Goal: Transaction & Acquisition: Book appointment/travel/reservation

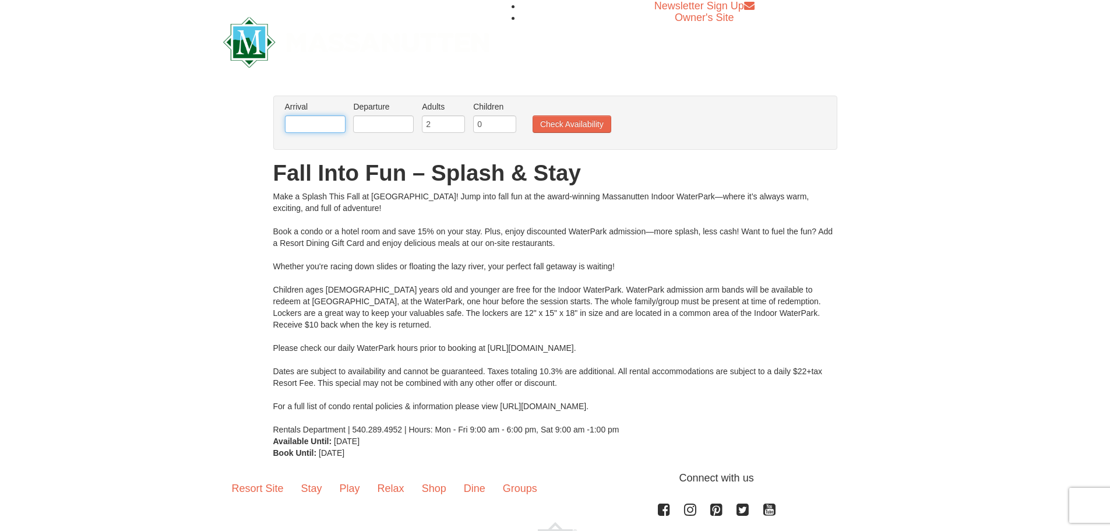
click at [321, 118] on input "text" at bounding box center [315, 123] width 61 height 17
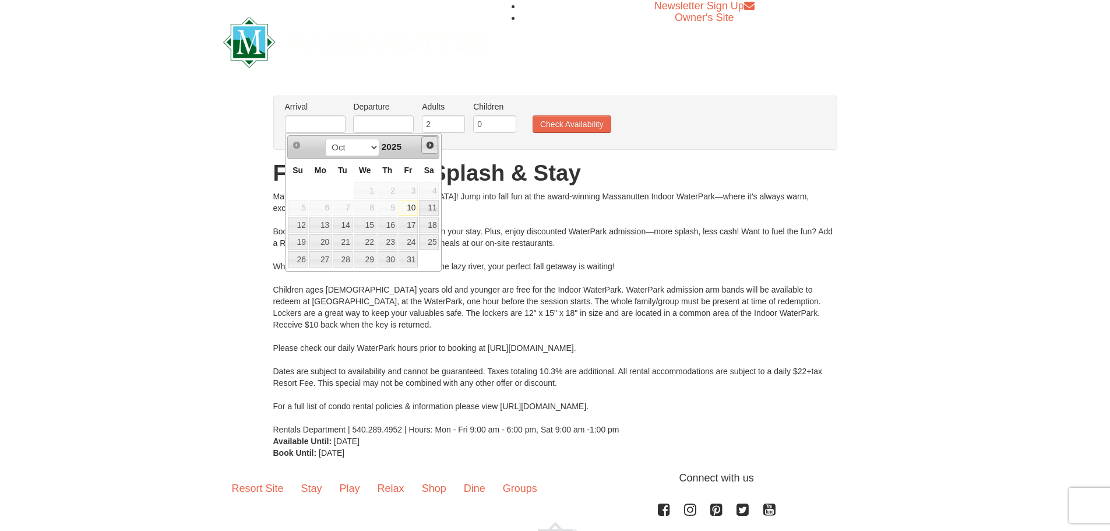
click at [426, 143] on span "Next" at bounding box center [429, 144] width 9 height 9
click at [391, 263] on link "27" at bounding box center [387, 259] width 20 height 16
type input "[DATE]"
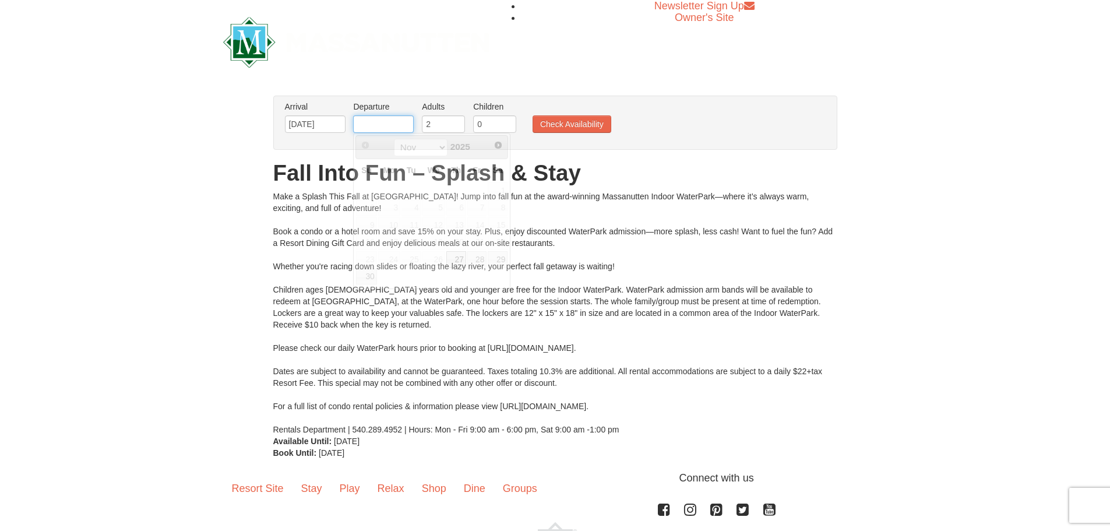
click at [407, 119] on input "text" at bounding box center [383, 123] width 61 height 17
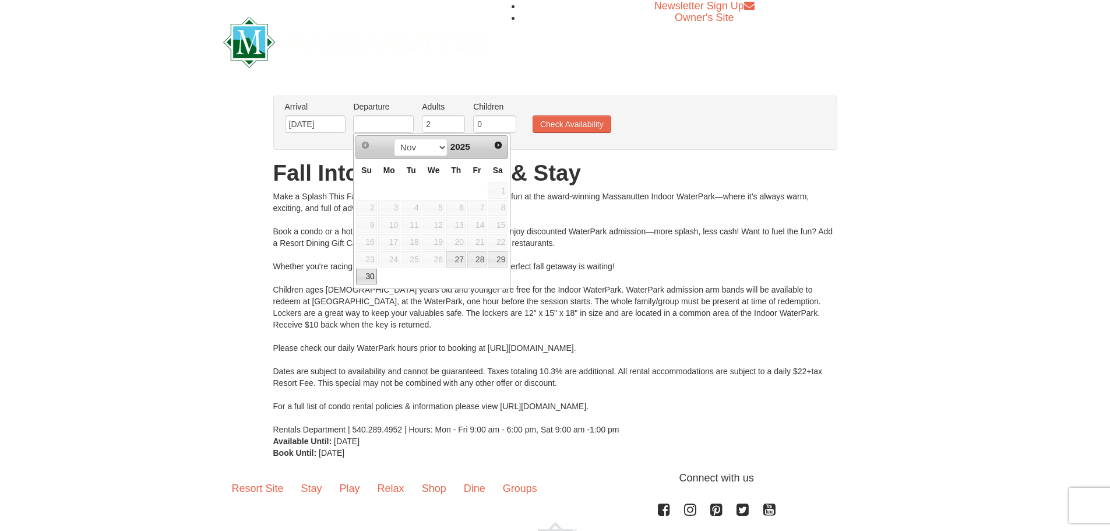
click at [370, 276] on link "30" at bounding box center [366, 277] width 20 height 16
type input "[DATE]"
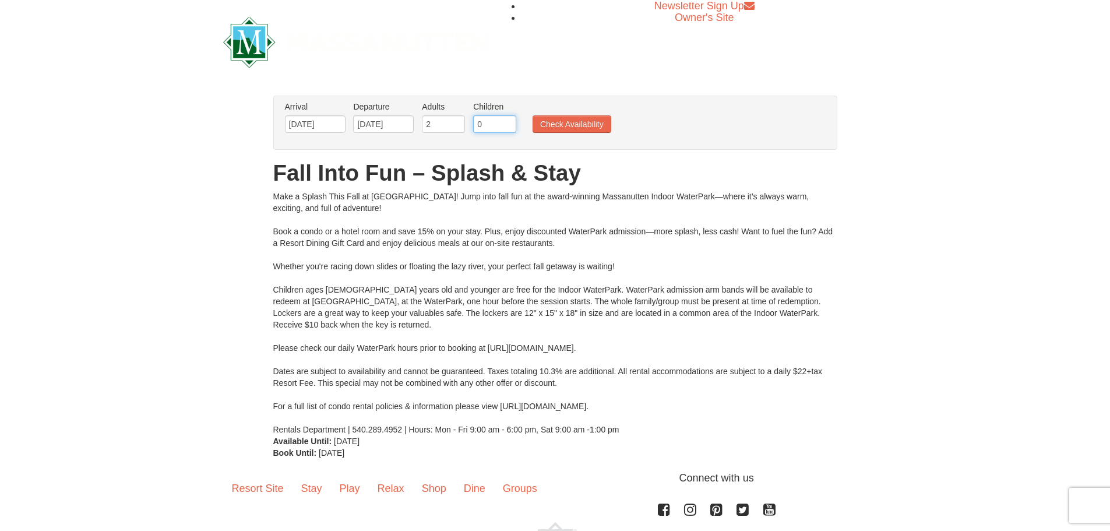
click at [476, 121] on input "0" at bounding box center [494, 123] width 43 height 17
type input "1"
click at [617, 149] on div "Arrival Please format dates MM/DD/YYYY Please format dates MM/DD/YYYY 11/27/202…" at bounding box center [555, 123] width 564 height 54
click at [596, 123] on button "Check Availability" at bounding box center [571, 123] width 79 height 17
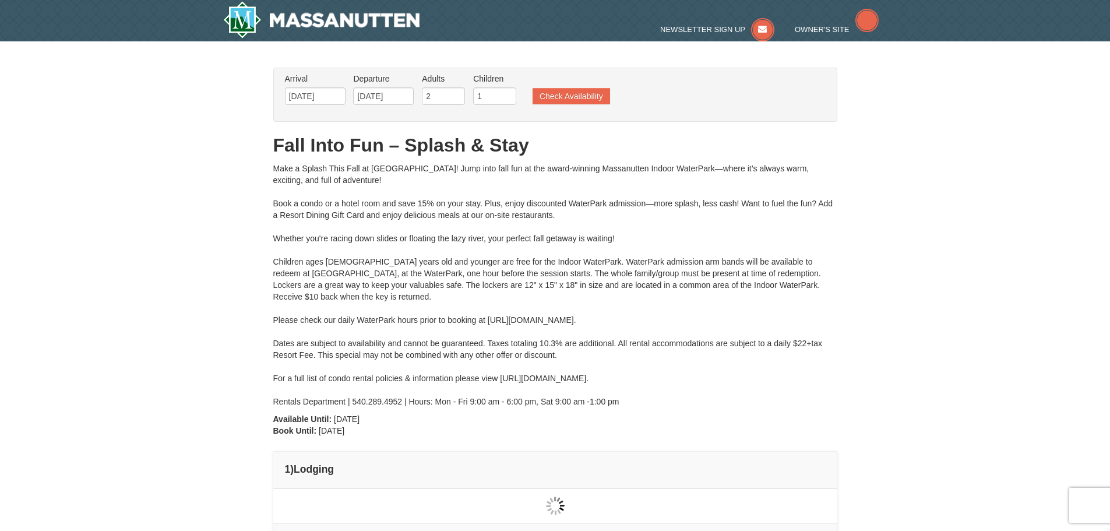
type input "[DATE]"
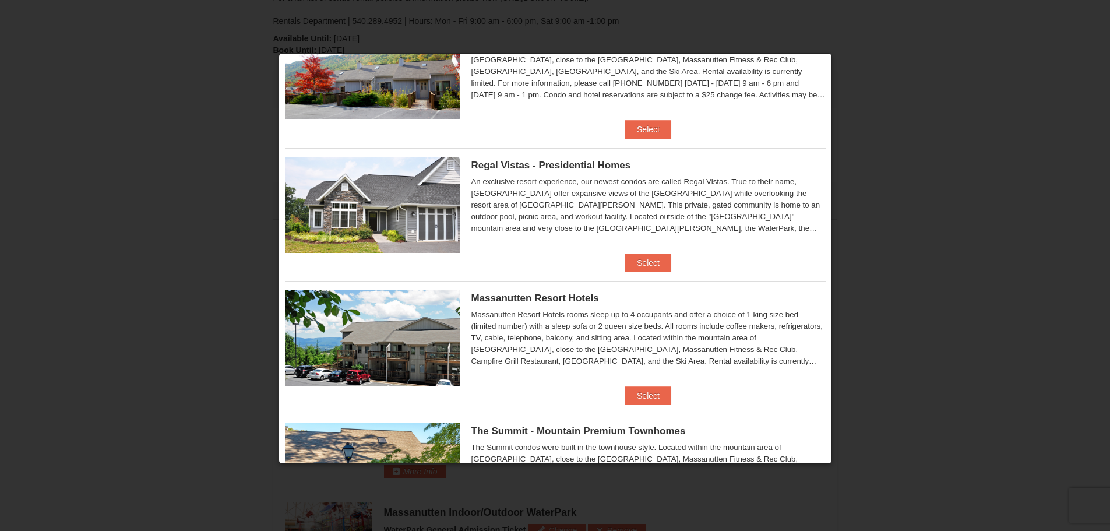
scroll to position [175, 0]
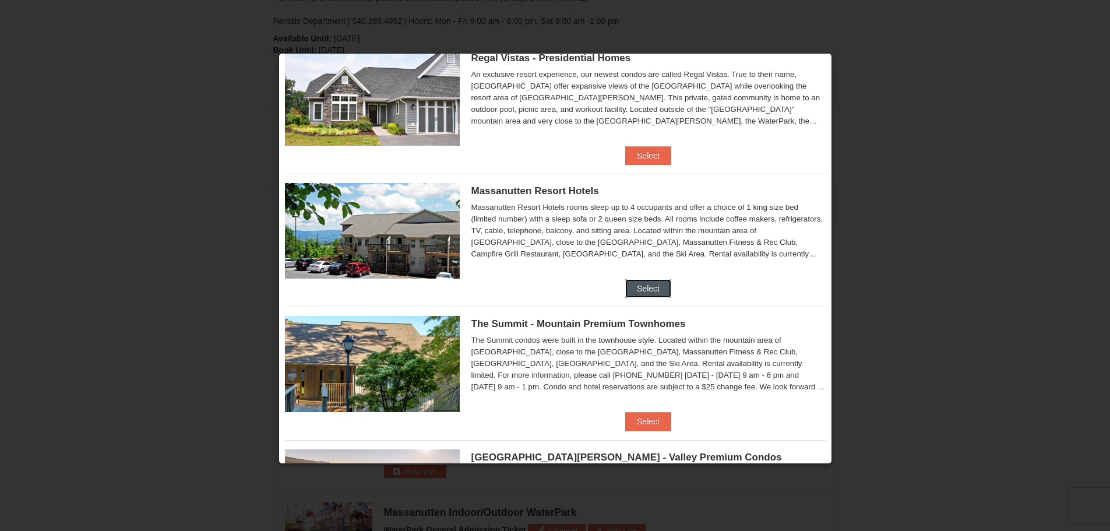
click at [649, 289] on button "Select" at bounding box center [648, 288] width 46 height 19
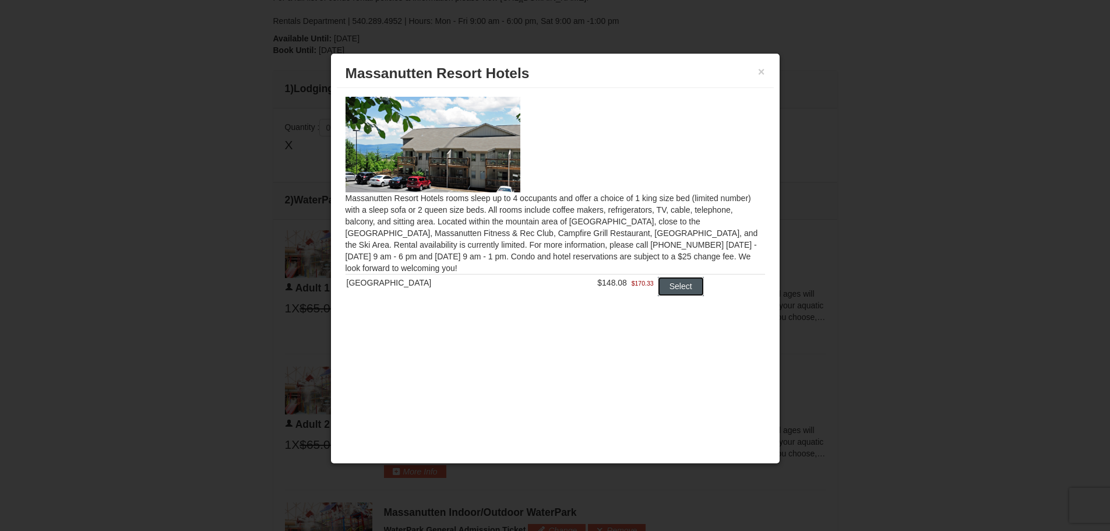
click at [681, 290] on button "Select" at bounding box center [681, 286] width 46 height 19
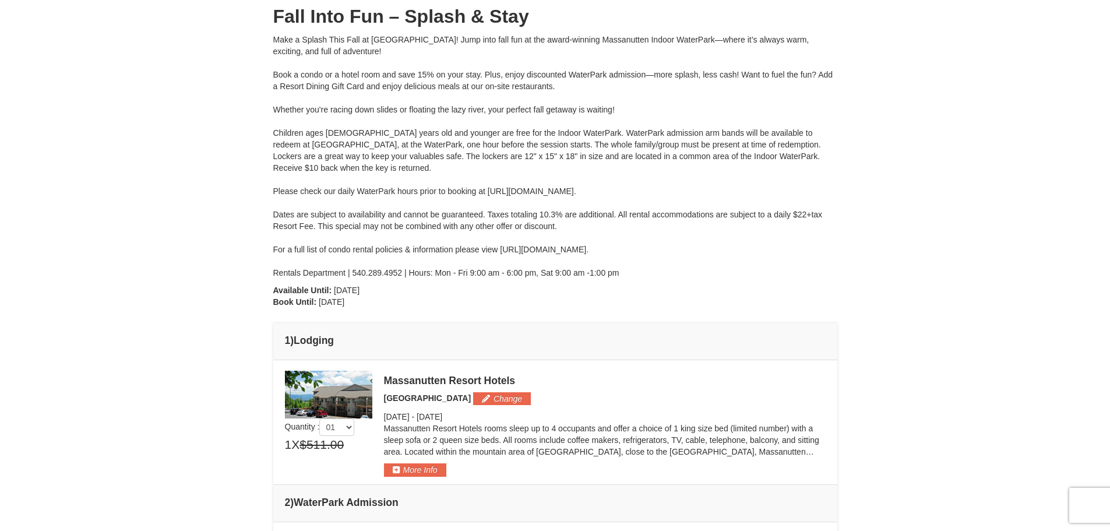
scroll to position [0, 0]
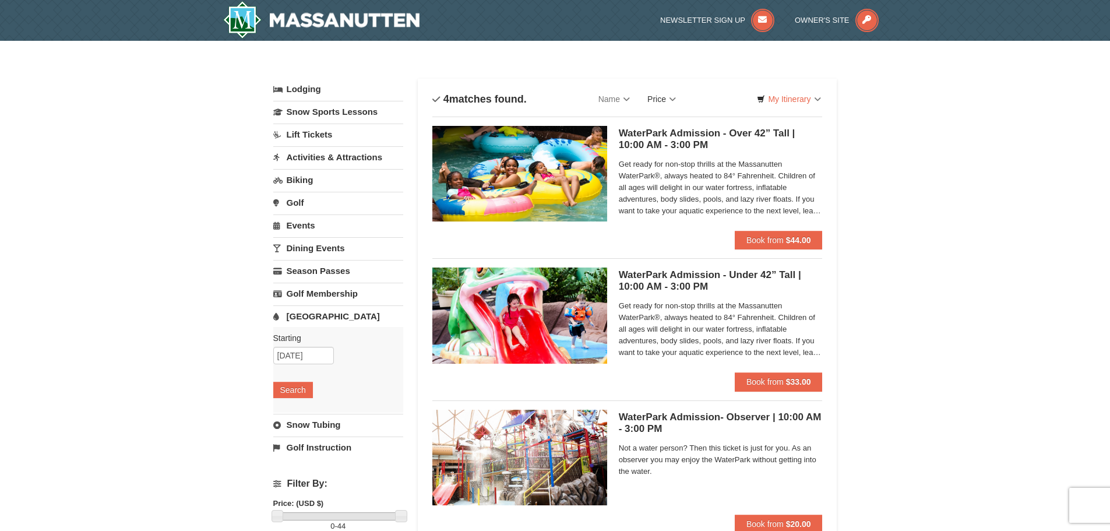
click at [669, 101] on link "Price" at bounding box center [661, 98] width 46 height 23
click at [918, 140] on div "× Categories List Filter My Itinerary Questions? 1-540-289-9441 Lodging Arrival…" at bounding box center [555, 389] width 1110 height 697
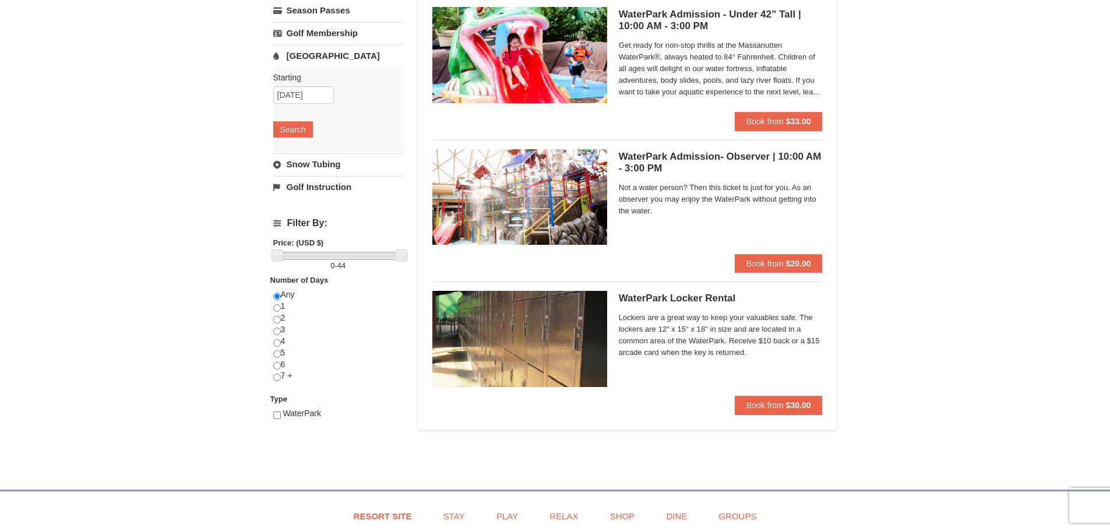
scroll to position [291, 0]
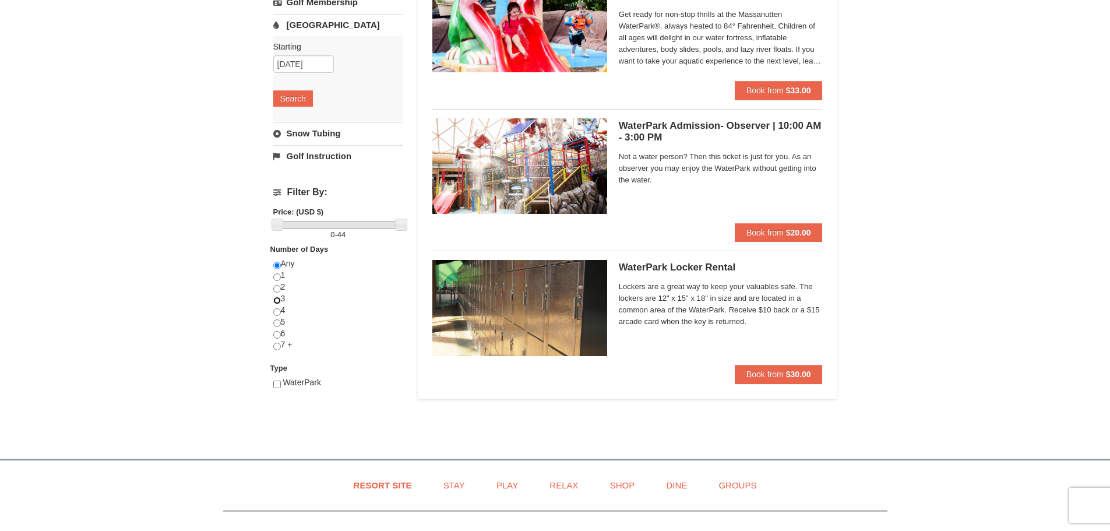
click at [277, 300] on input "radio" at bounding box center [277, 300] width 8 height 8
radio input "true"
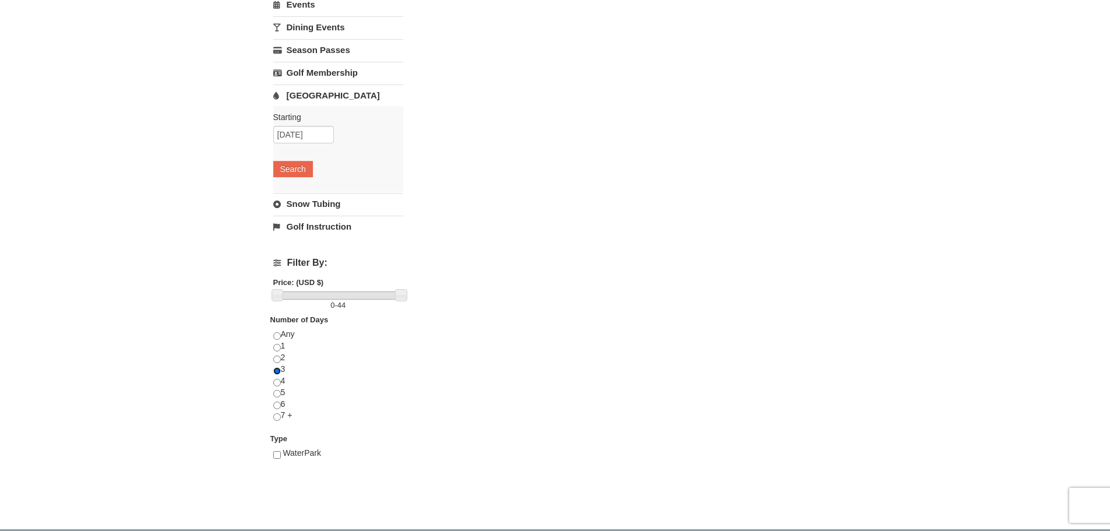
scroll to position [233, 0]
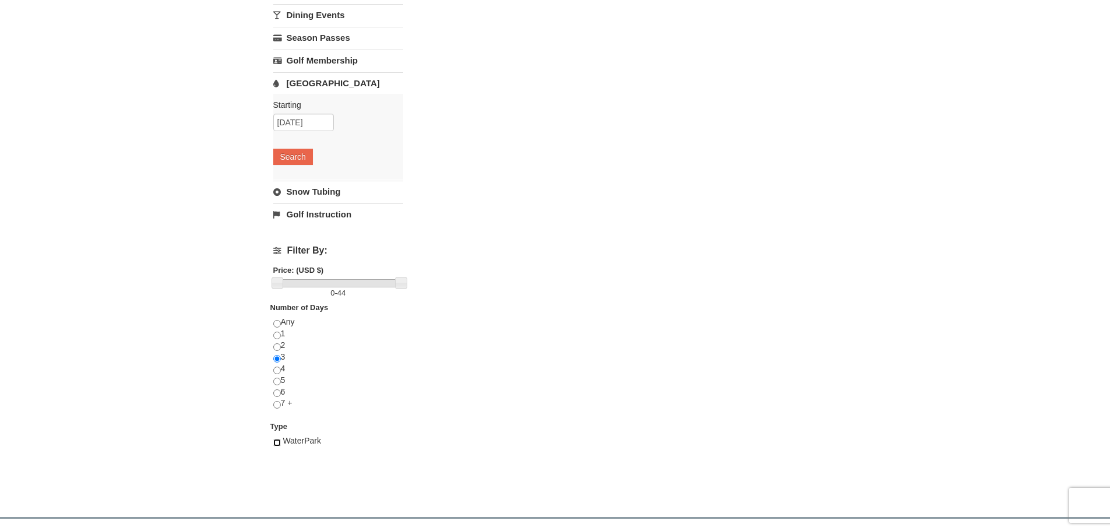
click at [278, 441] on input "checkbox" at bounding box center [277, 443] width 8 height 8
checkbox input "true"
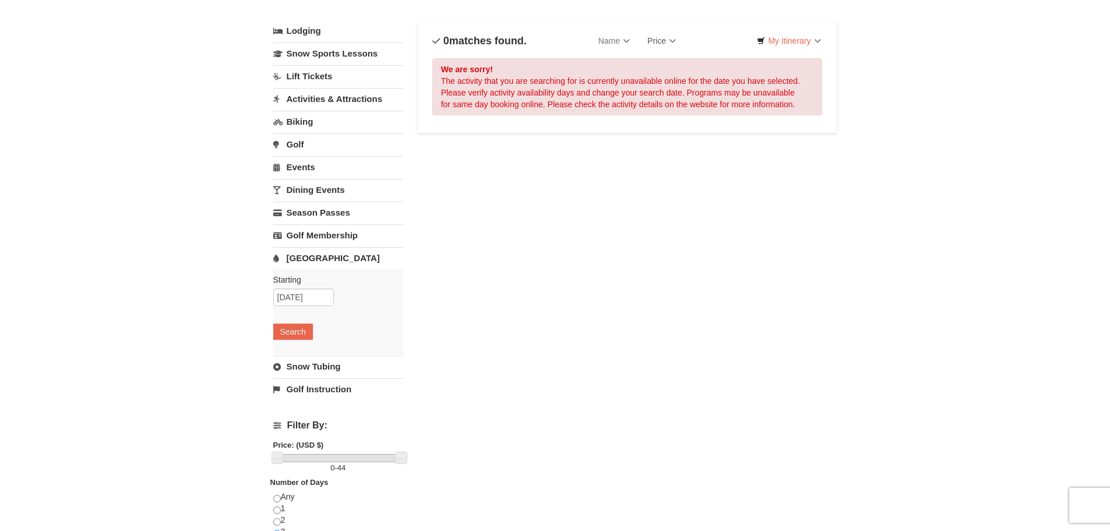
scroll to position [0, 0]
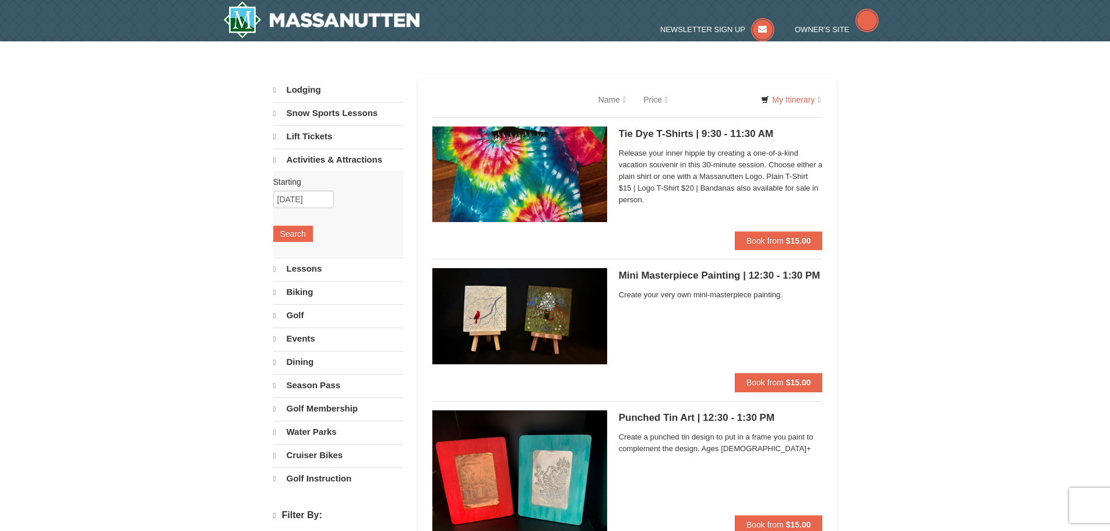
select select "10"
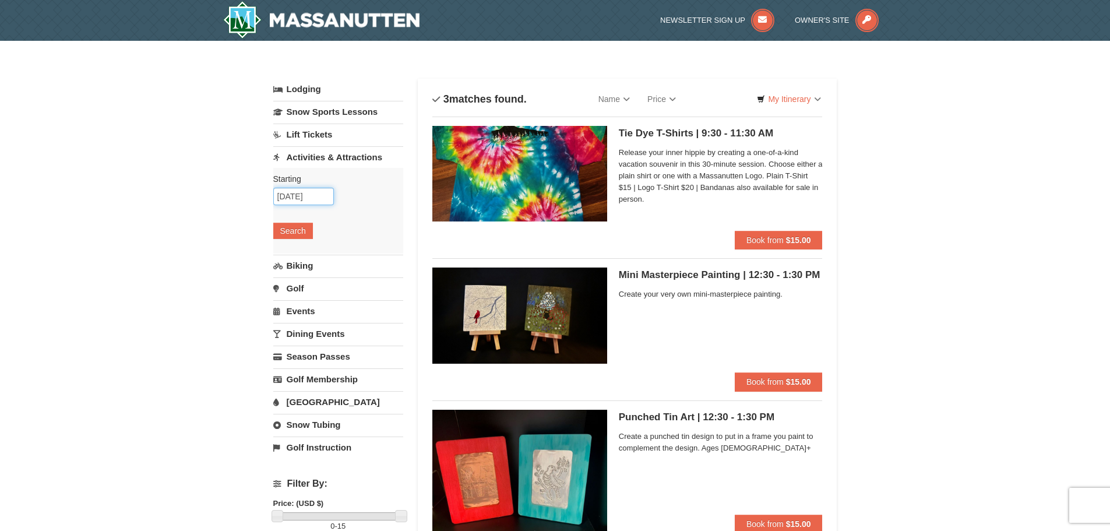
click at [312, 196] on input "10/12/2025" at bounding box center [303, 196] width 61 height 17
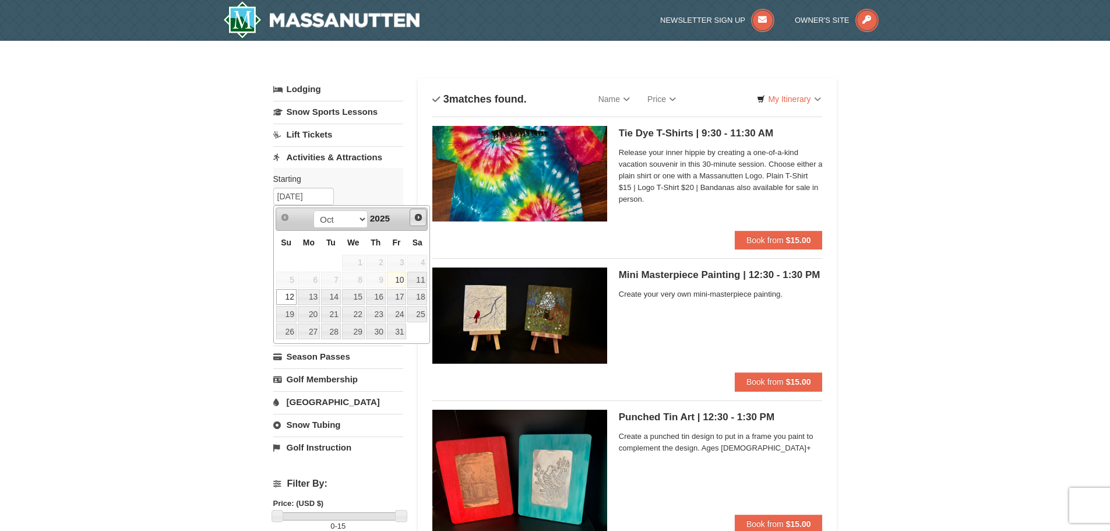
click at [421, 219] on span "Next" at bounding box center [418, 217] width 9 height 9
click at [375, 333] on link "27" at bounding box center [376, 331] width 20 height 16
type input "[DATE]"
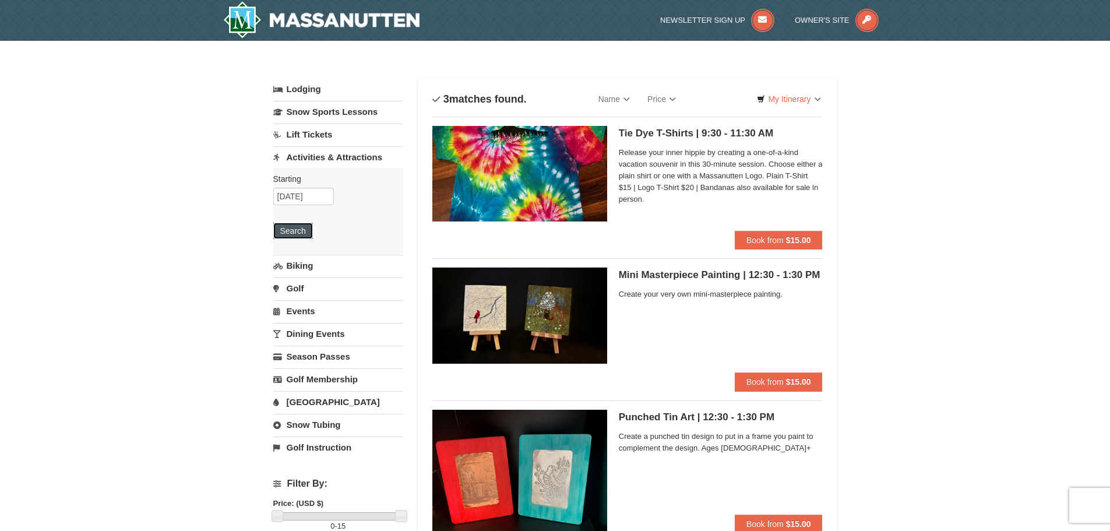
click at [305, 237] on button "Search" at bounding box center [293, 230] width 40 height 16
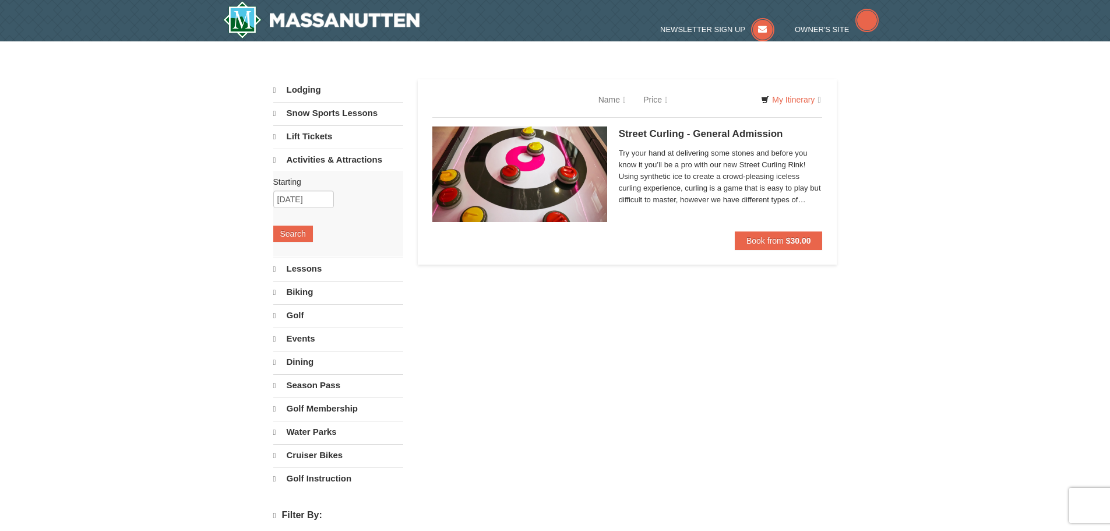
select select "10"
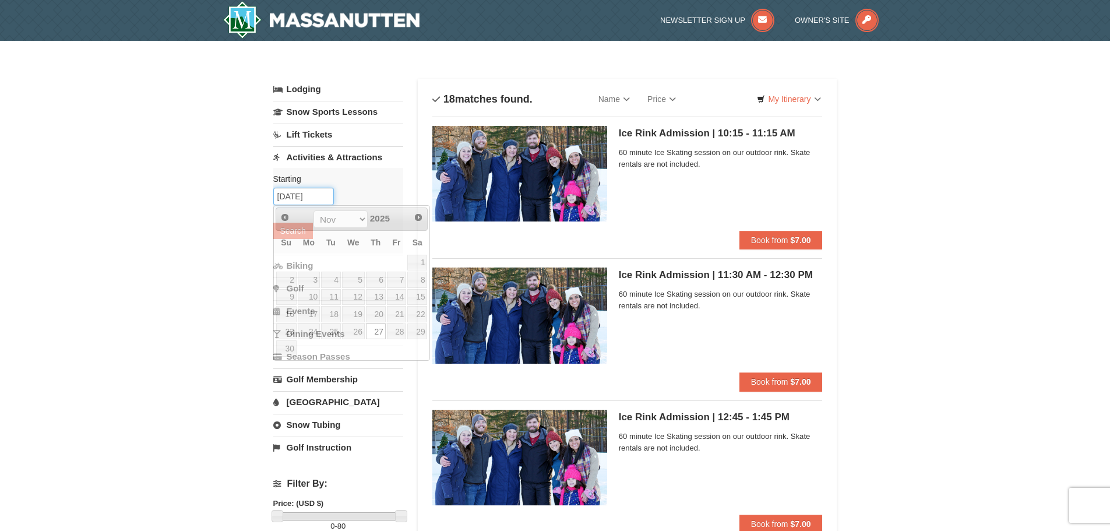
click at [317, 203] on input "[DATE]" at bounding box center [303, 196] width 61 height 17
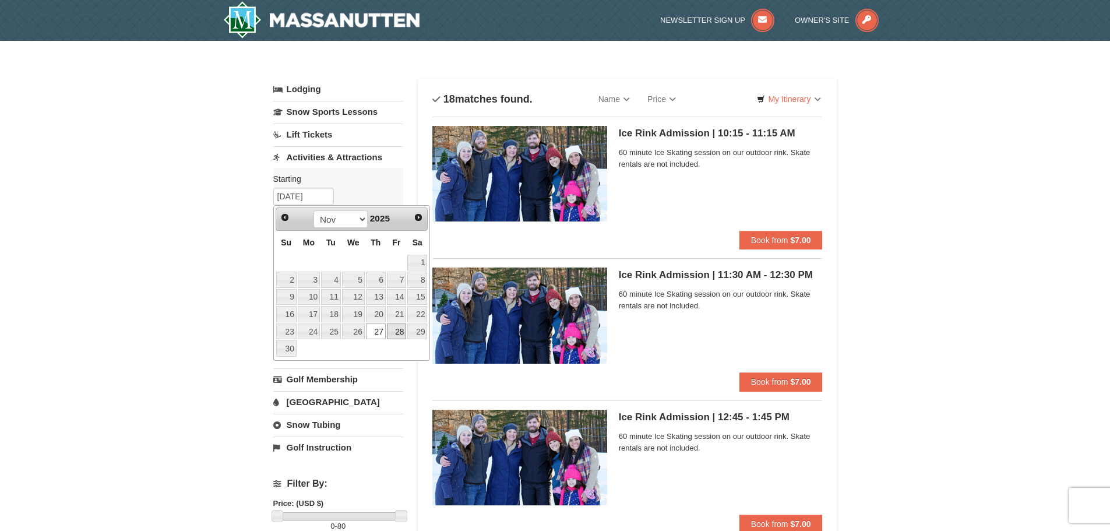
click at [395, 332] on link "28" at bounding box center [397, 331] width 20 height 16
type input "[DATE]"
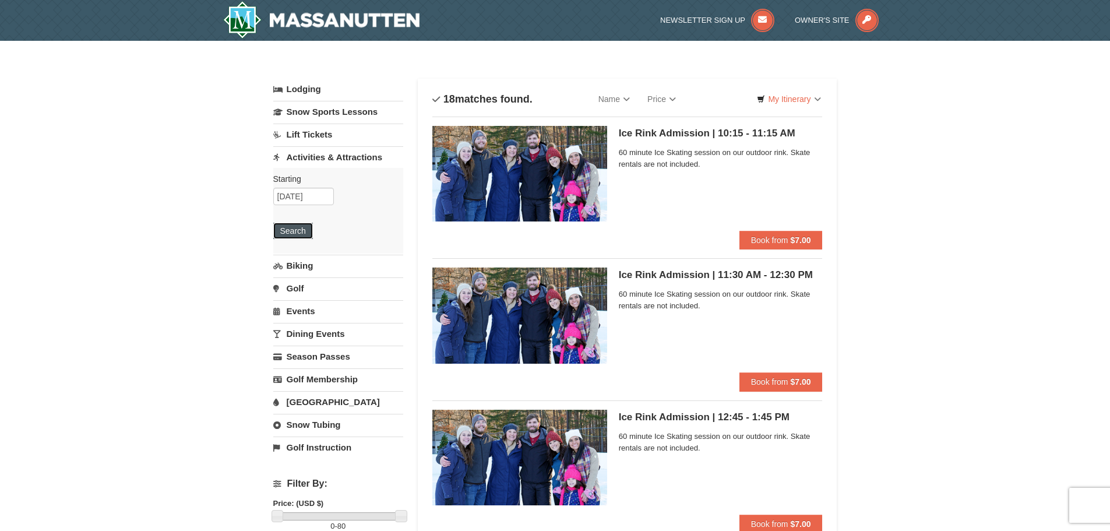
click at [301, 230] on button "Search" at bounding box center [293, 230] width 40 height 16
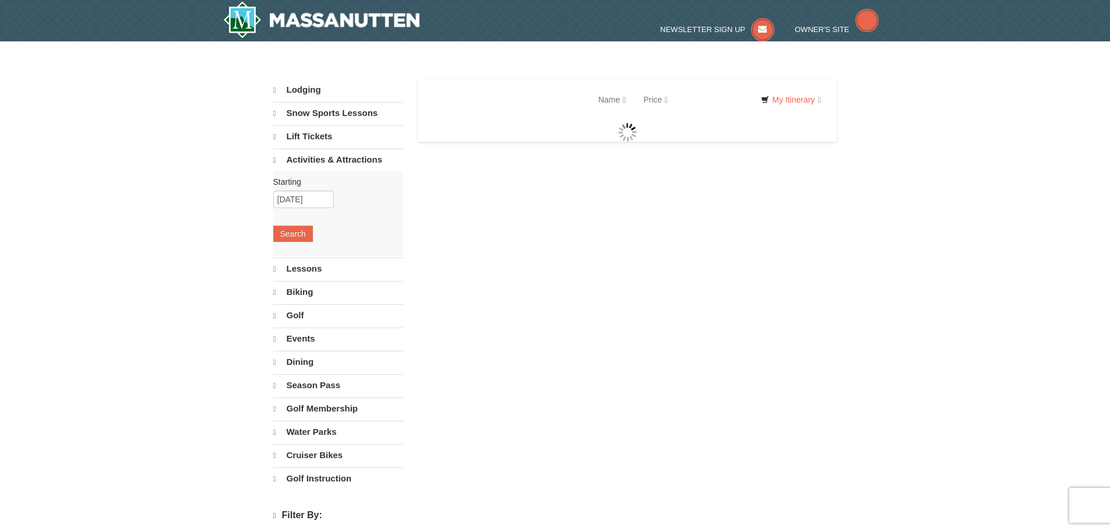
select select "10"
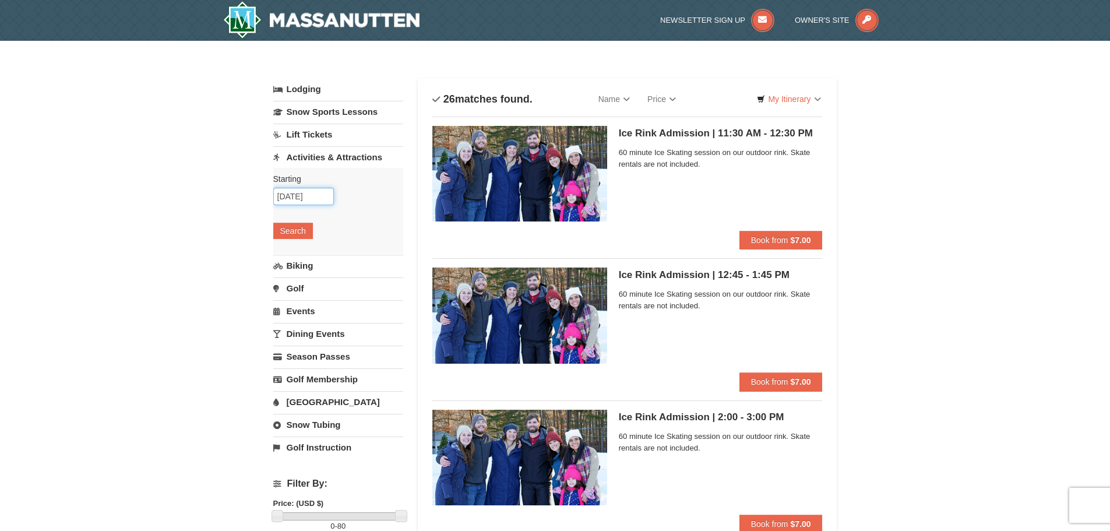
click at [311, 199] on input "[DATE]" at bounding box center [303, 196] width 61 height 17
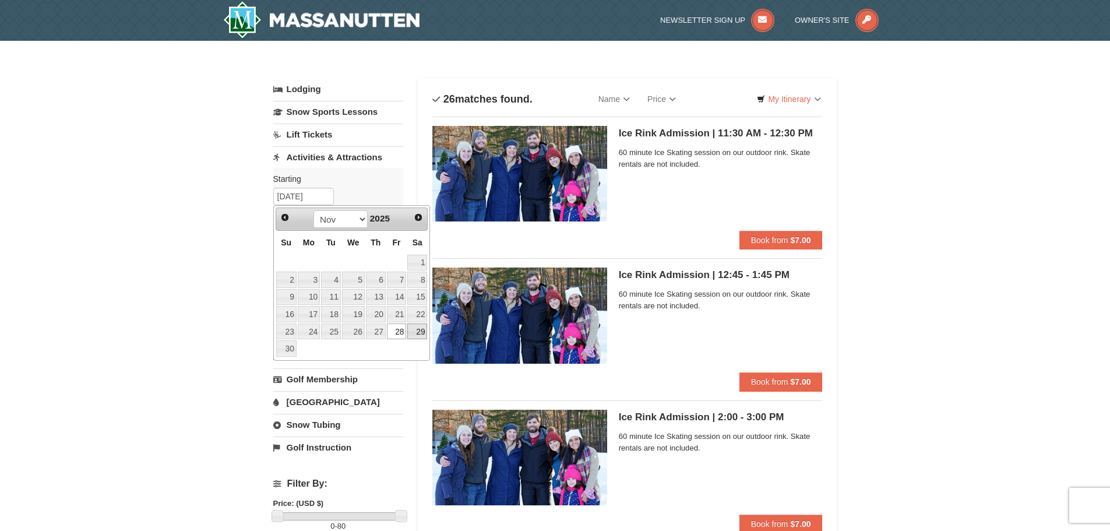
click at [422, 334] on link "29" at bounding box center [417, 331] width 20 height 16
type input "[DATE]"
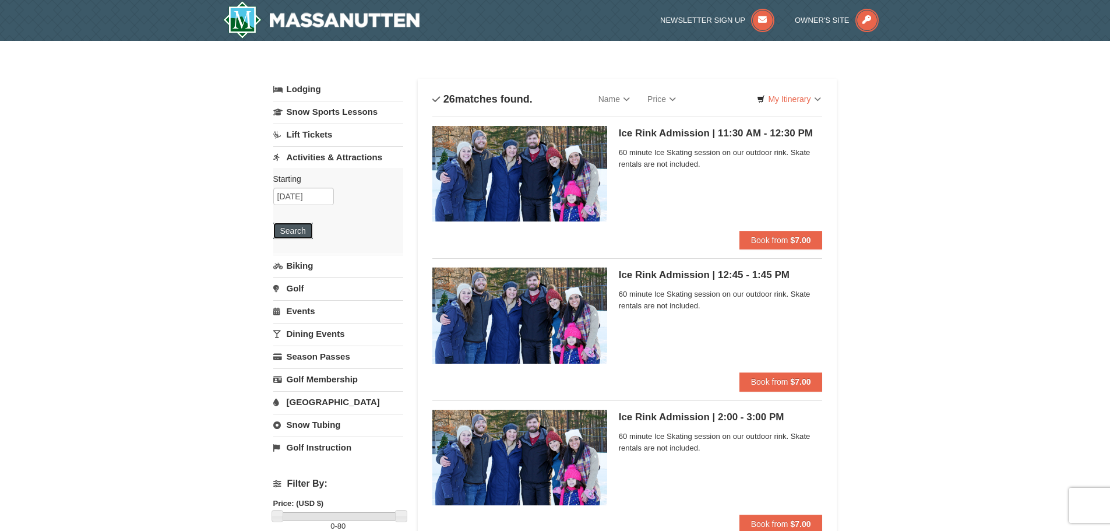
click at [308, 234] on button "Search" at bounding box center [293, 230] width 40 height 16
click at [324, 195] on input "11/29/2025" at bounding box center [303, 196] width 61 height 17
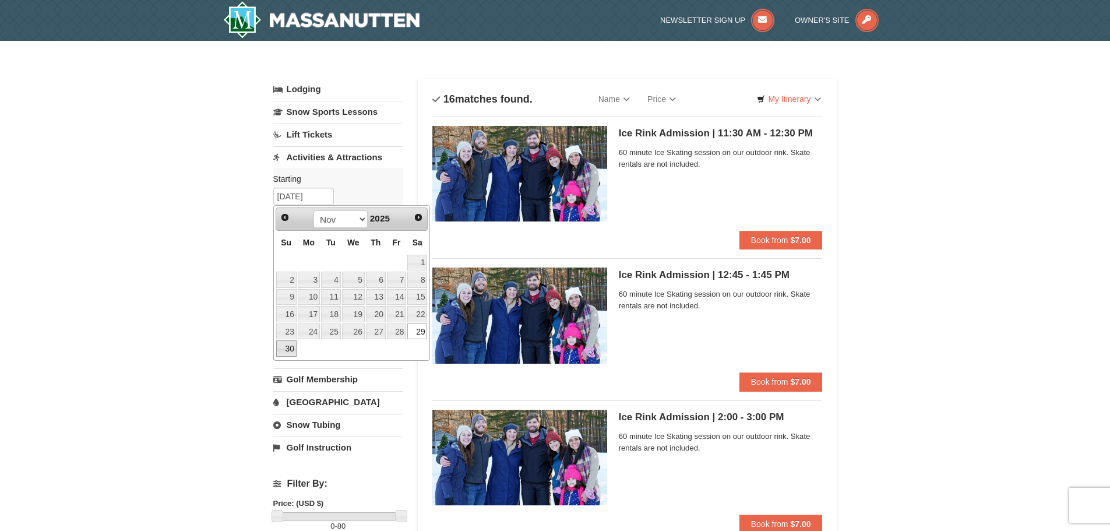
click at [294, 348] on link "30" at bounding box center [286, 348] width 20 height 16
type input "[DATE]"
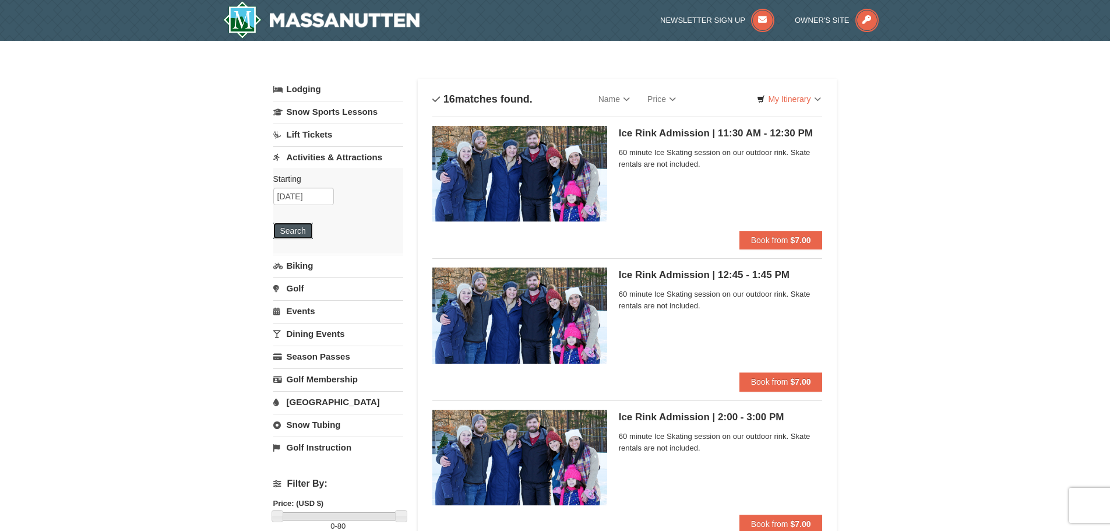
click at [293, 233] on button "Search" at bounding box center [293, 230] width 40 height 16
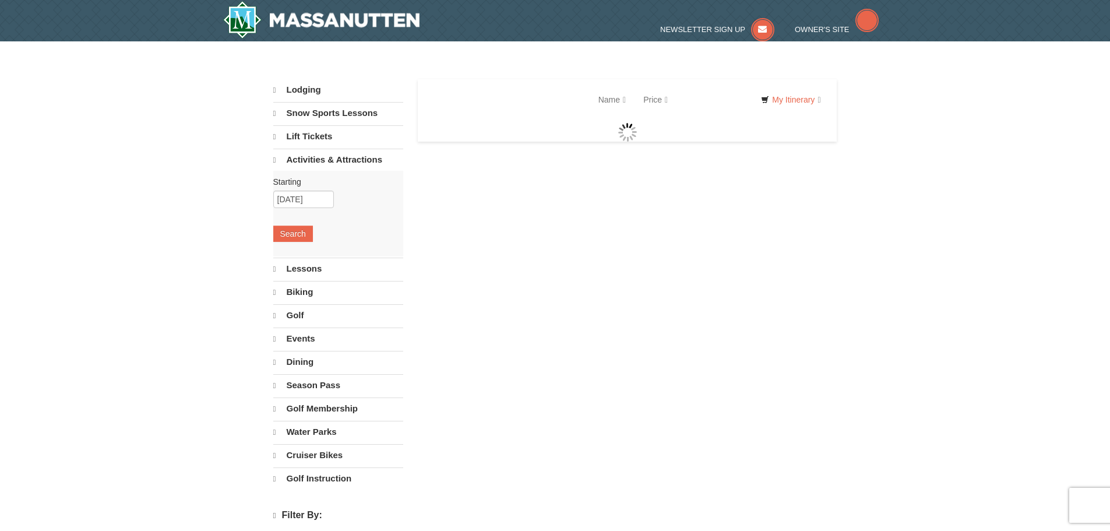
select select "10"
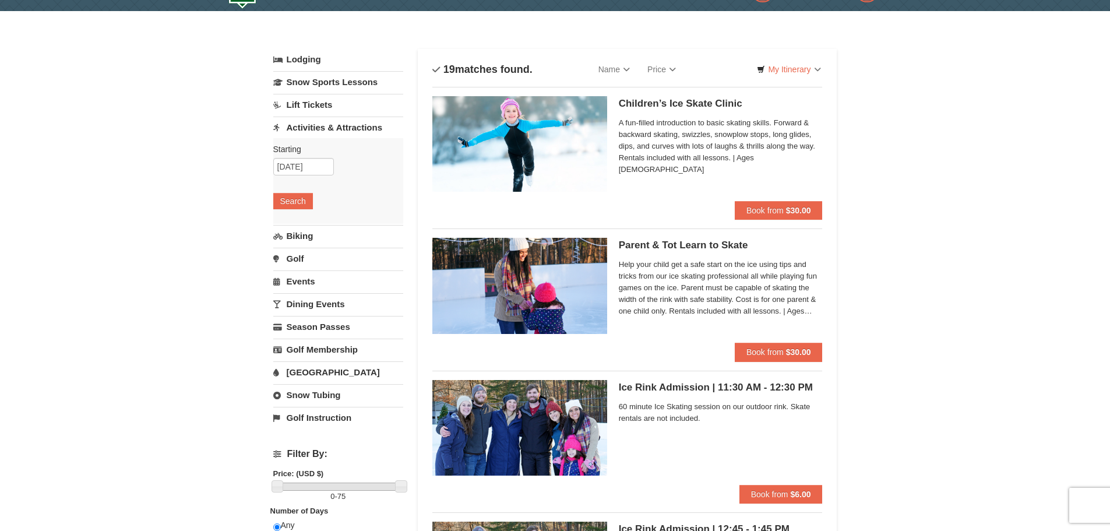
scroll to position [58, 0]
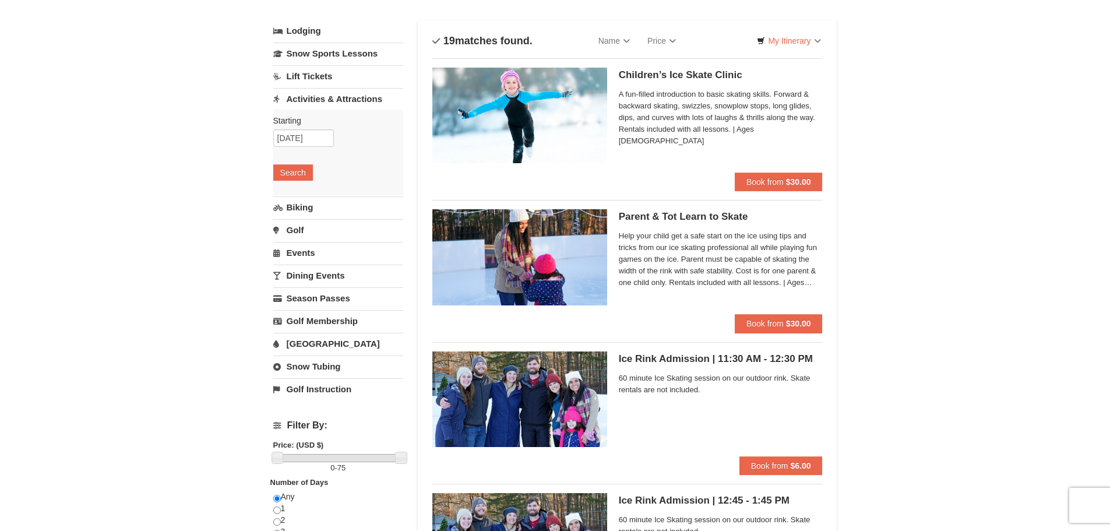
click at [325, 277] on link "Dining Events" at bounding box center [338, 275] width 130 height 22
click at [299, 233] on input "11/30/2025" at bounding box center [303, 228] width 61 height 17
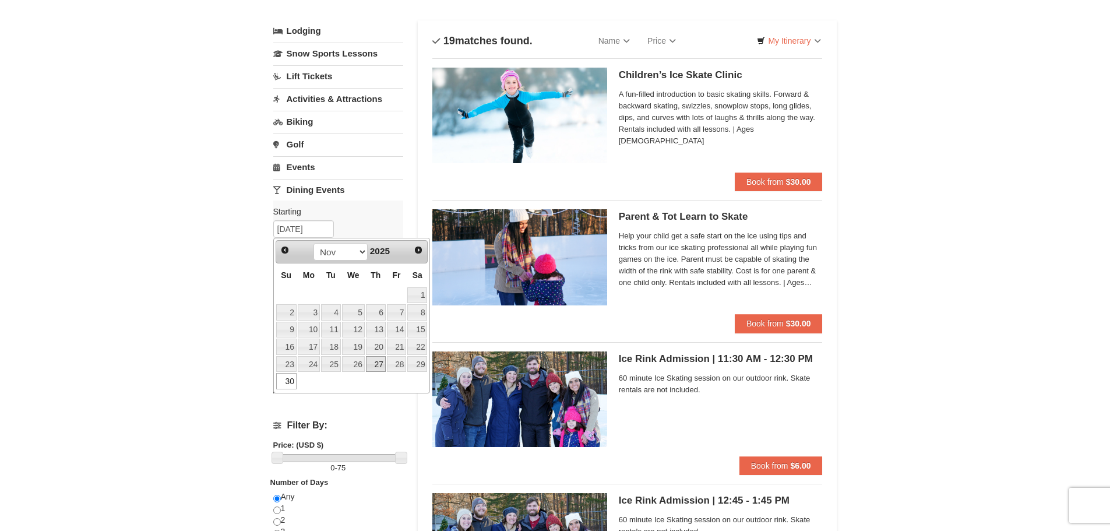
click at [379, 363] on link "27" at bounding box center [376, 364] width 20 height 16
type input "[DATE]"
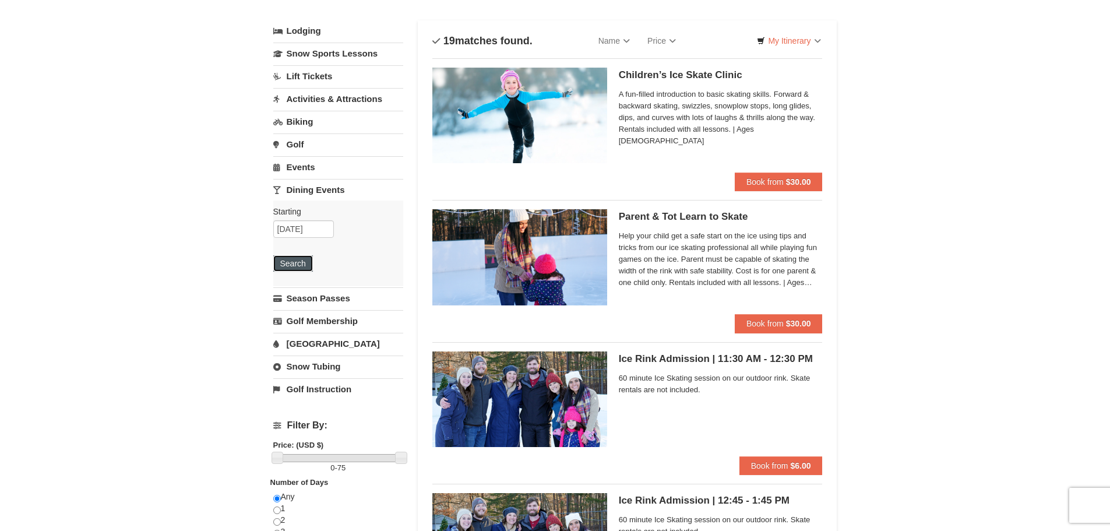
click at [280, 262] on button "Search" at bounding box center [293, 263] width 40 height 16
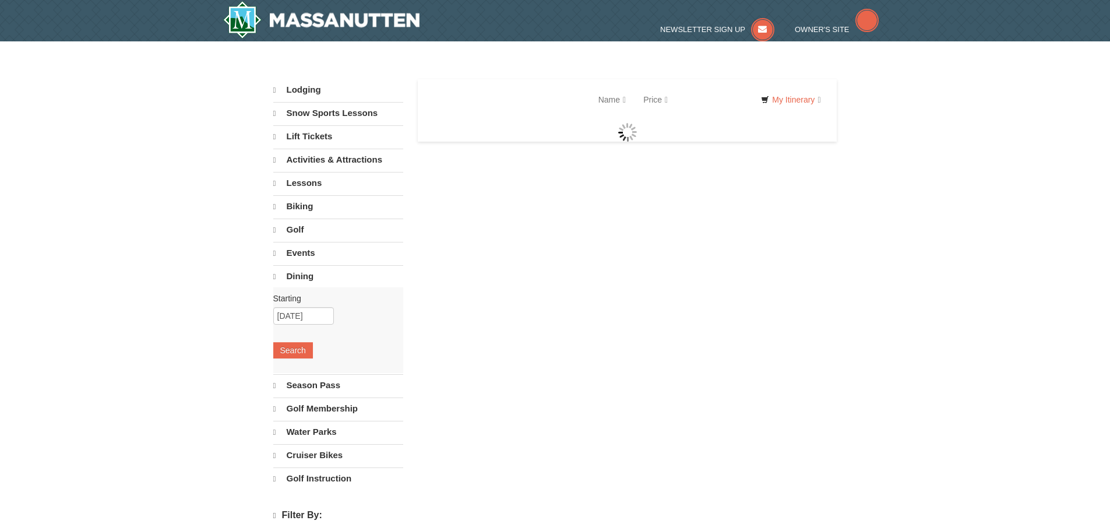
select select "10"
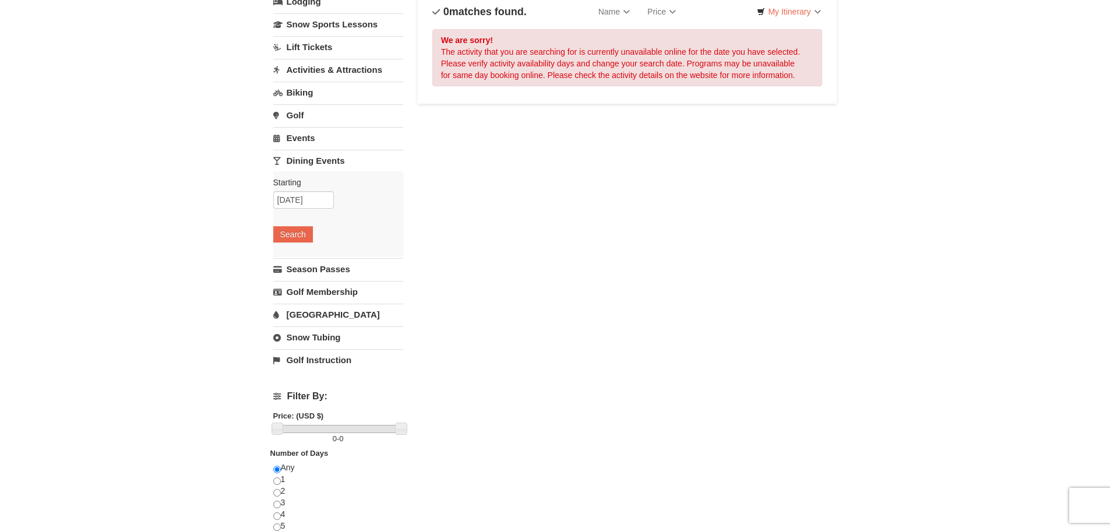
scroll to position [116, 0]
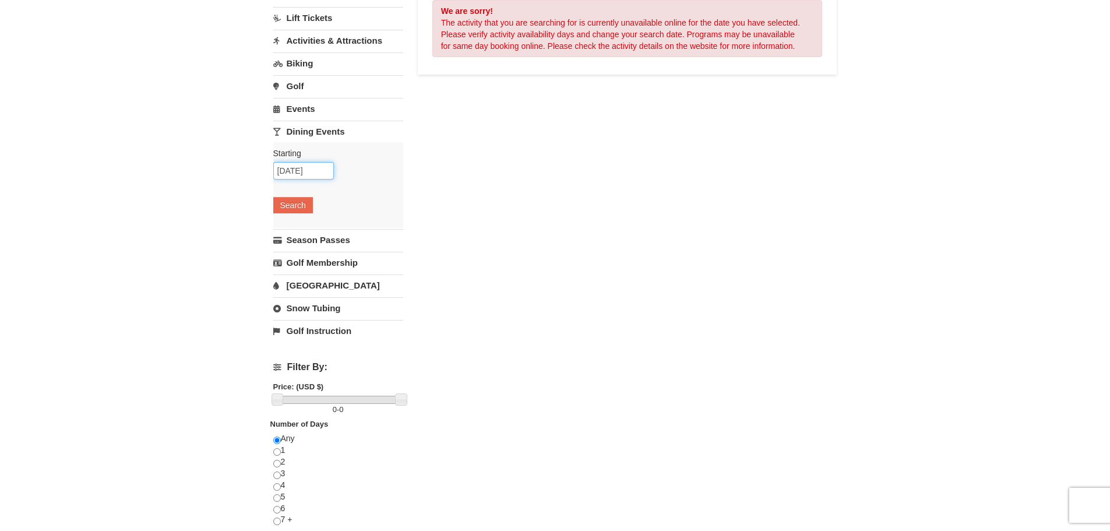
click at [309, 174] on input "[DATE]" at bounding box center [303, 170] width 61 height 17
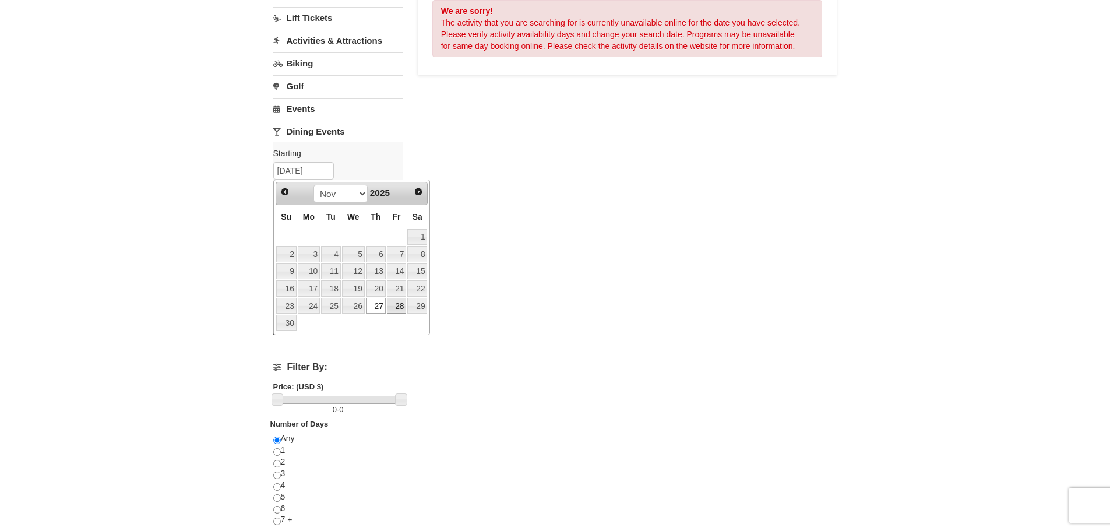
click at [400, 309] on link "28" at bounding box center [397, 306] width 20 height 16
type input "[DATE]"
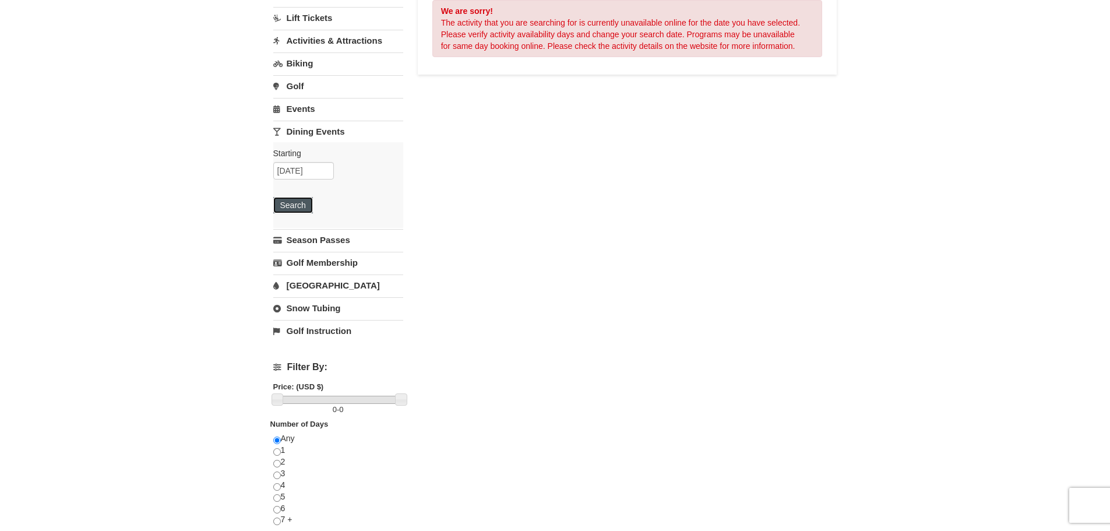
click at [299, 206] on button "Search" at bounding box center [293, 205] width 40 height 16
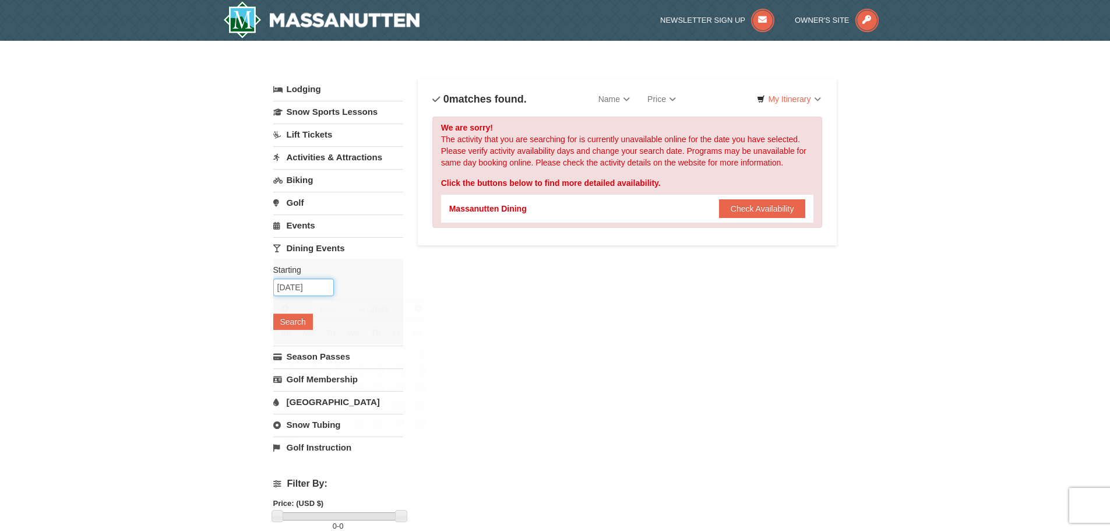
click at [317, 294] on input "11/28/2025" at bounding box center [303, 286] width 61 height 17
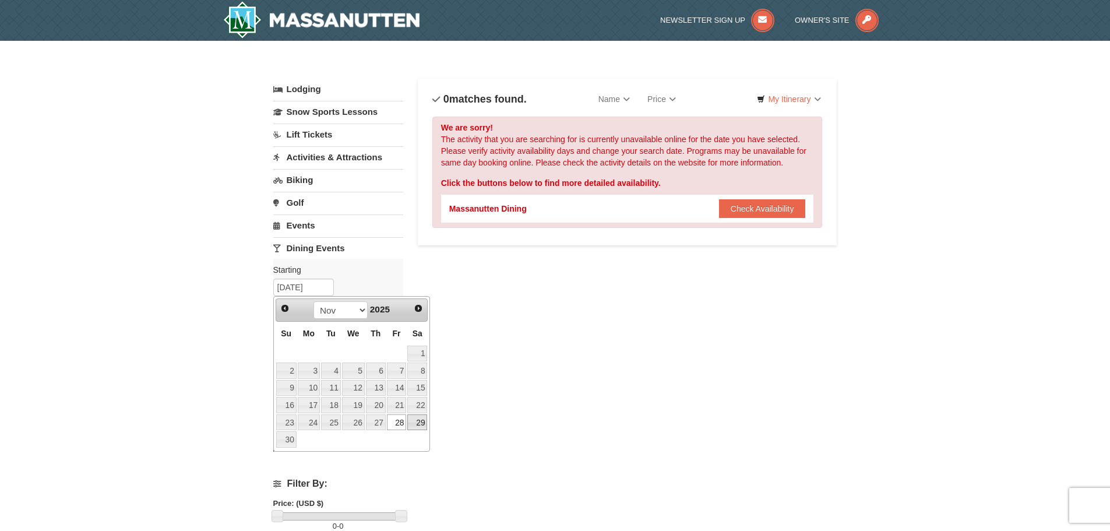
click at [422, 422] on link "29" at bounding box center [417, 422] width 20 height 16
type input "[DATE]"
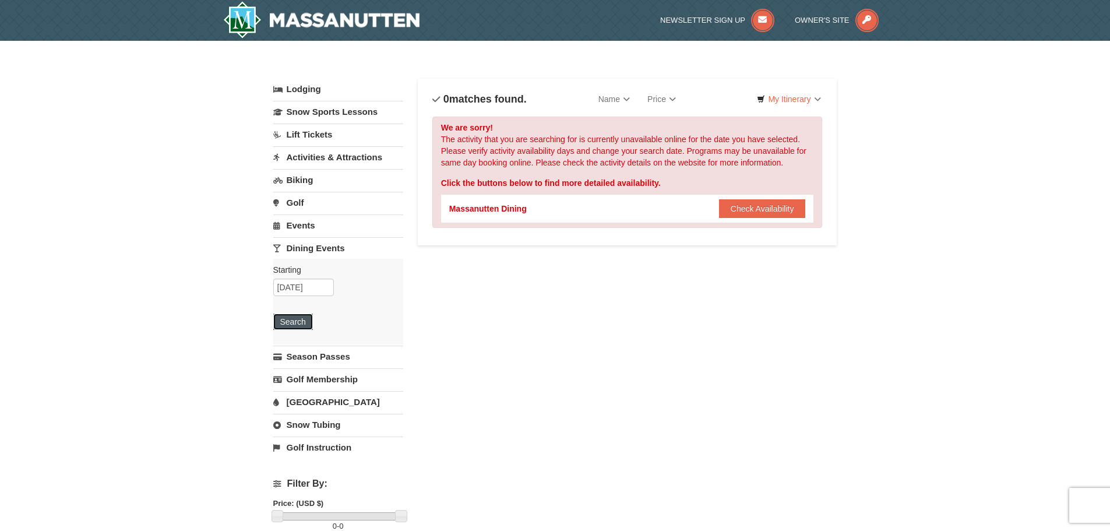
click at [299, 317] on button "Search" at bounding box center [293, 321] width 40 height 16
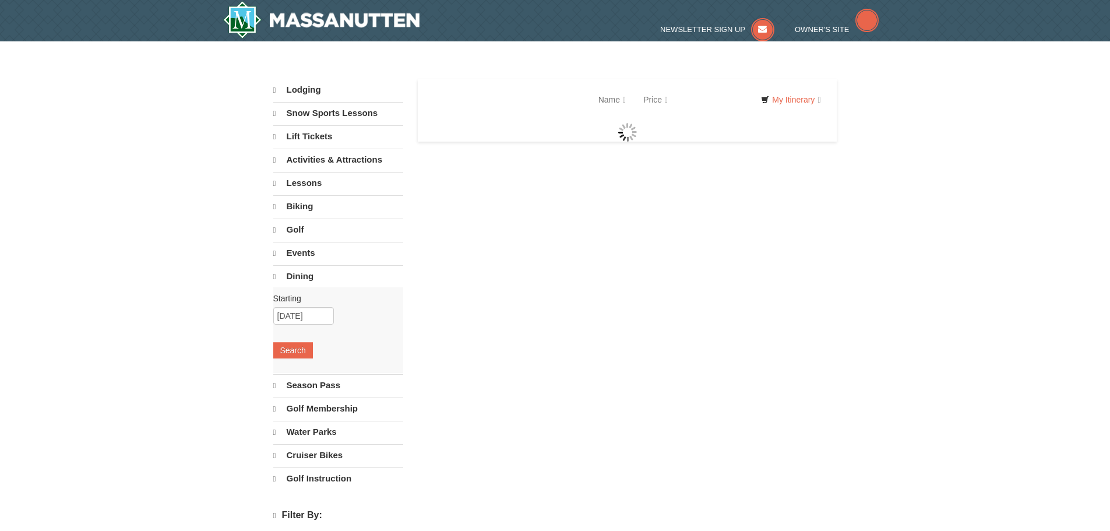
select select "10"
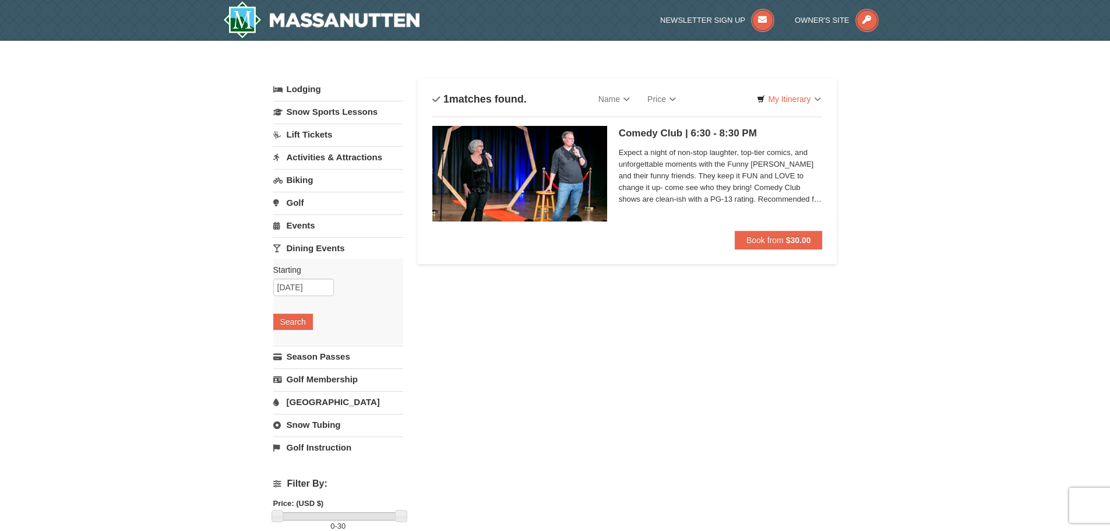
click at [309, 225] on link "Events" at bounding box center [338, 225] width 130 height 22
click at [305, 270] on input "[DATE]" at bounding box center [303, 264] width 61 height 17
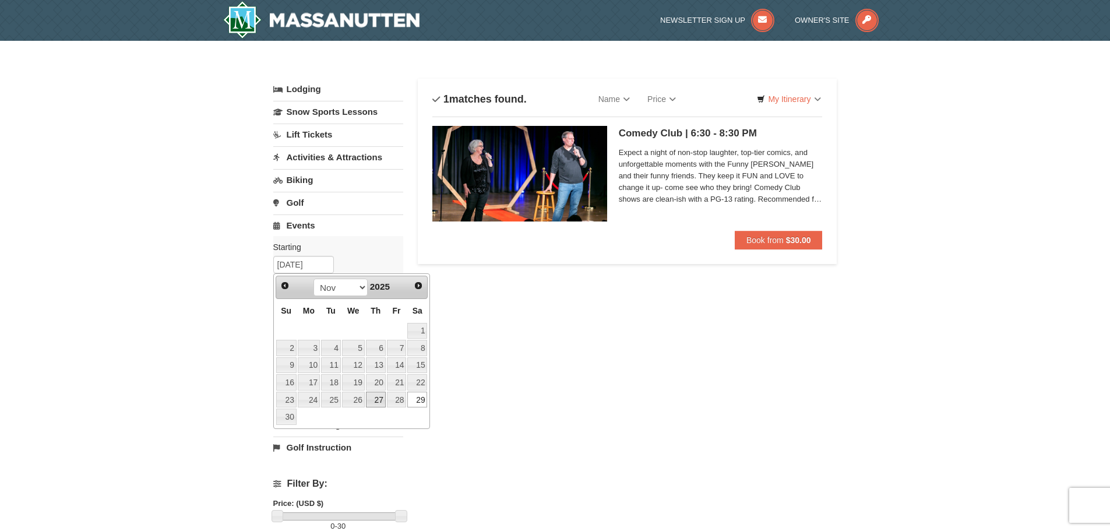
click at [371, 401] on link "27" at bounding box center [376, 399] width 20 height 16
type input "[DATE]"
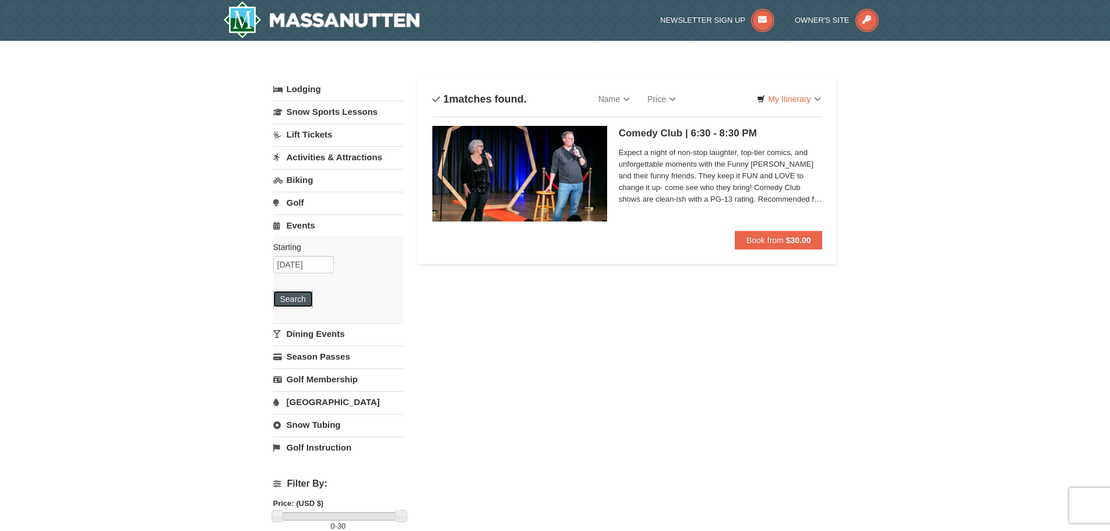
click at [295, 300] on button "Search" at bounding box center [293, 299] width 40 height 16
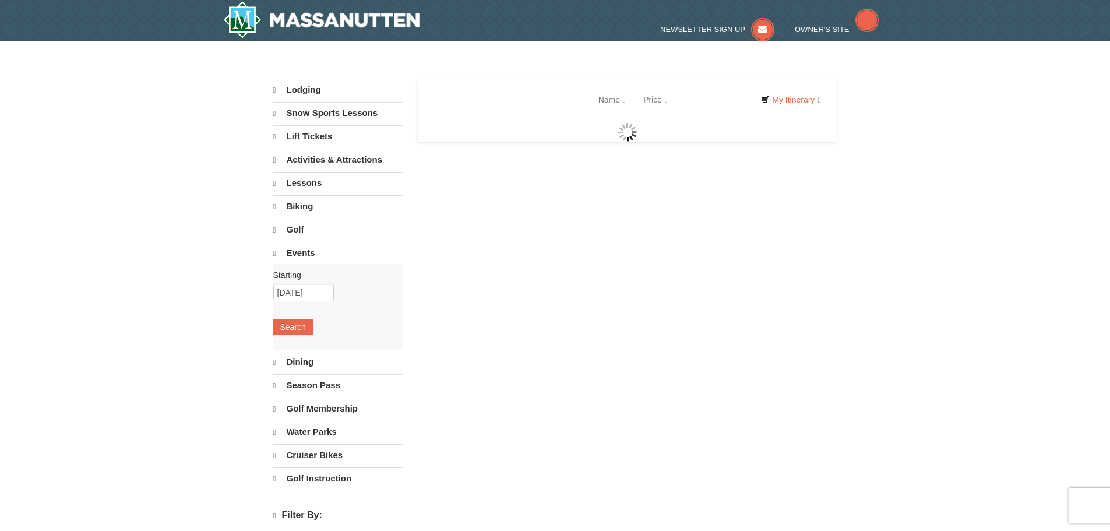
select select "10"
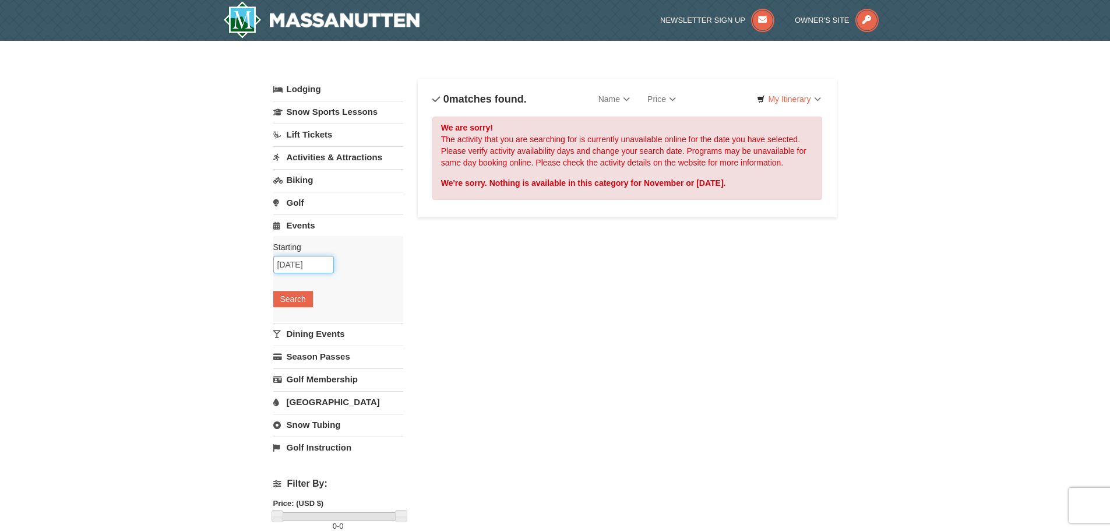
click at [320, 264] on input "[DATE]" at bounding box center [303, 264] width 61 height 17
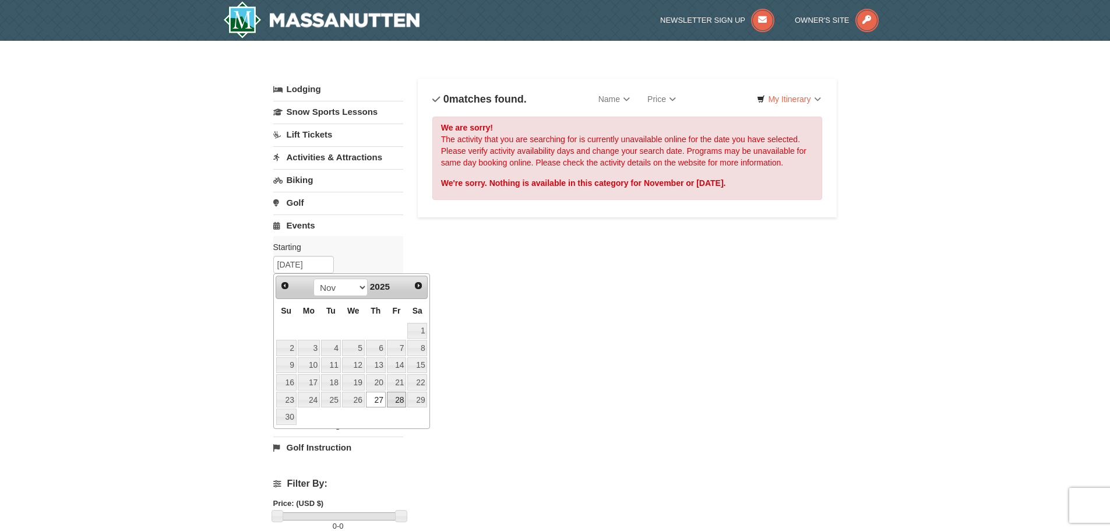
click at [400, 399] on link "28" at bounding box center [397, 399] width 20 height 16
type input "11/28/2025"
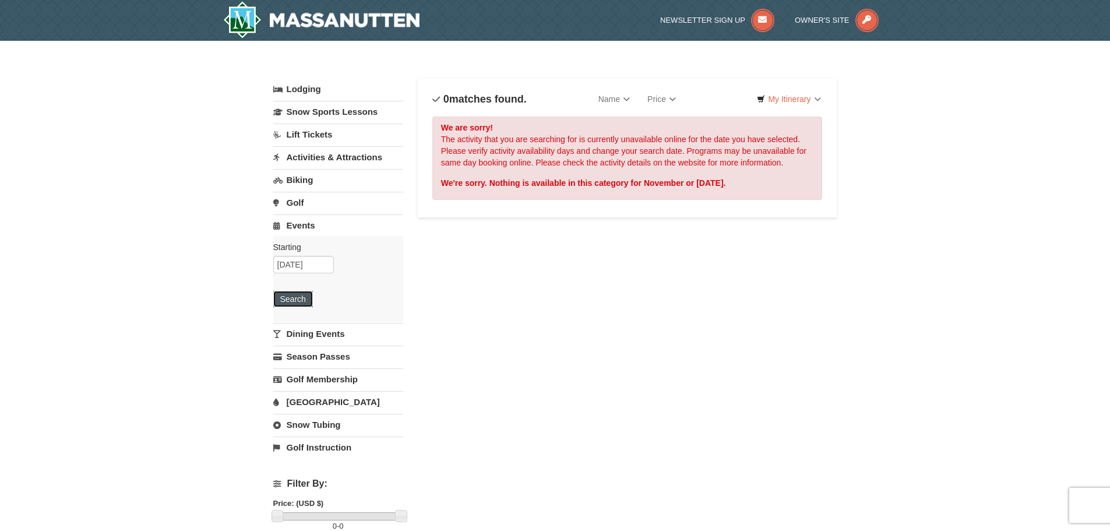
click at [305, 295] on button "Search" at bounding box center [293, 299] width 40 height 16
click at [310, 265] on input "[DATE]" at bounding box center [303, 264] width 61 height 17
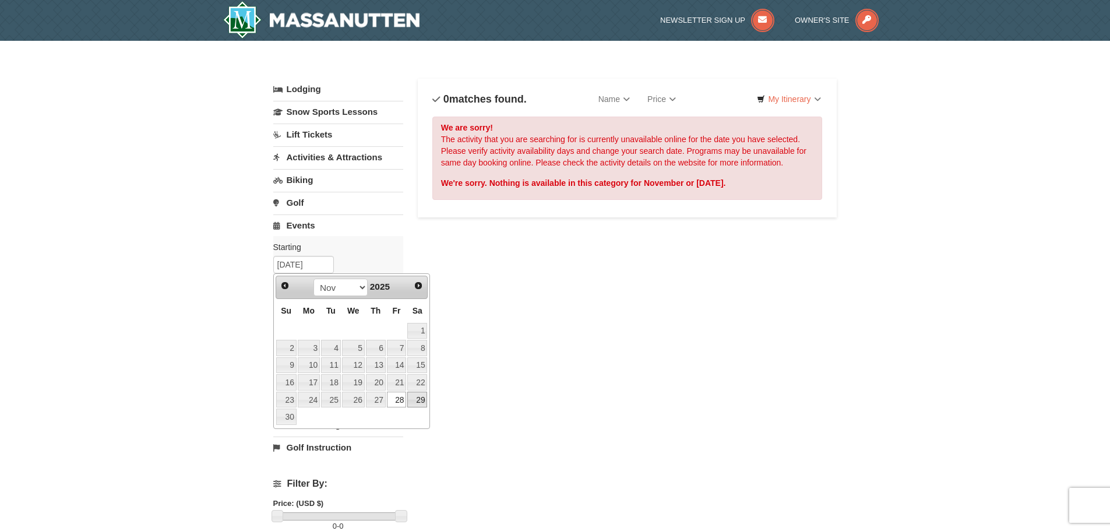
click at [418, 404] on link "29" at bounding box center [417, 399] width 20 height 16
type input "11/29/2025"
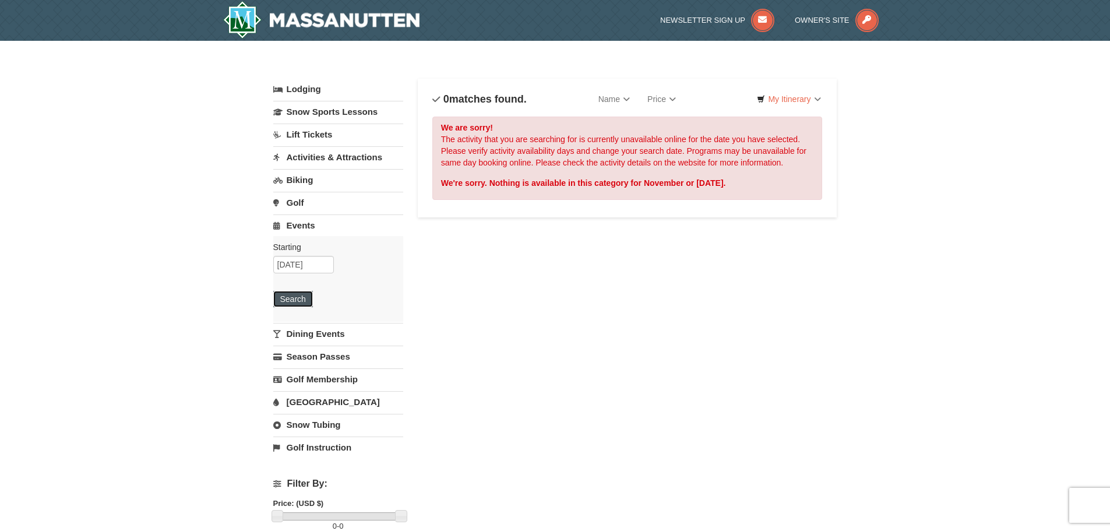
click at [307, 301] on button "Search" at bounding box center [293, 299] width 40 height 16
click at [308, 160] on link "Activities & Attractions" at bounding box center [338, 157] width 130 height 22
click at [297, 198] on input "[DATE]" at bounding box center [303, 196] width 61 height 17
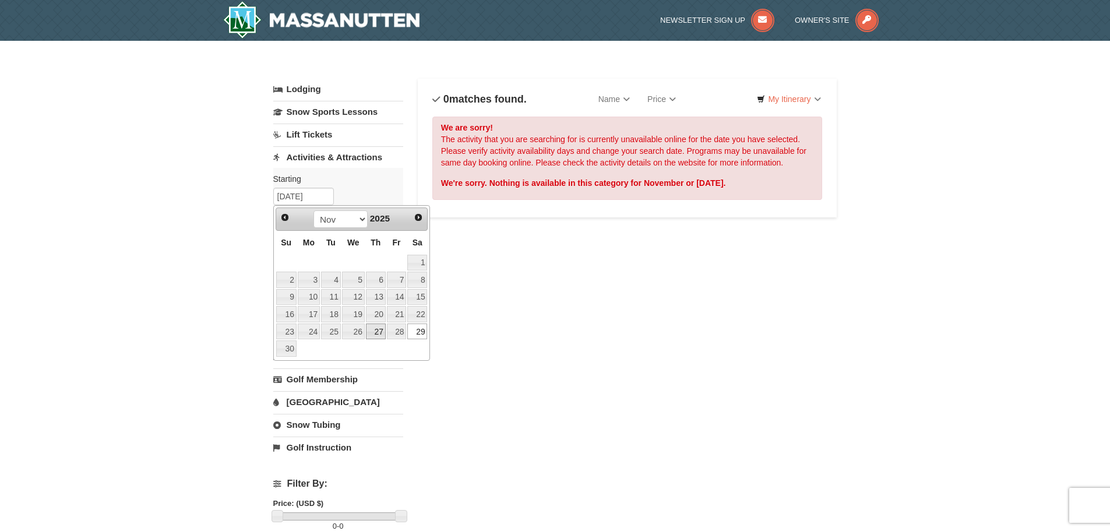
click at [375, 331] on link "27" at bounding box center [376, 331] width 20 height 16
type input "[DATE]"
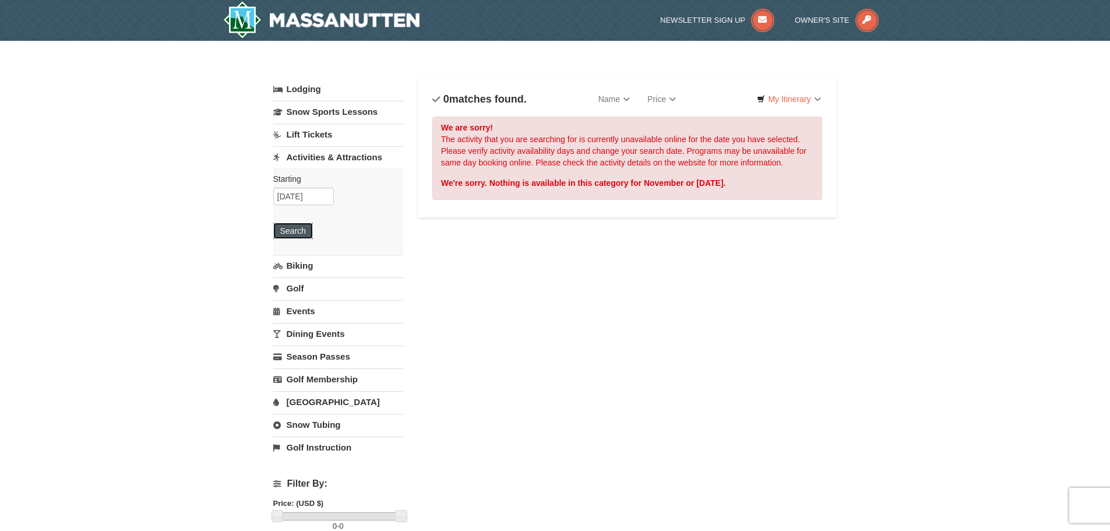
click at [298, 231] on button "Search" at bounding box center [293, 230] width 40 height 16
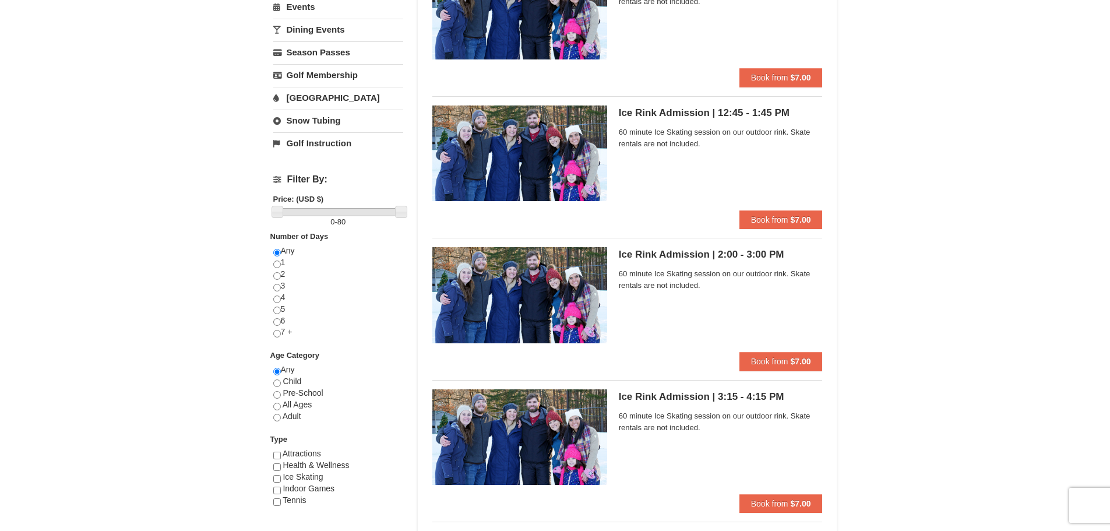
scroll to position [349, 0]
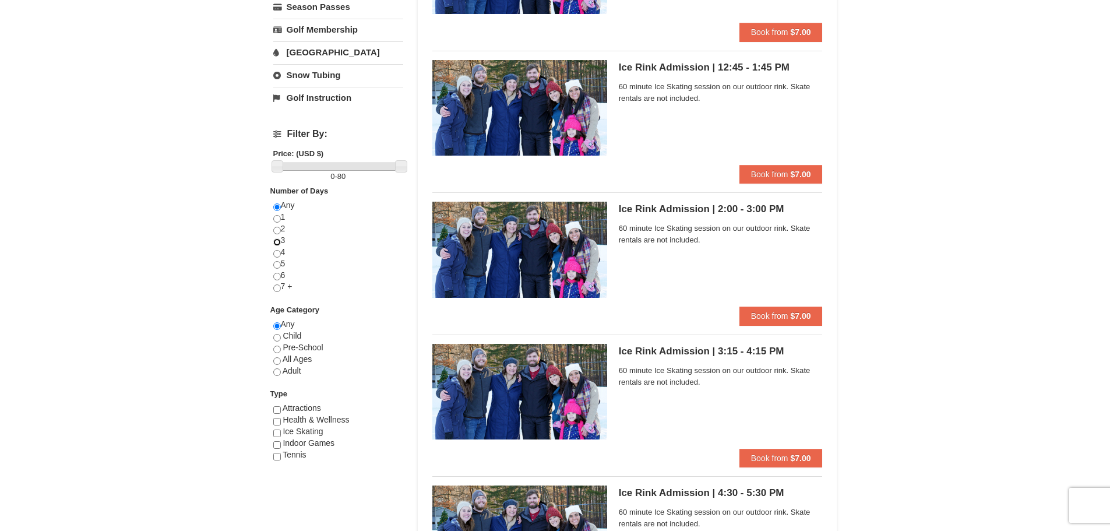
click at [277, 241] on input "radio" at bounding box center [277, 242] width 8 height 8
radio input "true"
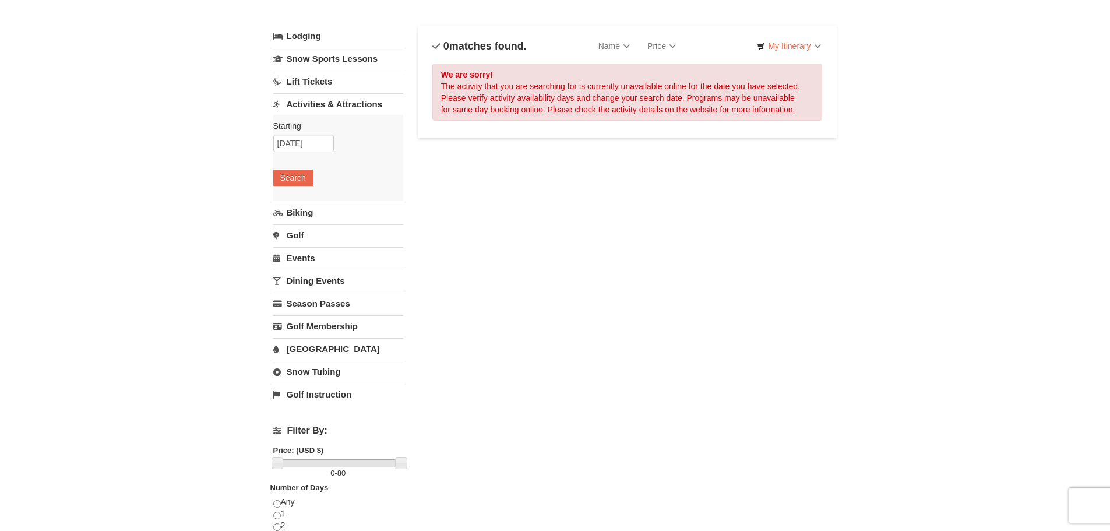
scroll to position [0, 0]
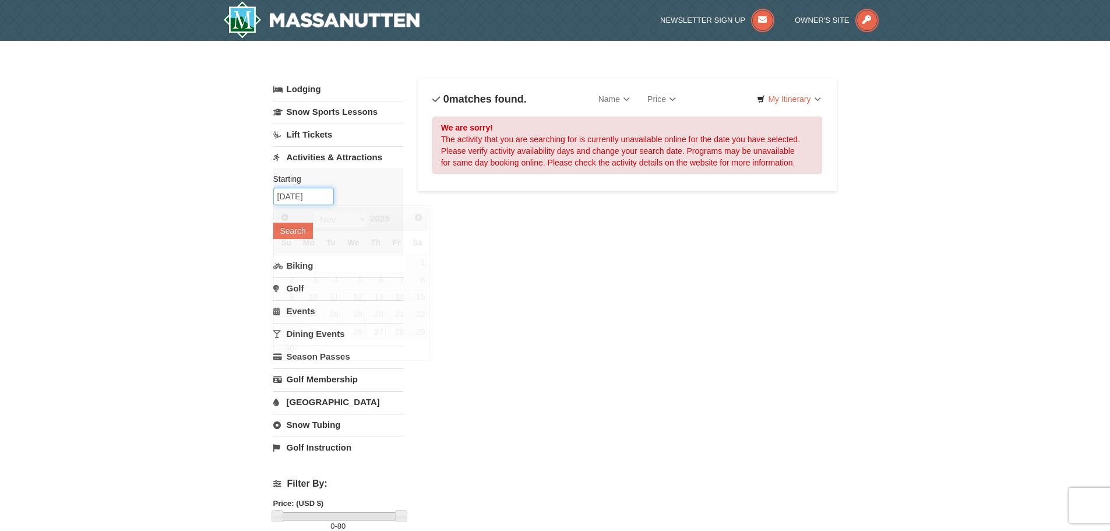
click at [307, 189] on input "[DATE]" at bounding box center [303, 196] width 61 height 17
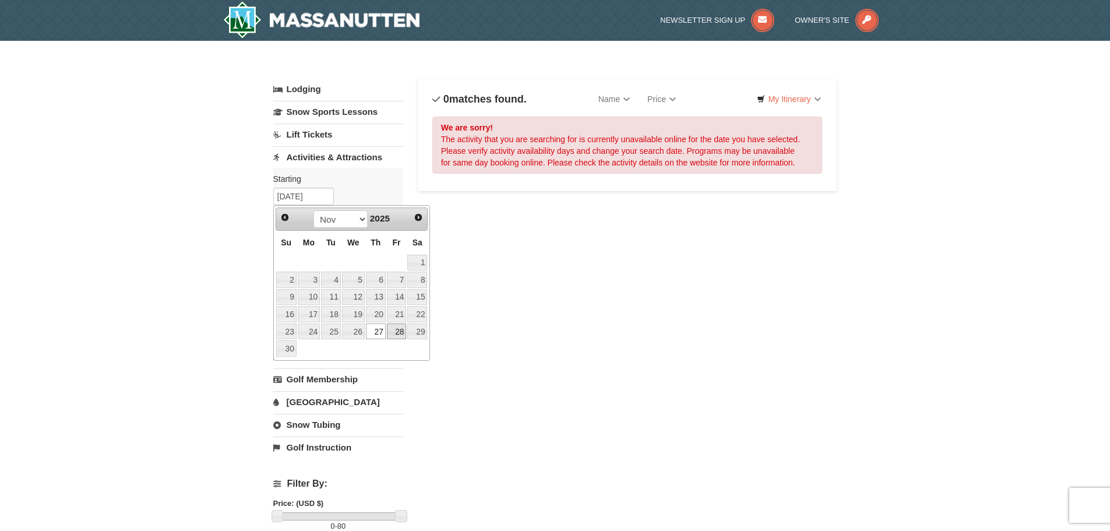
click at [398, 333] on link "28" at bounding box center [397, 331] width 20 height 16
type input "11/28/2025"
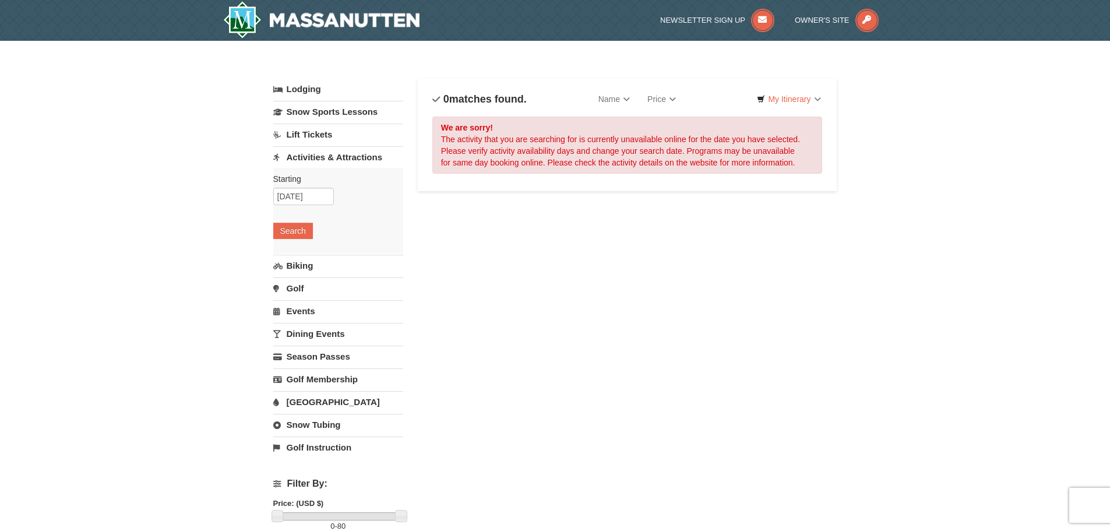
click at [298, 222] on div "Starting Please format dates MM/DD/YYYY Please format dates MM/DD/YYYY 11/28/20…" at bounding box center [338, 211] width 130 height 86
click at [299, 228] on button "Search" at bounding box center [293, 230] width 40 height 16
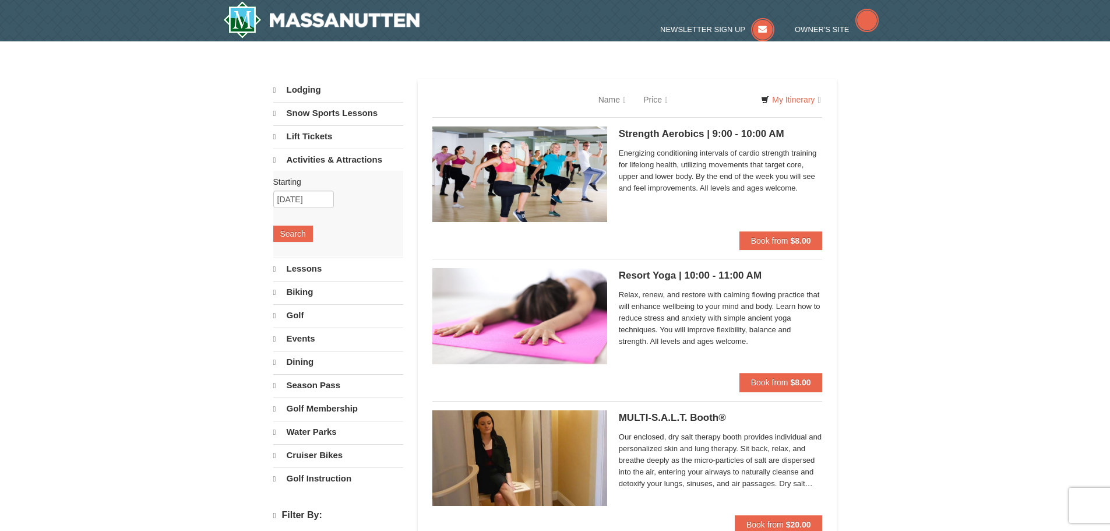
select select "10"
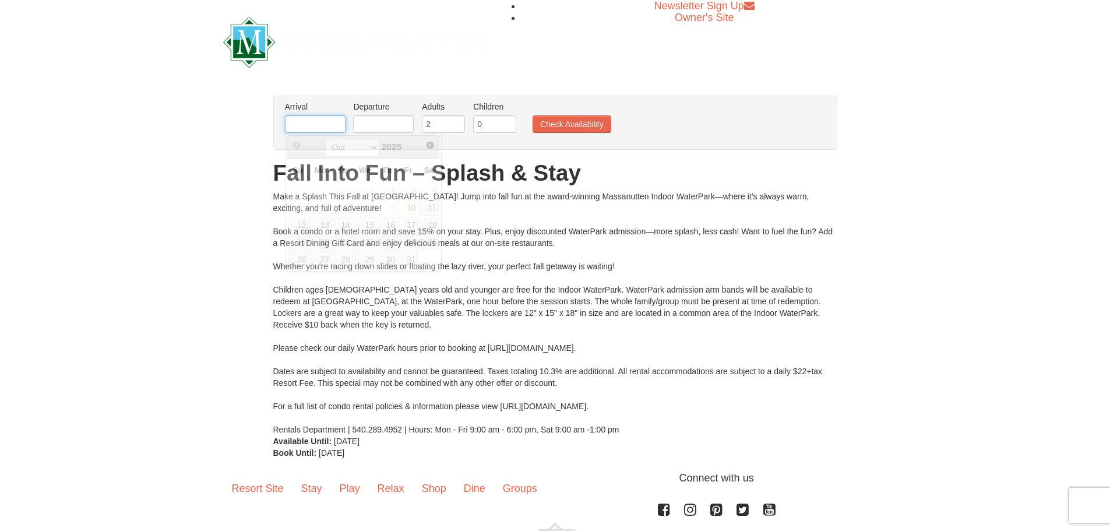
click at [312, 126] on input "text" at bounding box center [315, 123] width 61 height 17
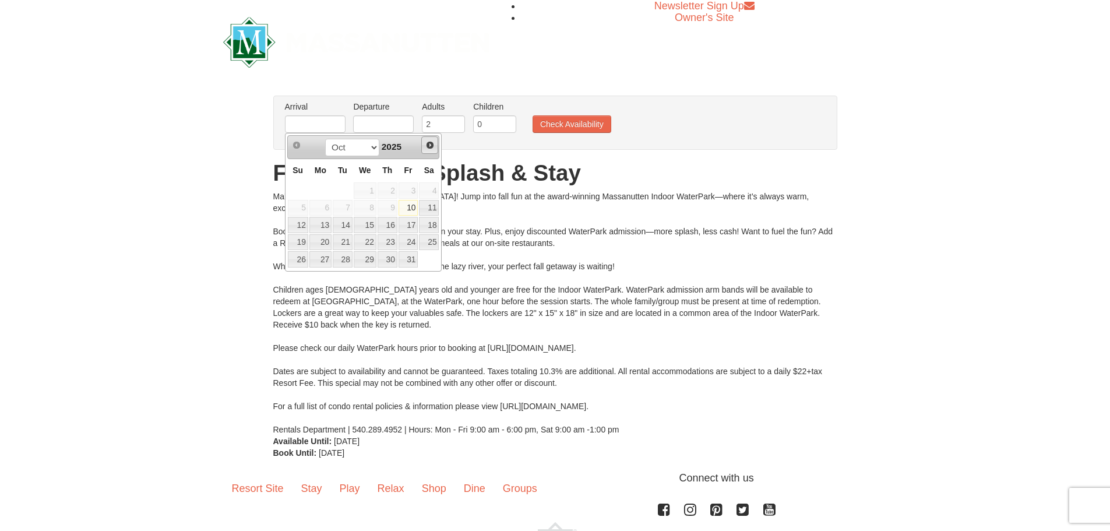
click at [429, 145] on span "Next" at bounding box center [429, 144] width 9 height 9
click at [386, 259] on link "27" at bounding box center [387, 259] width 20 height 16
type input "[DATE]"
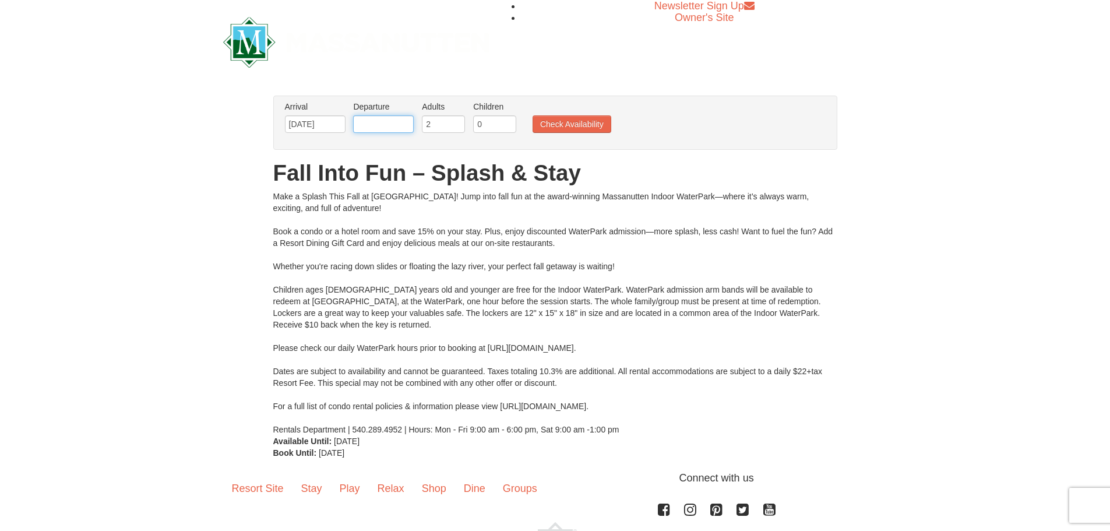
click at [402, 126] on input "text" at bounding box center [383, 123] width 61 height 17
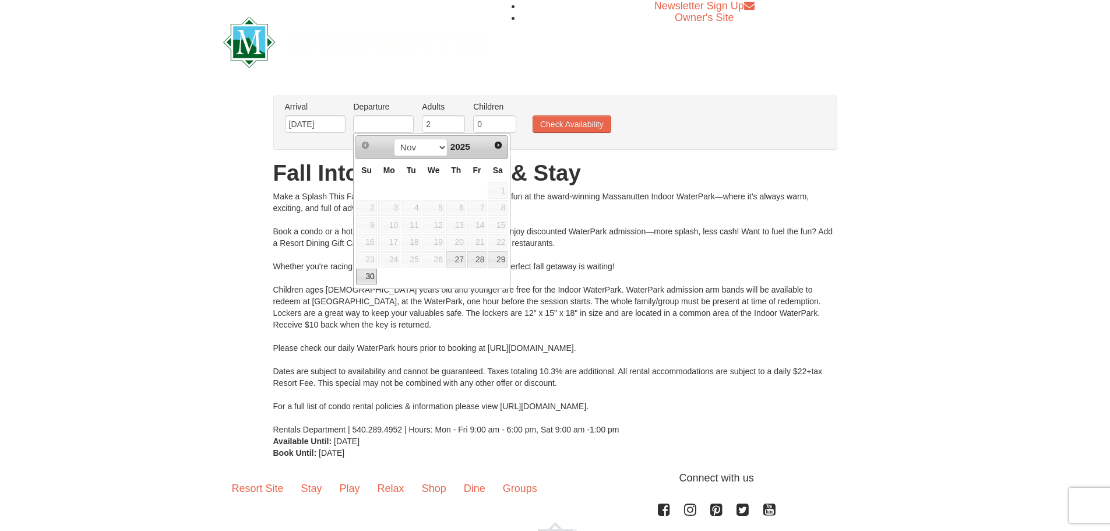
click at [366, 278] on link "30" at bounding box center [366, 277] width 20 height 16
type input "[DATE]"
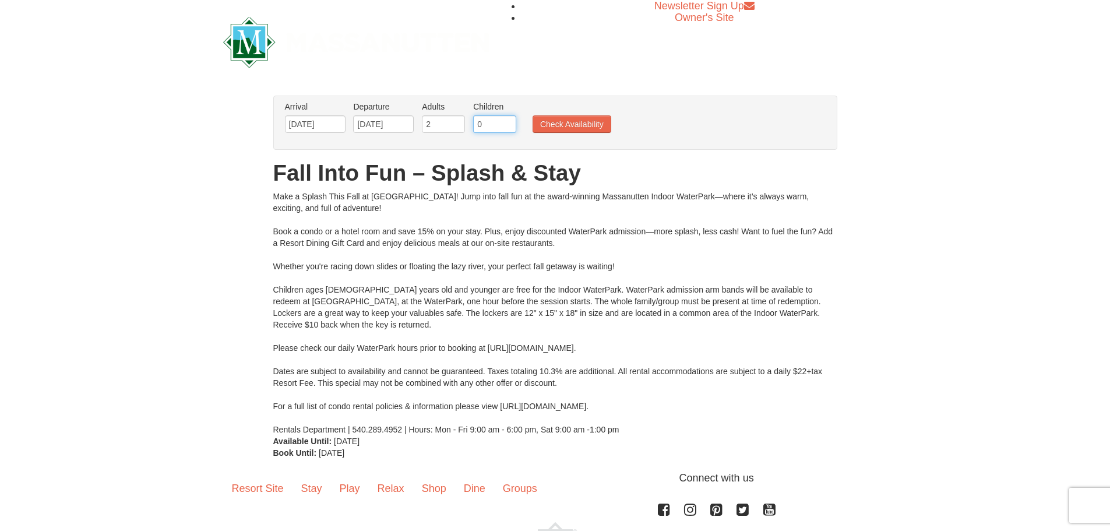
click at [494, 125] on input "0" at bounding box center [494, 123] width 43 height 17
type input "1"
click at [506, 122] on input "1" at bounding box center [494, 123] width 43 height 17
click at [542, 124] on button "Check Availability" at bounding box center [571, 123] width 79 height 17
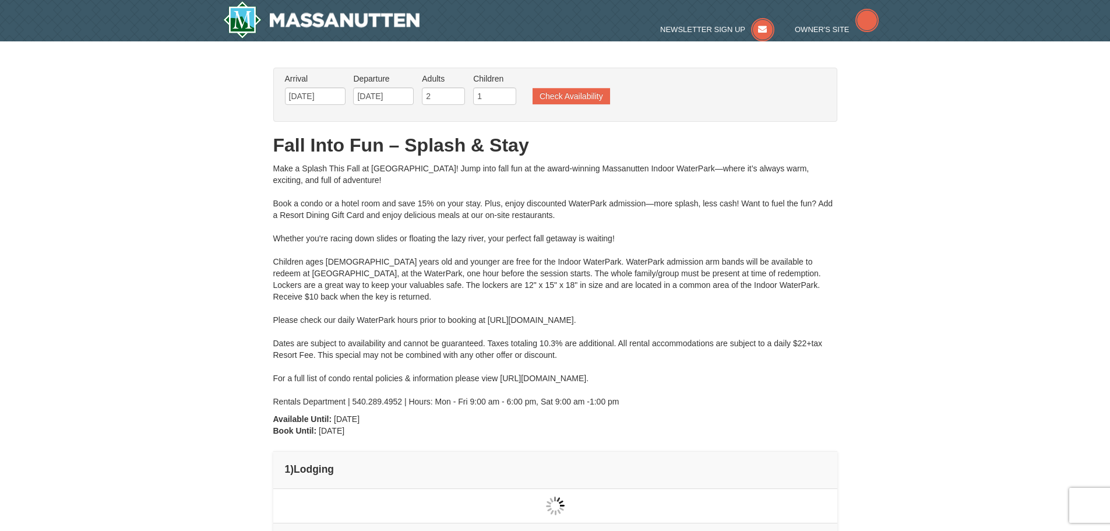
type input "[DATE]"
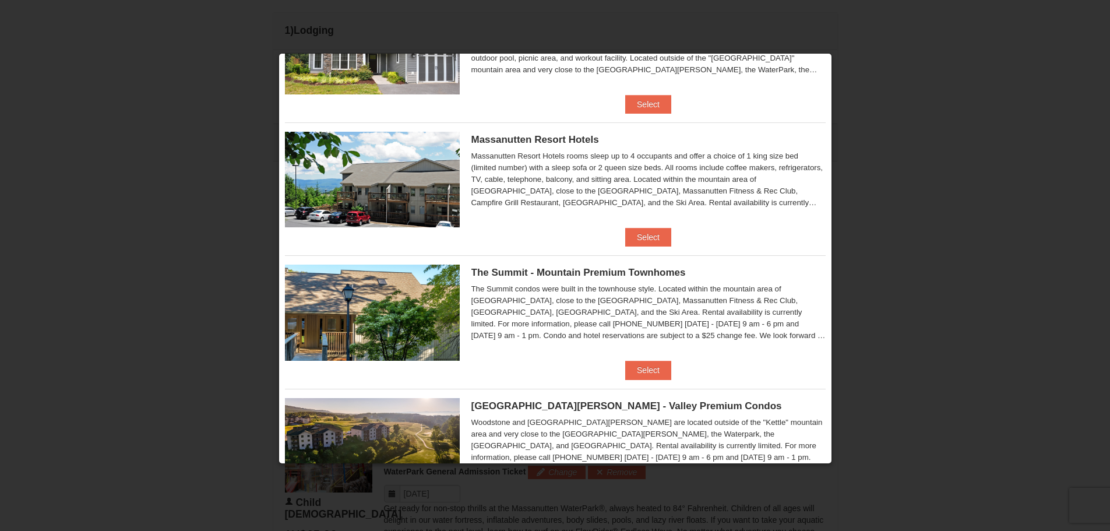
scroll to position [202, 0]
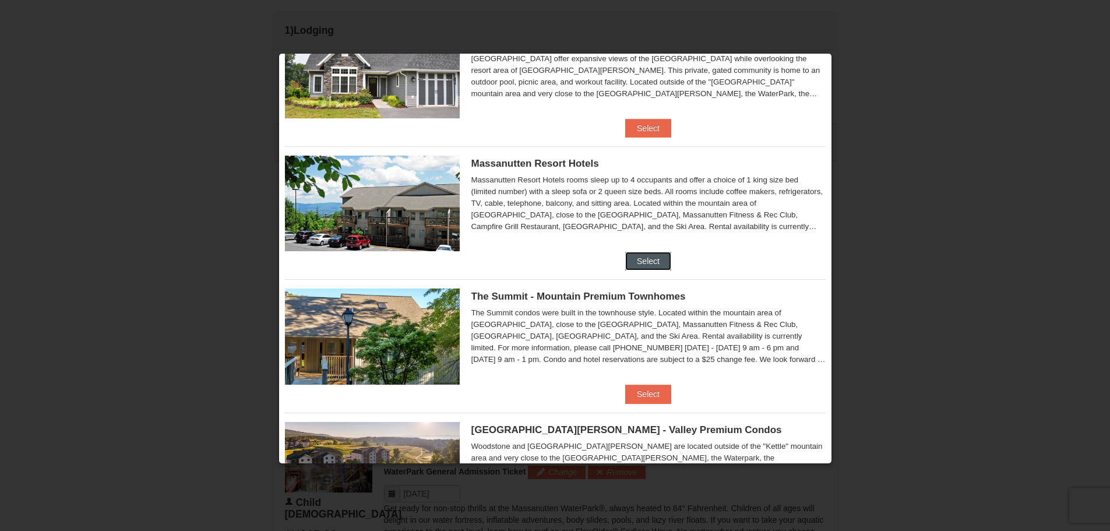
click at [644, 259] on button "Select" at bounding box center [648, 261] width 46 height 19
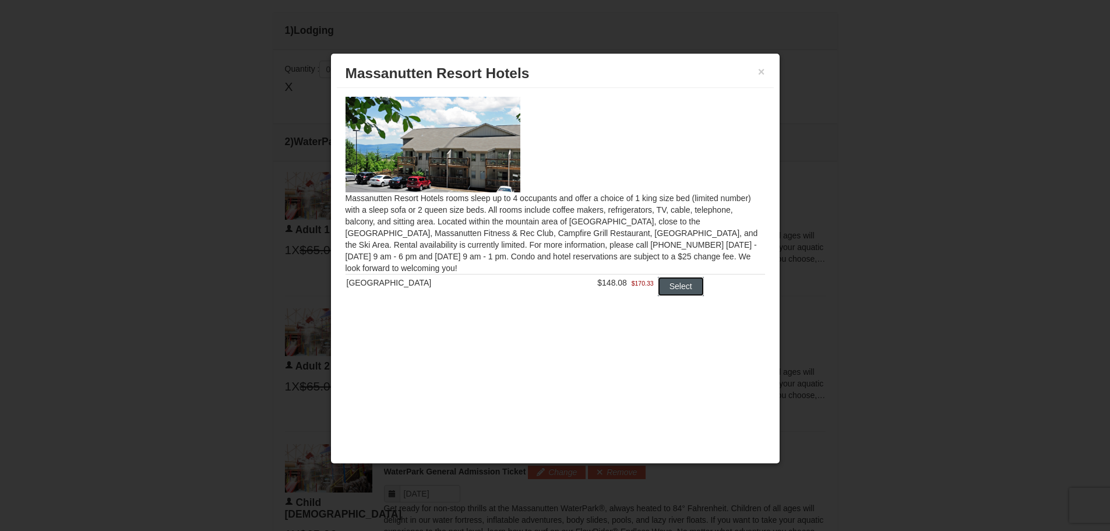
click at [677, 289] on button "Select" at bounding box center [681, 286] width 46 height 19
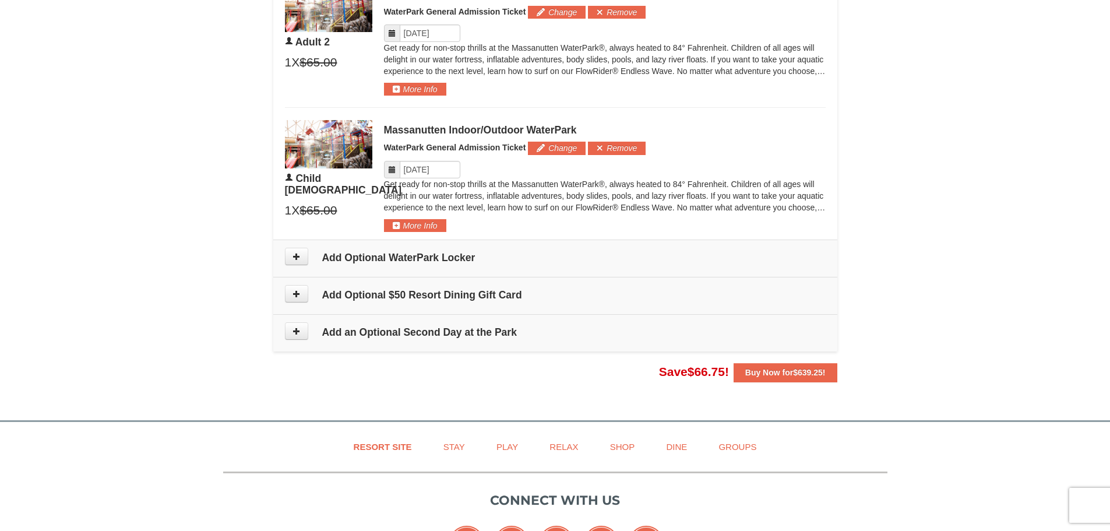
scroll to position [846, 0]
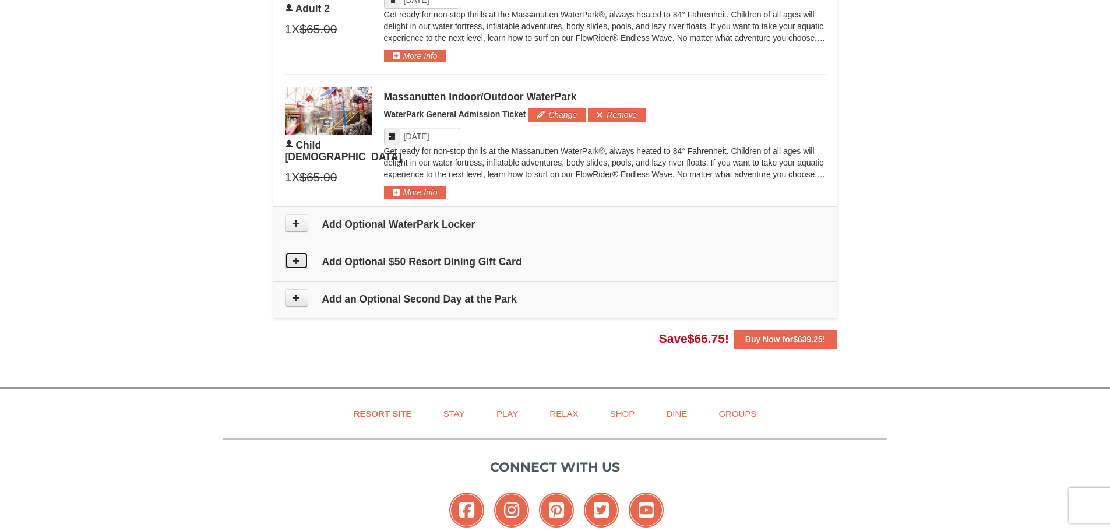
click at [291, 263] on button at bounding box center [296, 260] width 23 height 17
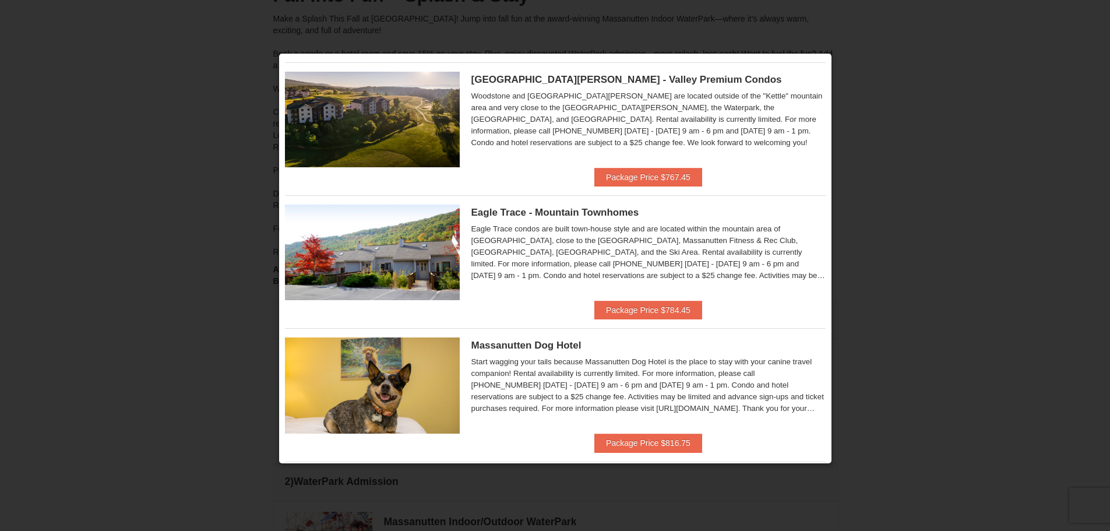
scroll to position [175, 0]
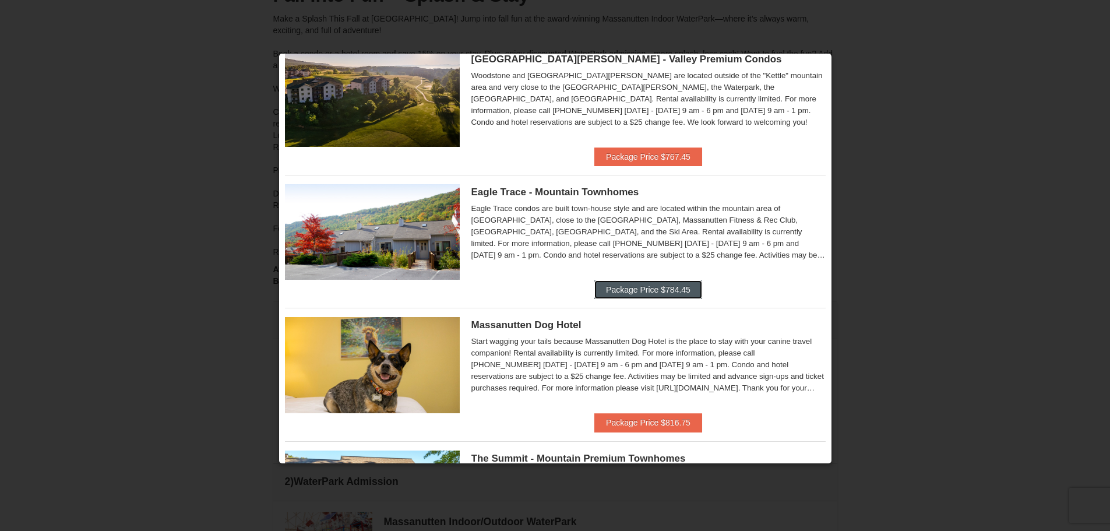
click at [620, 287] on button "Package Price $784.45" at bounding box center [648, 289] width 108 height 19
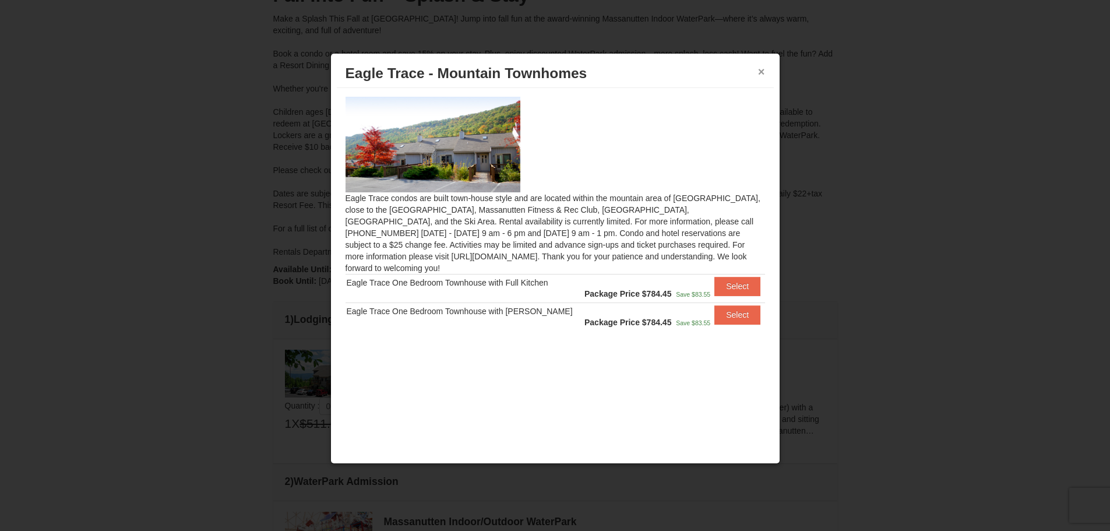
click at [763, 70] on button "×" at bounding box center [761, 72] width 7 height 12
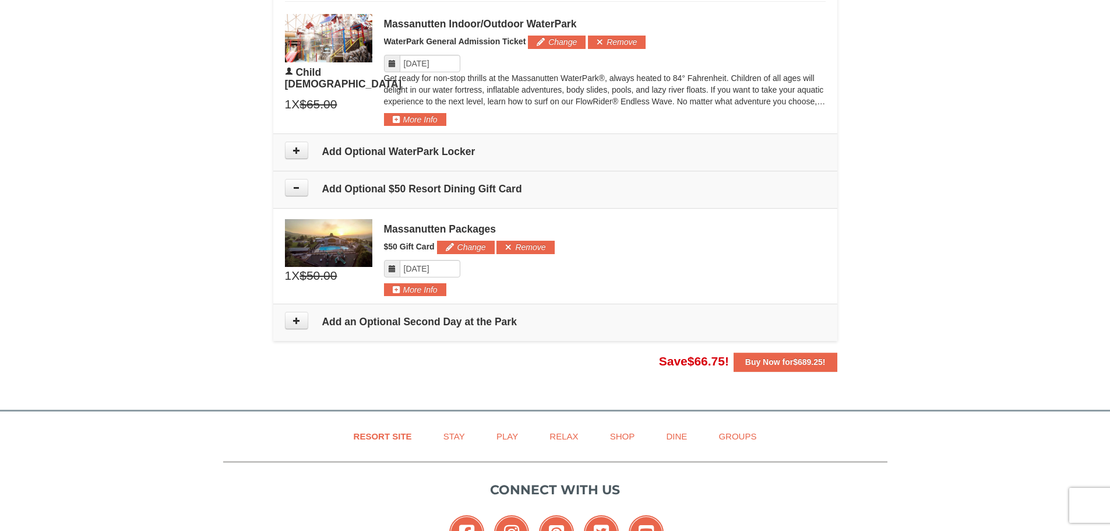
scroll to position [902, 0]
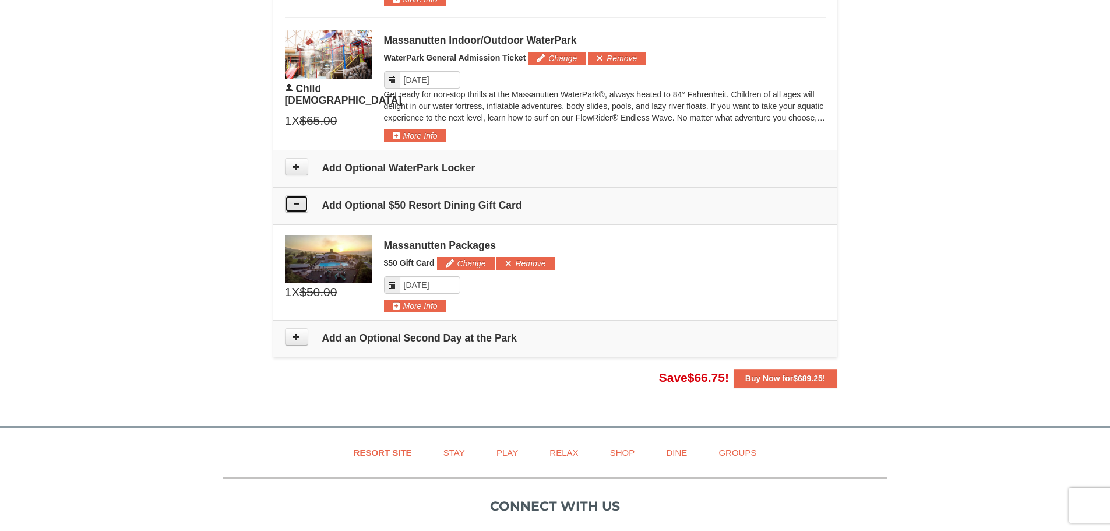
click at [299, 206] on icon at bounding box center [296, 204] width 8 height 8
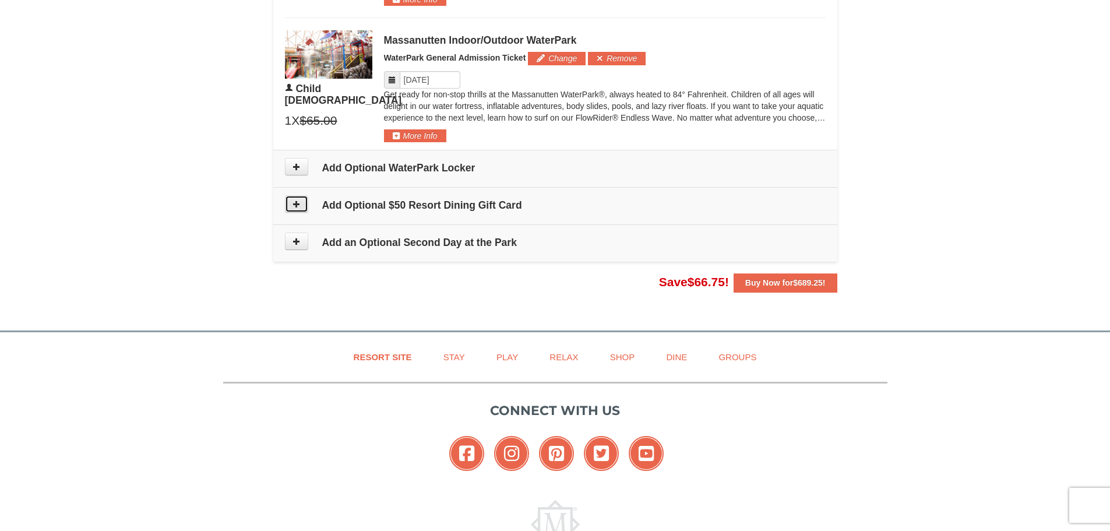
click at [301, 196] on button at bounding box center [296, 203] width 23 height 17
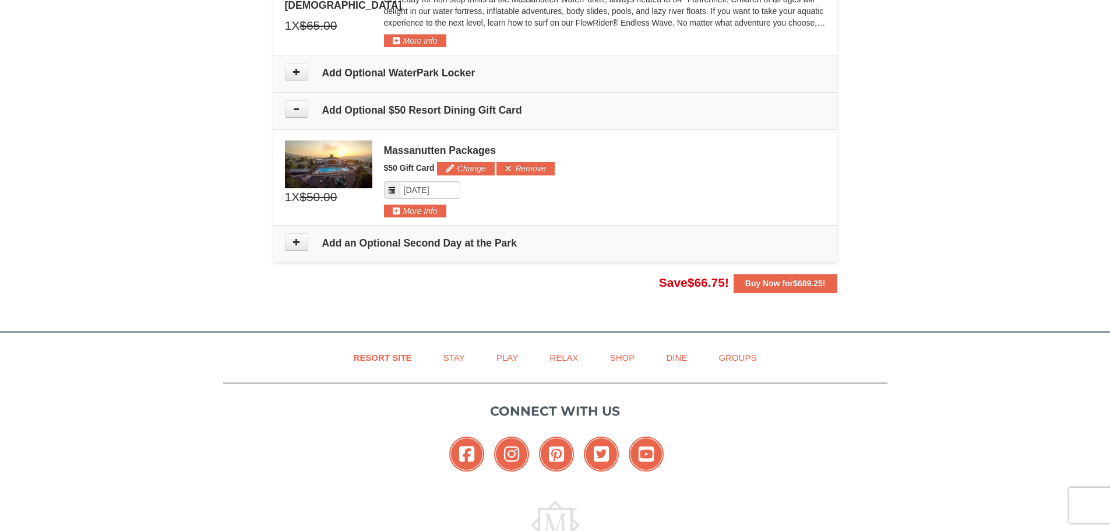
scroll to position [960, 0]
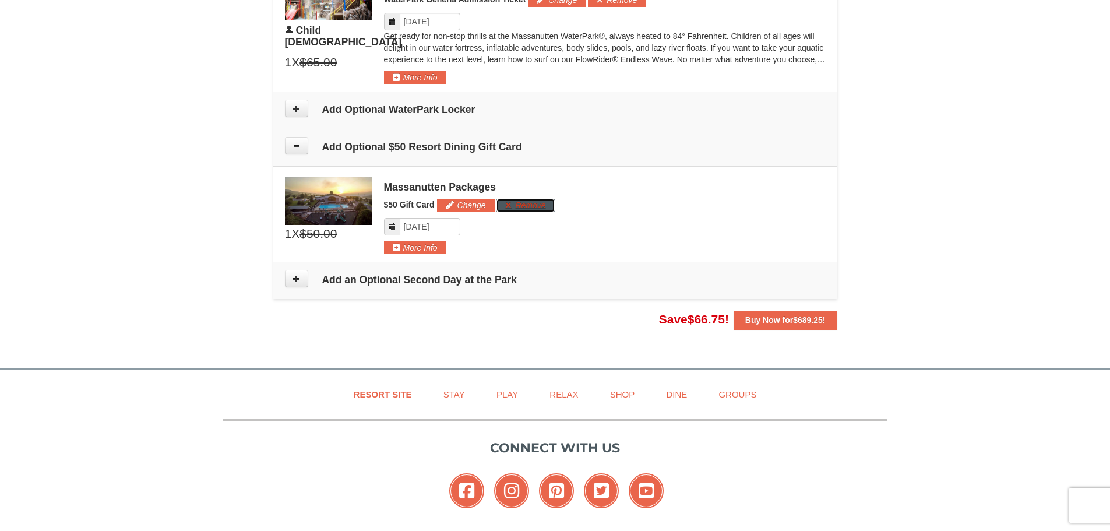
click at [529, 206] on button "Remove" at bounding box center [525, 205] width 58 height 13
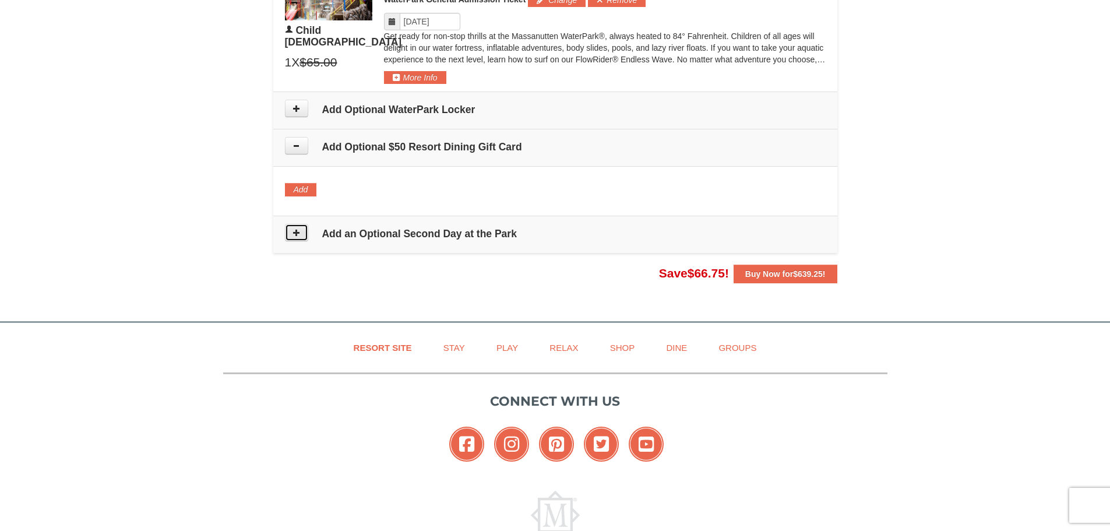
click at [297, 231] on icon at bounding box center [296, 232] width 8 height 8
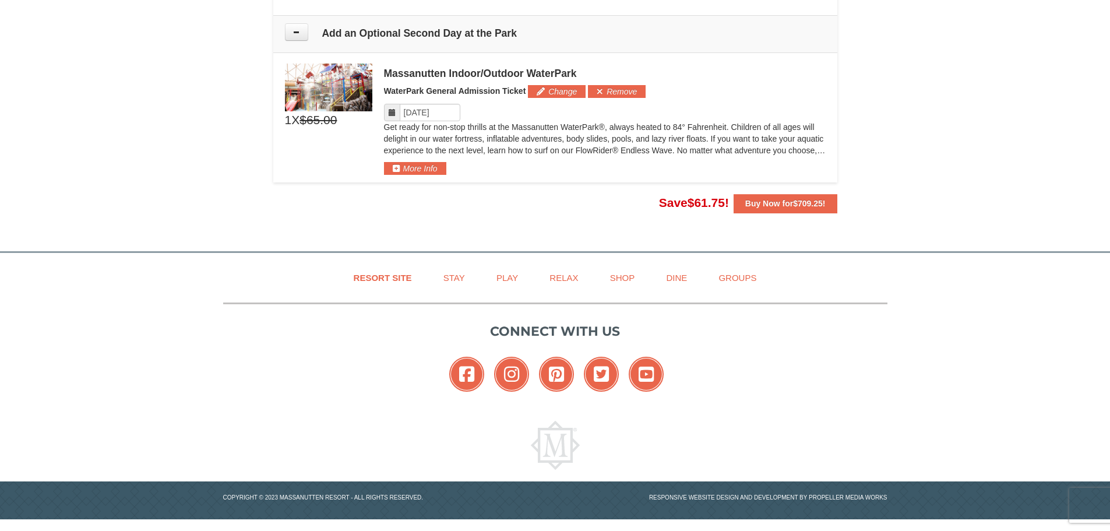
scroll to position [1103, 0]
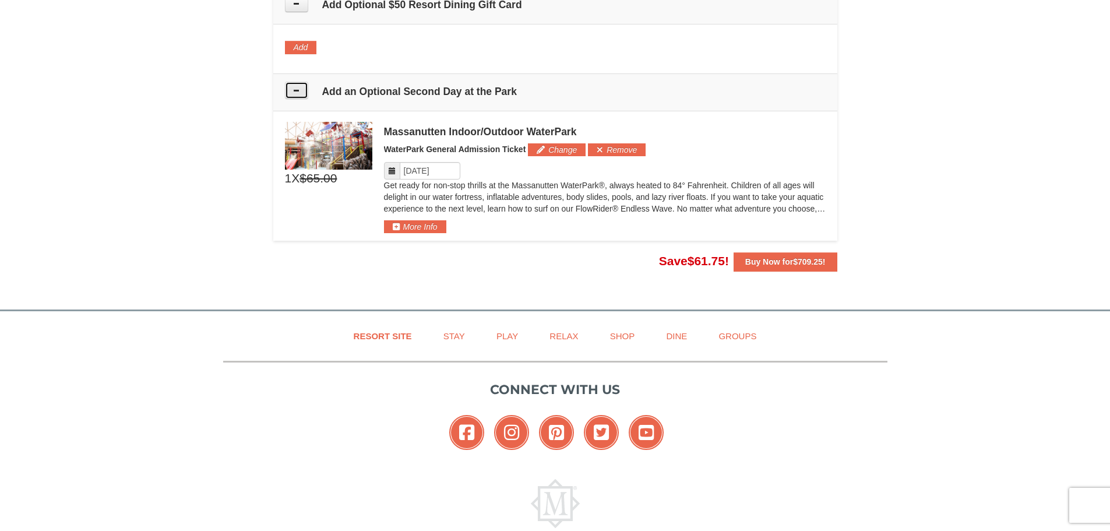
click at [294, 92] on icon at bounding box center [296, 90] width 8 height 8
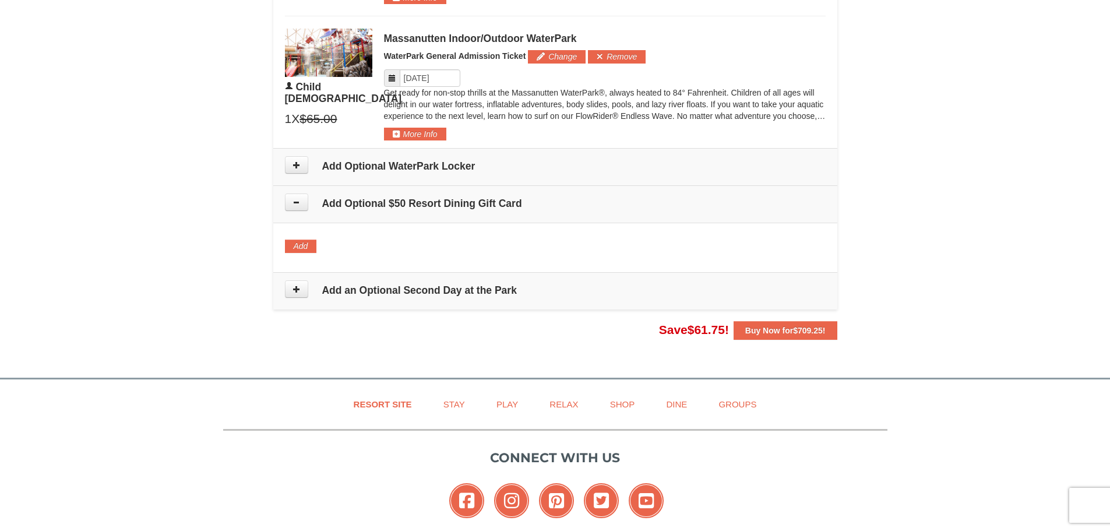
scroll to position [856, 0]
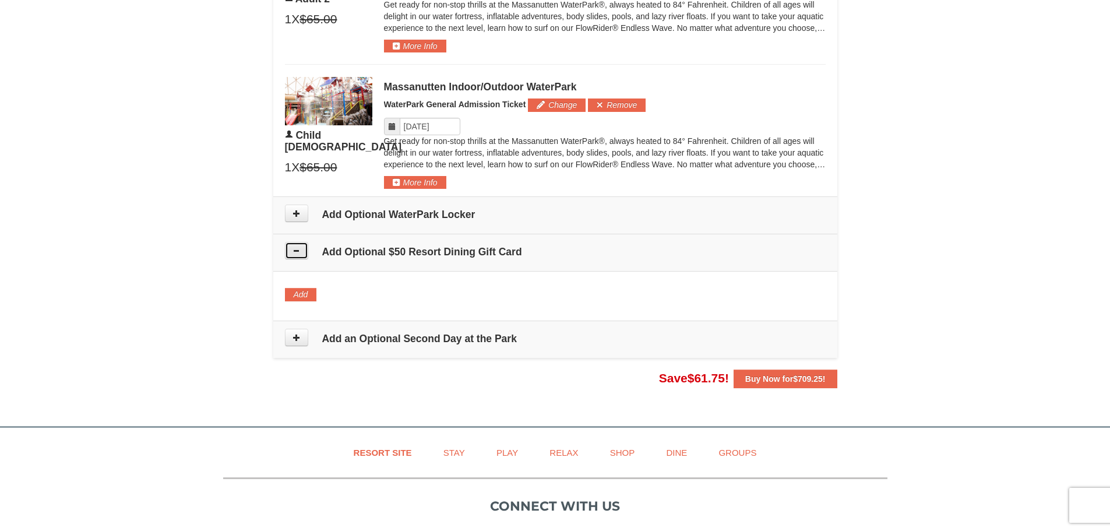
click at [300, 252] on icon at bounding box center [296, 250] width 8 height 8
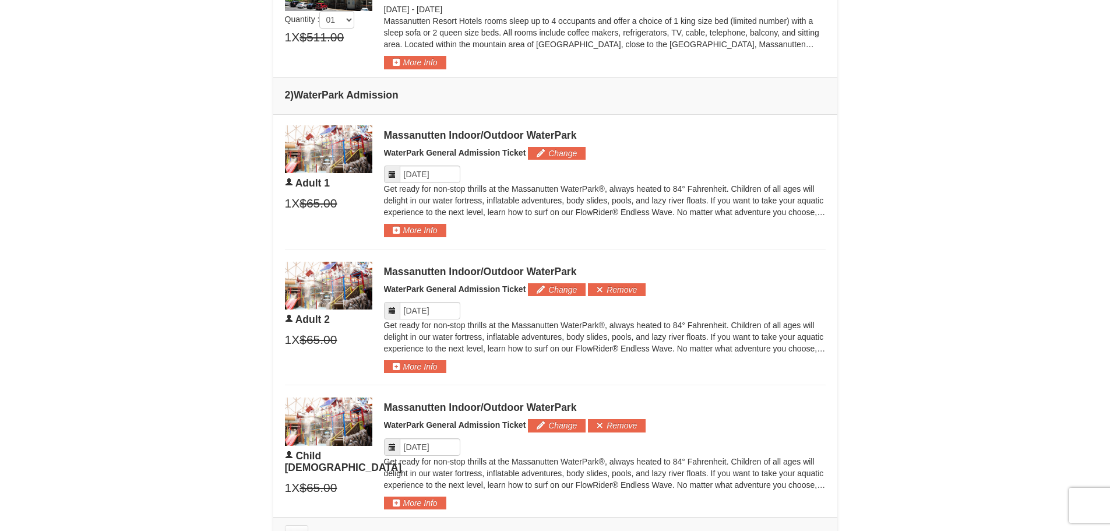
scroll to position [448, 0]
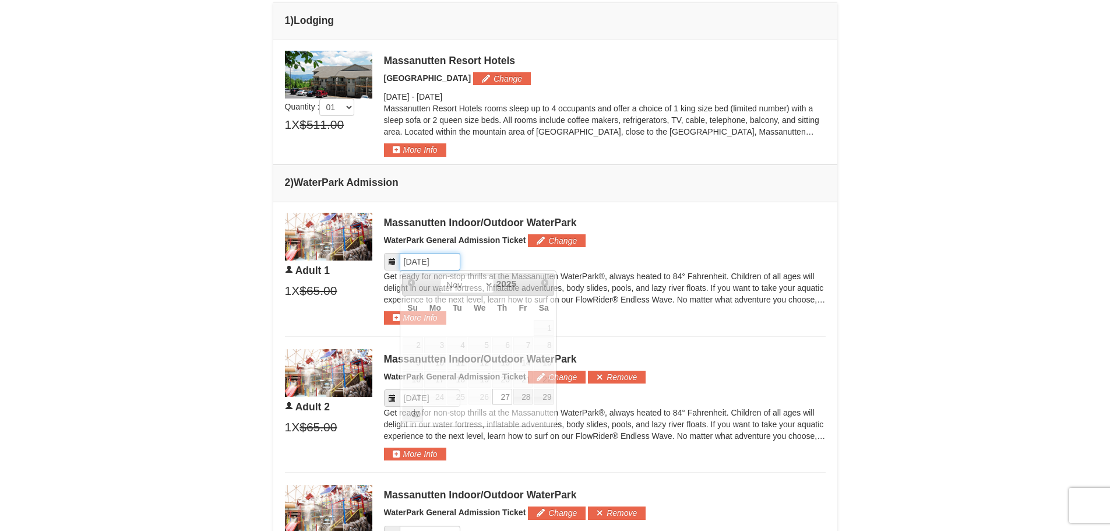
click at [430, 259] on input "Please format dates MM/DD/YYYY" at bounding box center [430, 261] width 61 height 17
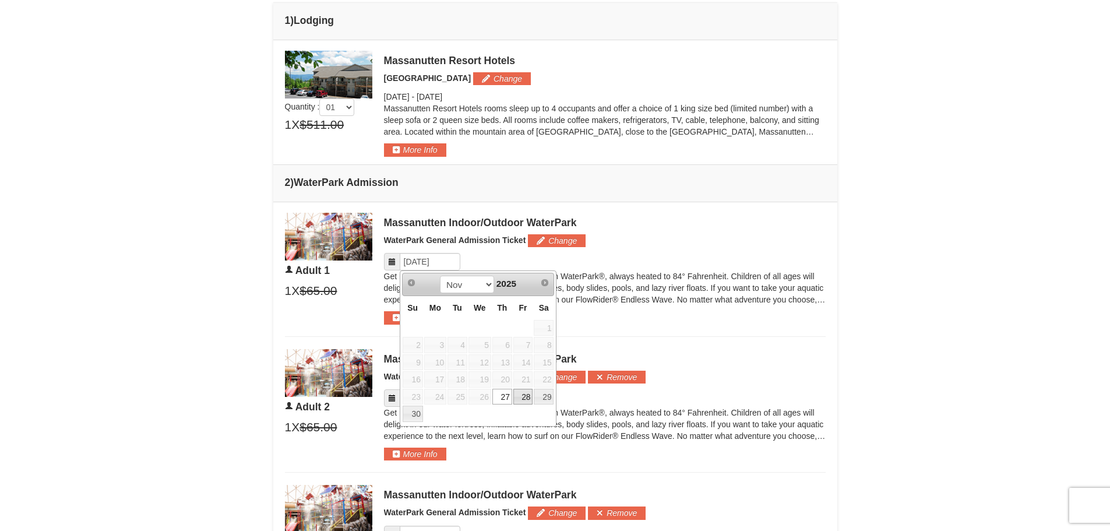
click at [523, 401] on link "28" at bounding box center [523, 396] width 20 height 16
type input "[DATE]"
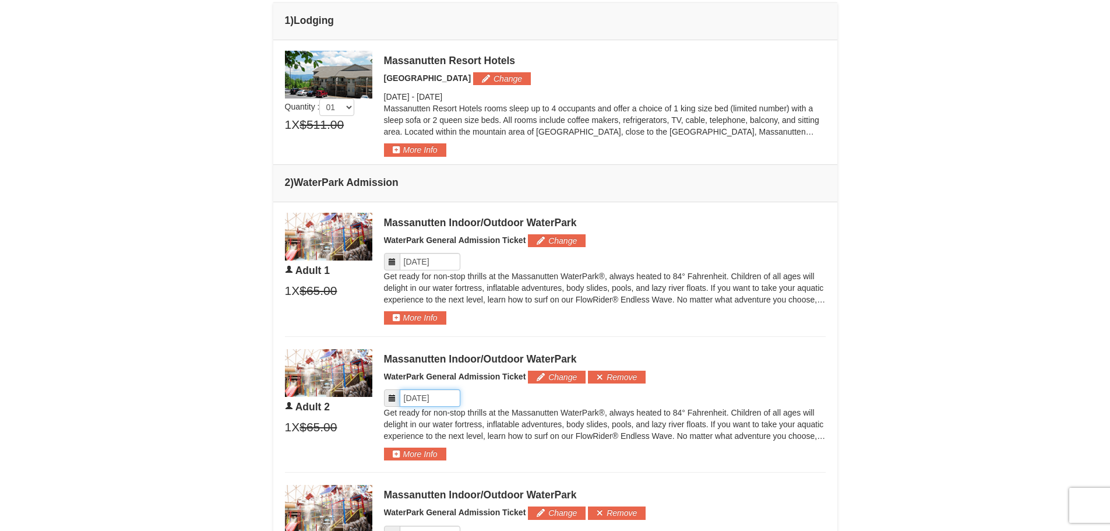
click at [422, 397] on input "Please format dates MM/DD/YYYY" at bounding box center [430, 397] width 61 height 17
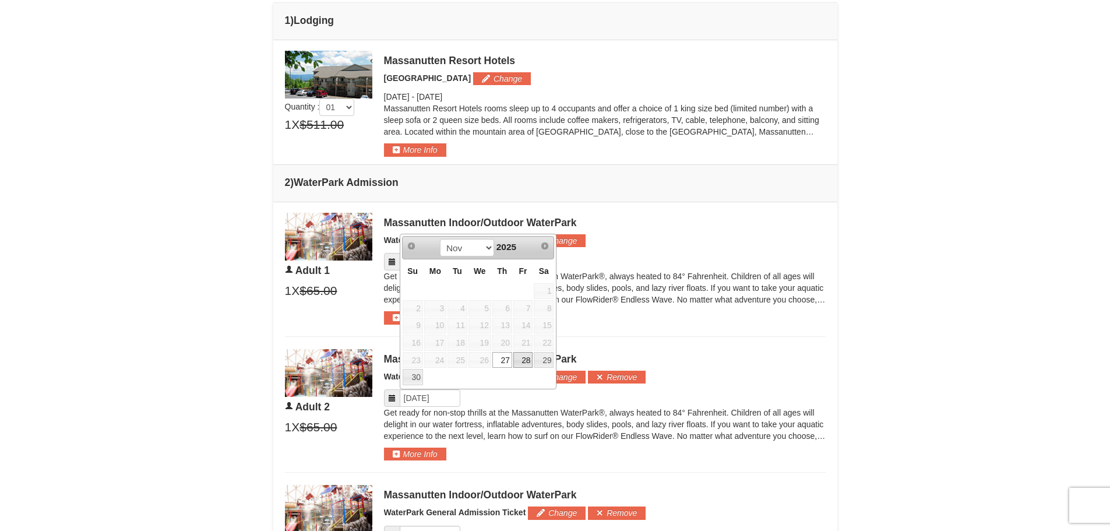
click at [525, 358] on link "28" at bounding box center [523, 360] width 20 height 16
type input "[DATE]"
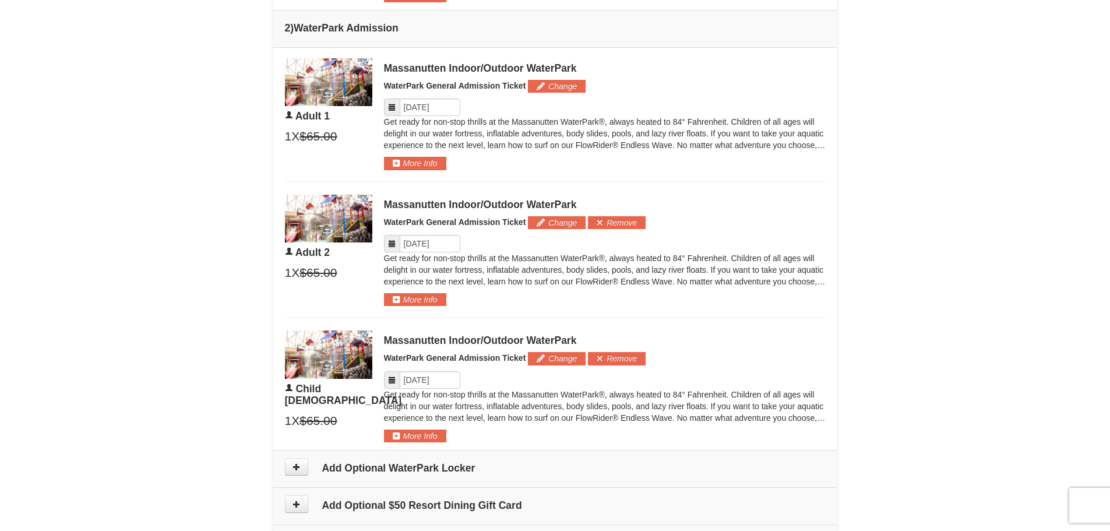
scroll to position [623, 0]
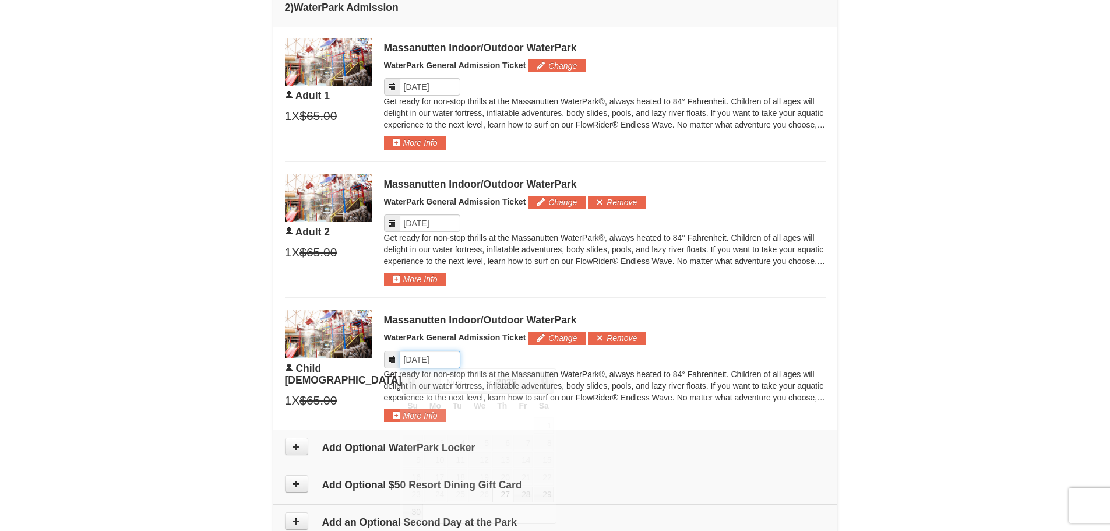
click at [439, 356] on input "Please format dates MM/DD/YYYY" at bounding box center [430, 359] width 61 height 17
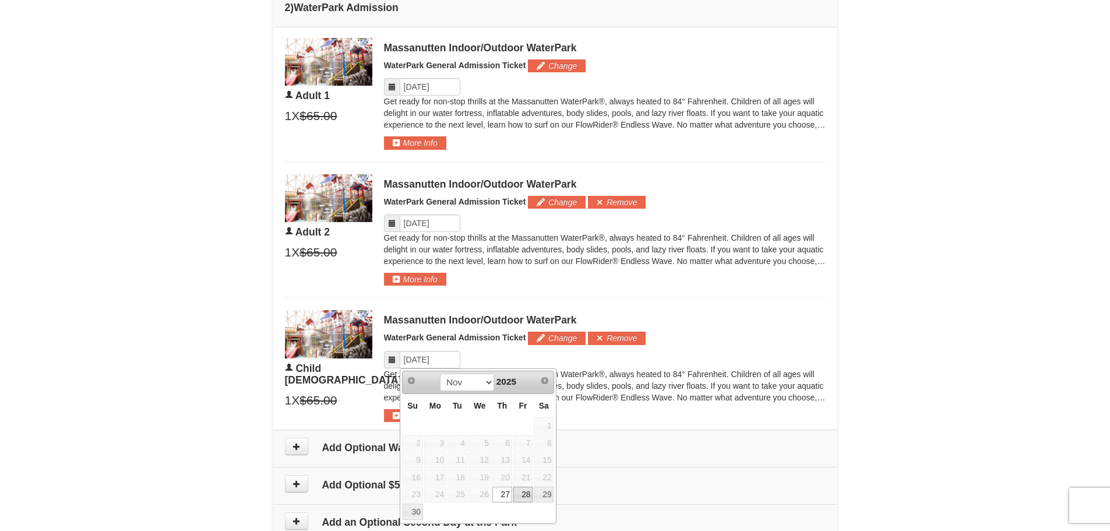
click at [528, 498] on link "28" at bounding box center [523, 494] width 20 height 16
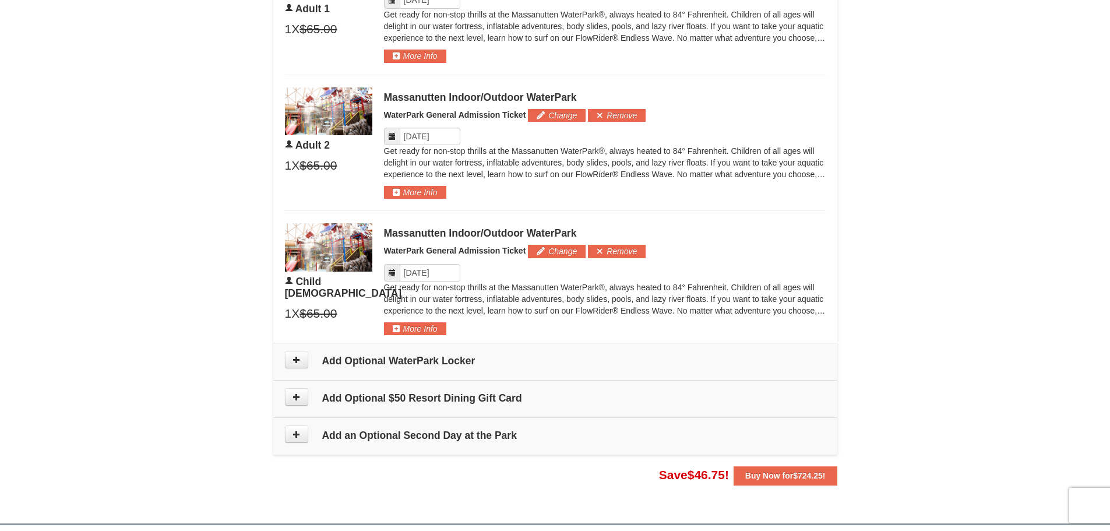
scroll to position [739, 0]
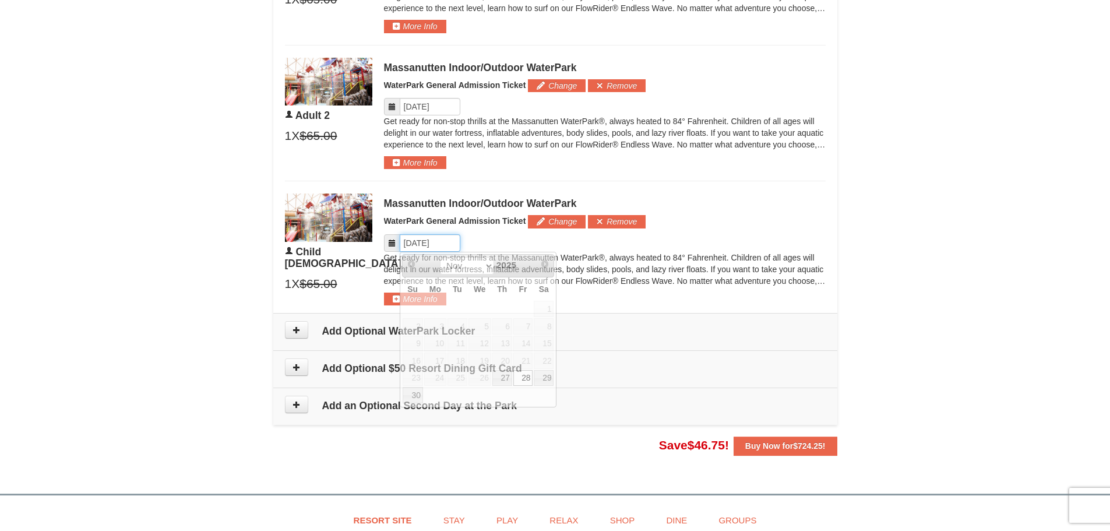
click at [446, 247] on input "Please format dates MM/DD/YYYY" at bounding box center [430, 242] width 61 height 17
click at [538, 383] on link "29" at bounding box center [544, 378] width 20 height 16
type input "[DATE]"
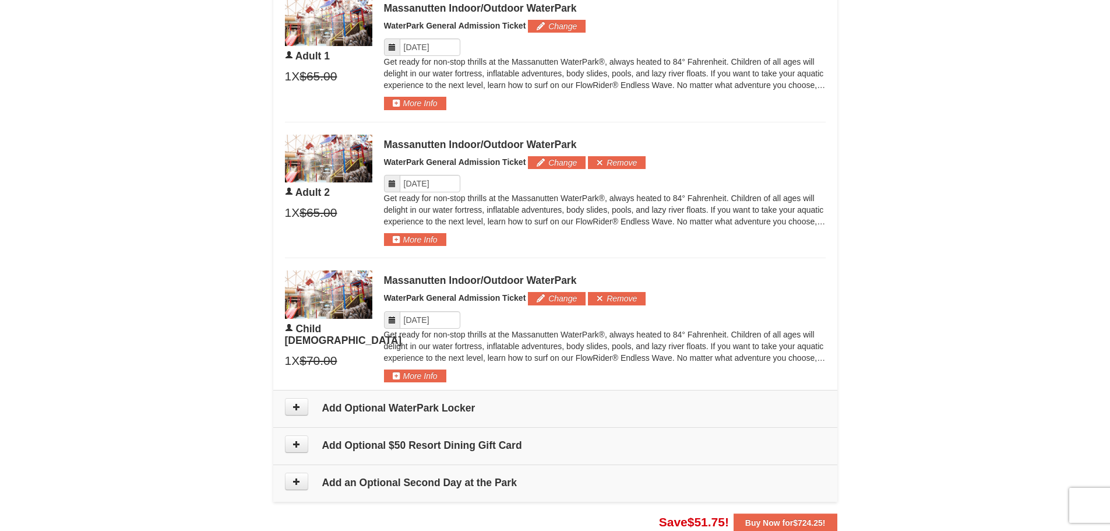
scroll to position [623, 0]
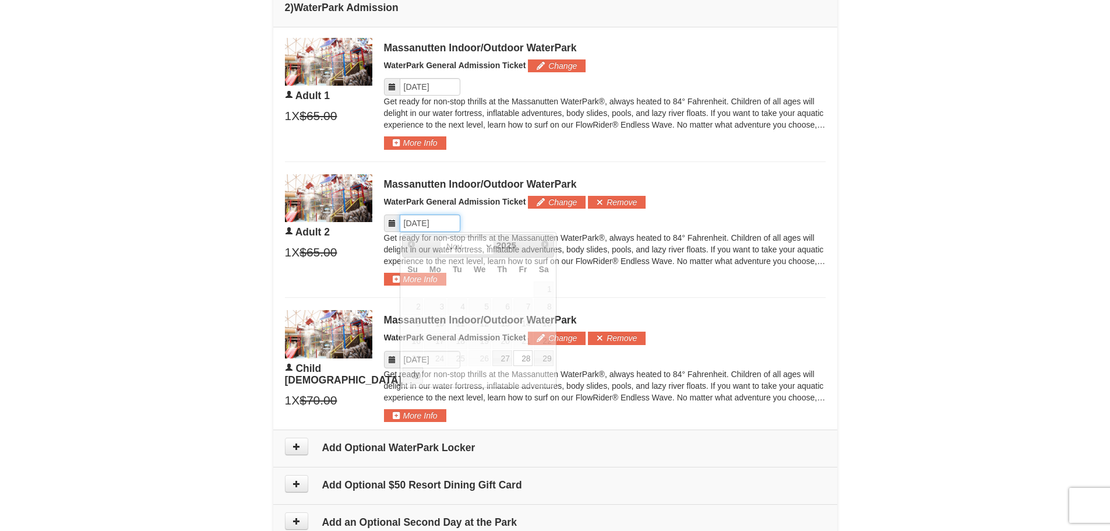
click at [429, 230] on input "Please format dates MM/DD/YYYY" at bounding box center [430, 222] width 61 height 17
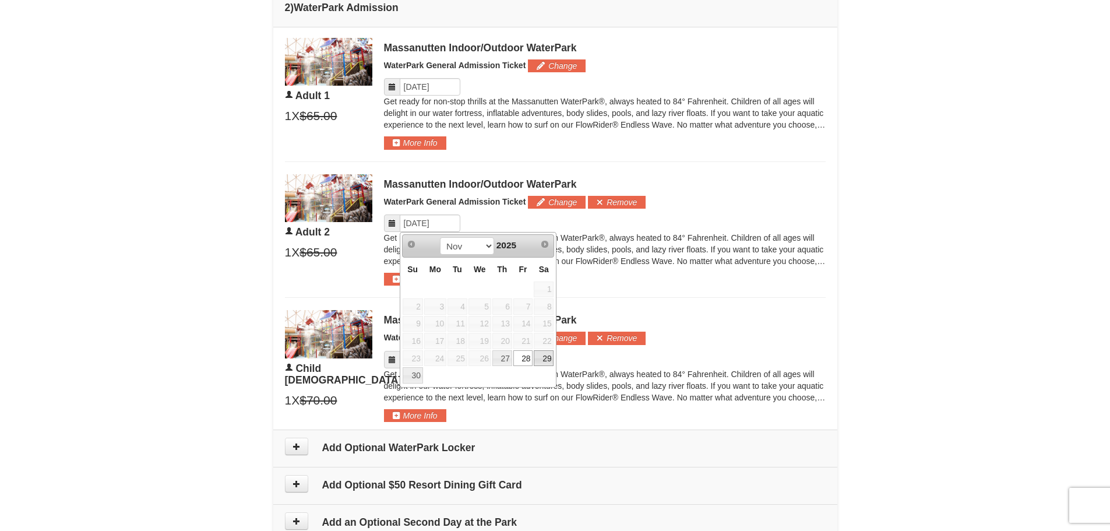
click at [540, 356] on link "29" at bounding box center [544, 358] width 20 height 16
type input "[DATE]"
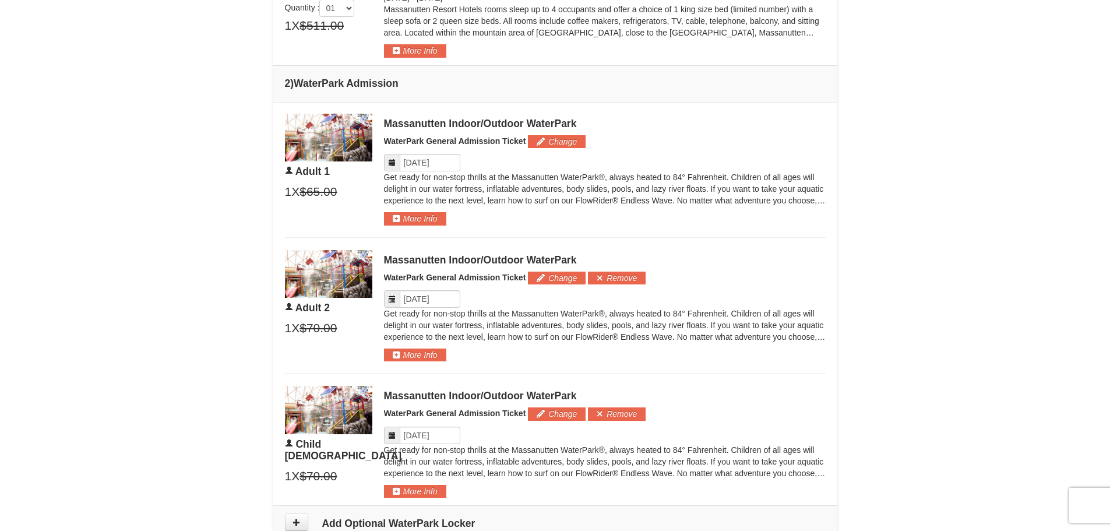
scroll to position [448, 0]
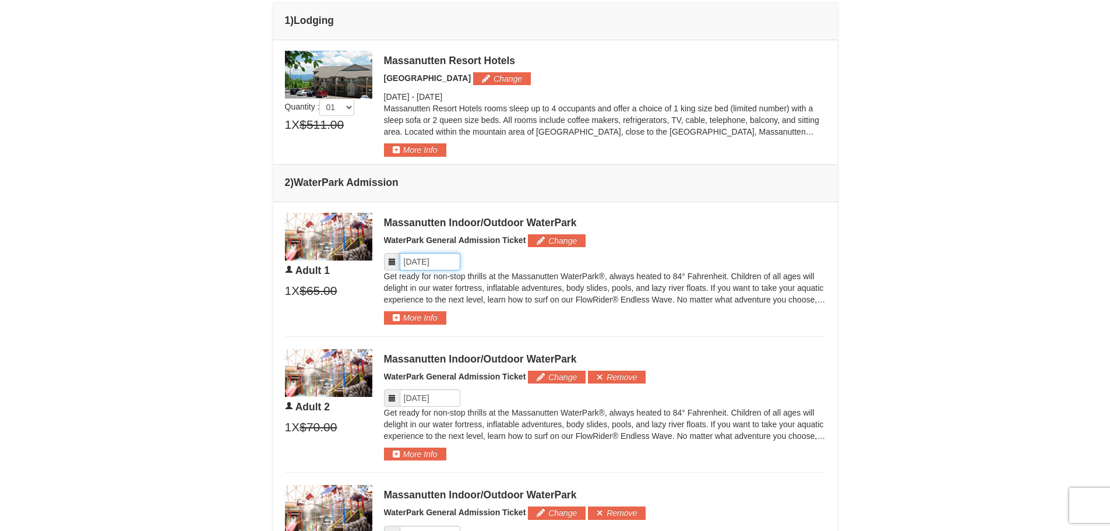
click at [432, 264] on input "Please format dates MM/DD/YYYY" at bounding box center [430, 261] width 61 height 17
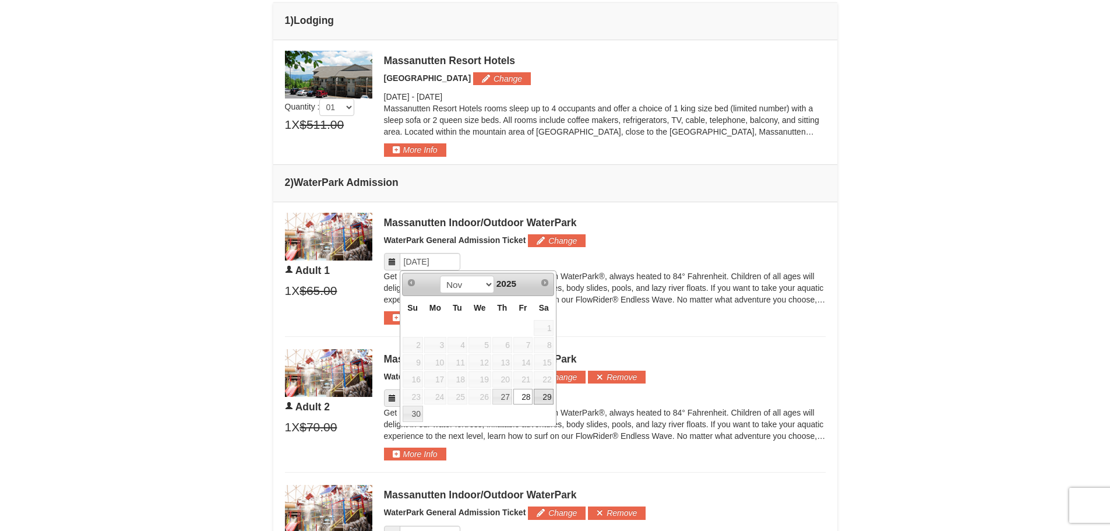
click at [534, 402] on link "29" at bounding box center [544, 396] width 20 height 16
type input "[DATE]"
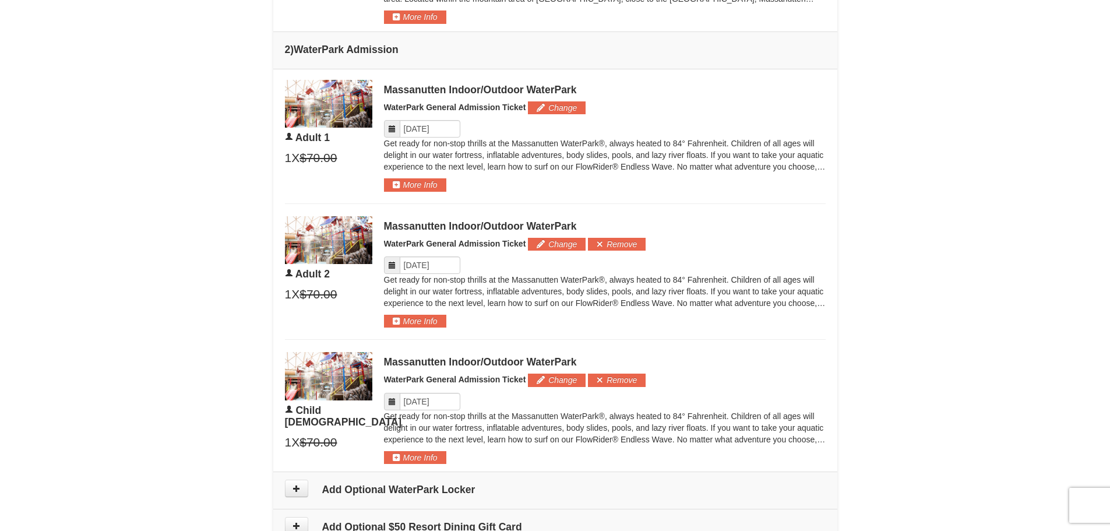
scroll to position [681, 0]
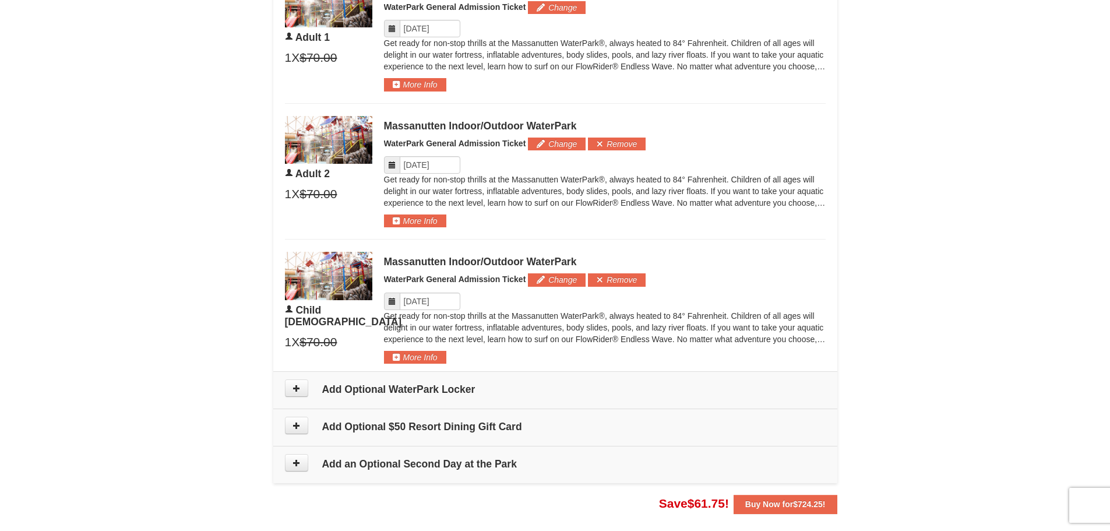
click at [517, 365] on td "Please make your package selection: ×" at bounding box center [555, 170] width 564 height 402
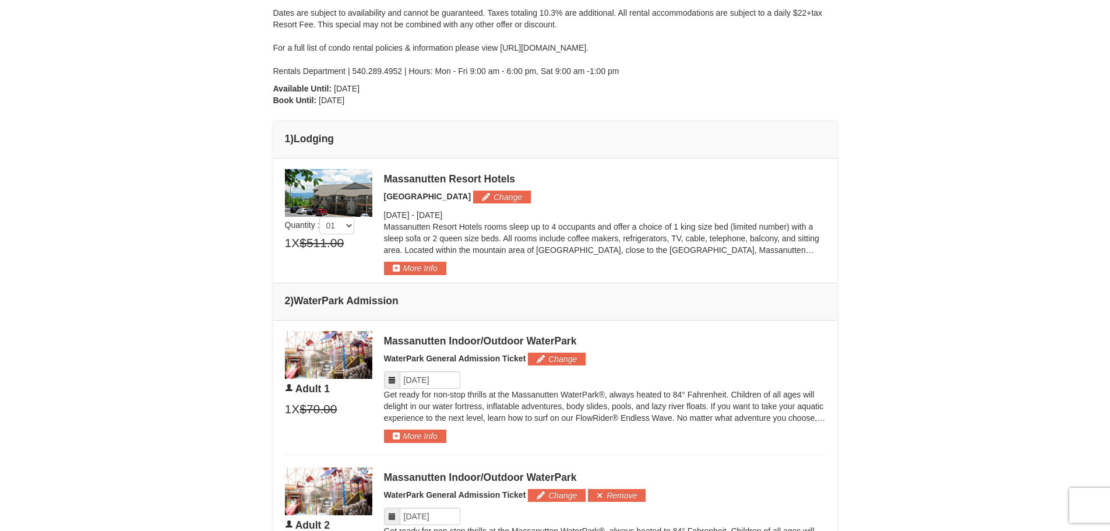
scroll to position [273, 0]
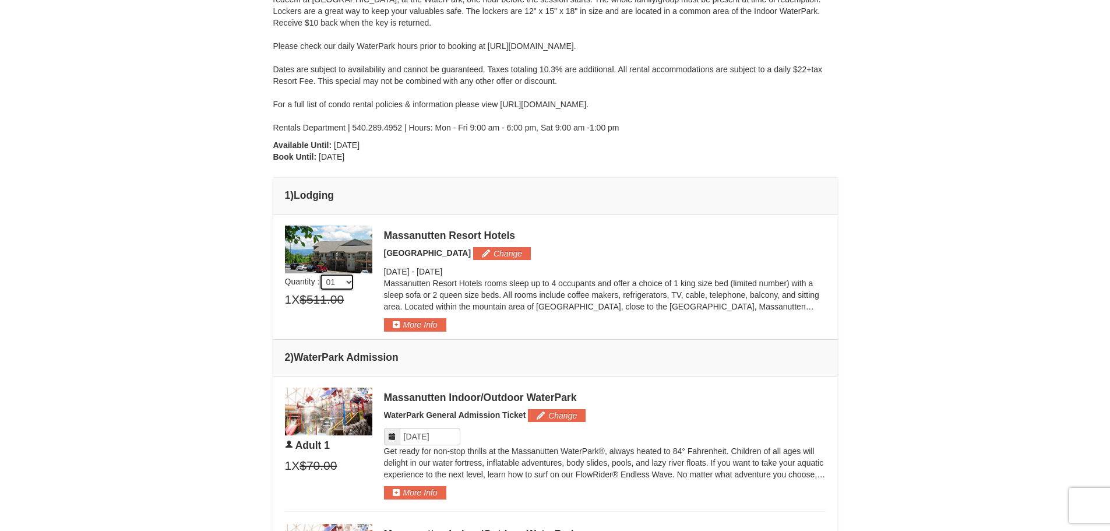
click at [348, 287] on select "01 02 03 04 05" at bounding box center [336, 281] width 35 height 17
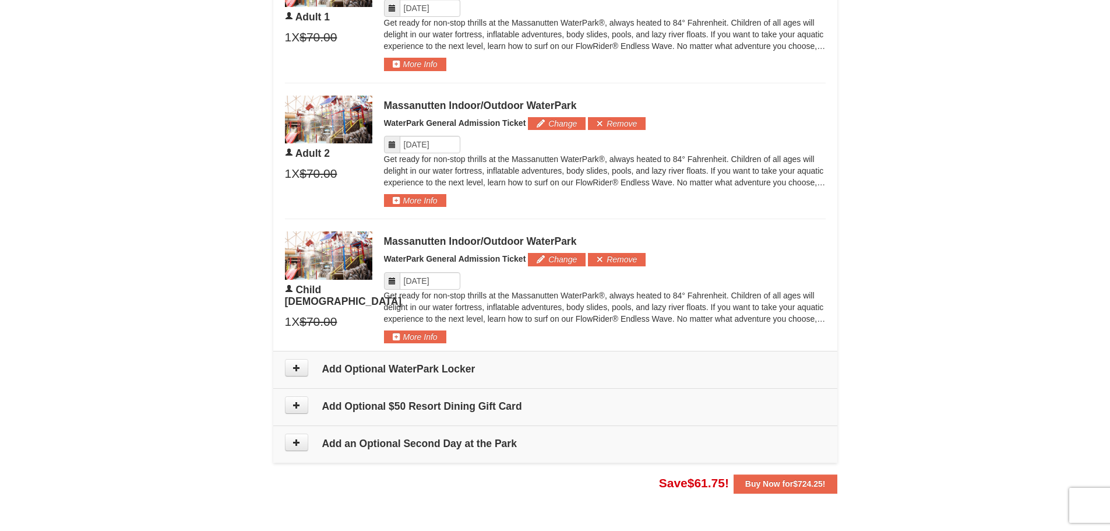
scroll to position [681, 0]
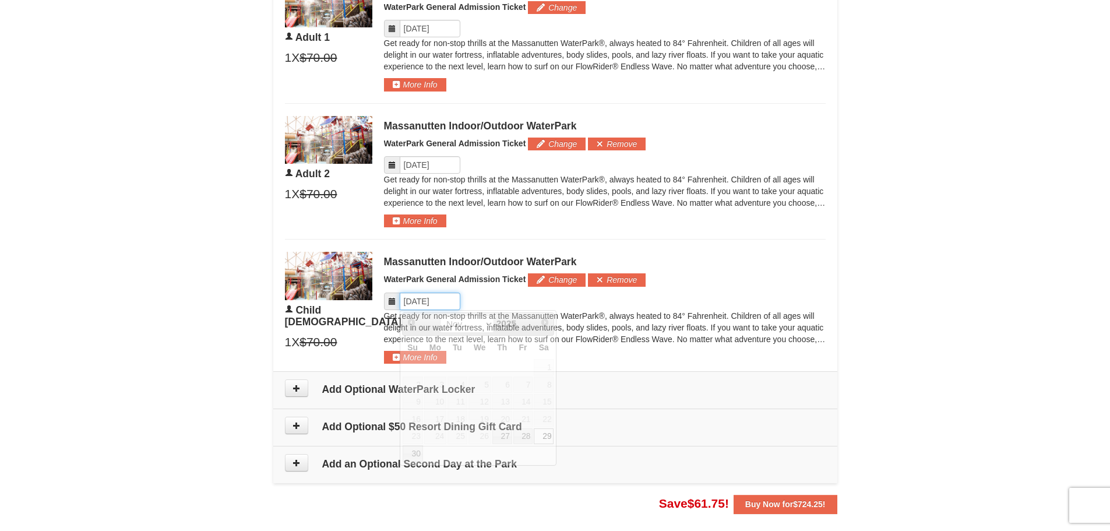
click at [435, 300] on input "Please format dates MM/DD/YYYY" at bounding box center [430, 300] width 61 height 17
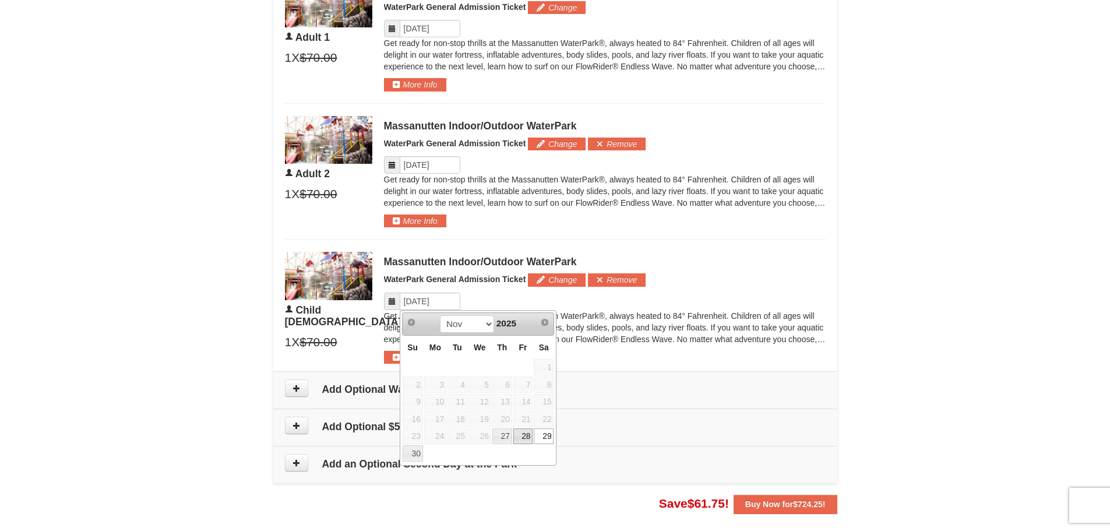
click at [524, 435] on link "28" at bounding box center [523, 436] width 20 height 16
type input "[DATE]"
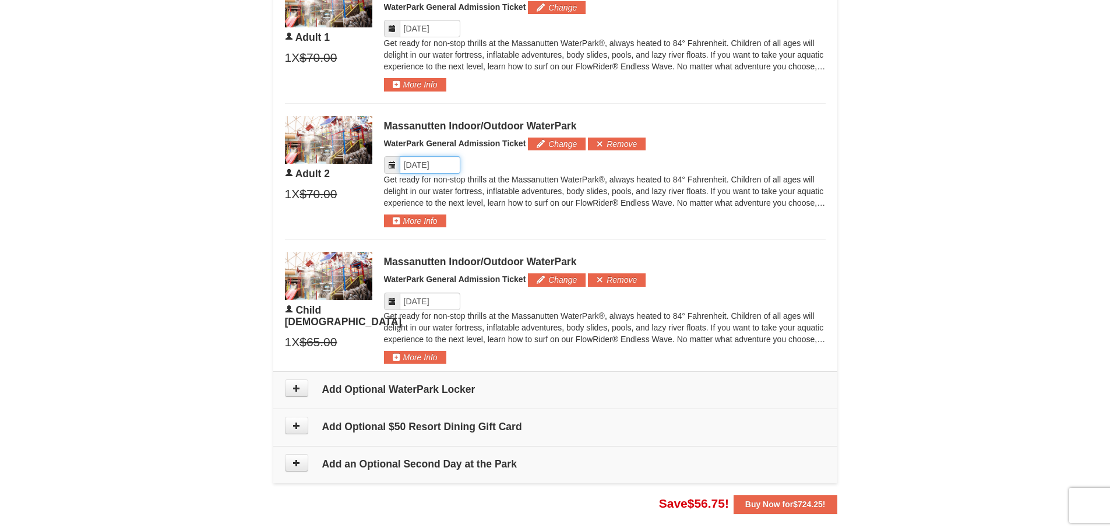
click at [433, 171] on input "Please format dates MM/DD/YYYY" at bounding box center [430, 164] width 61 height 17
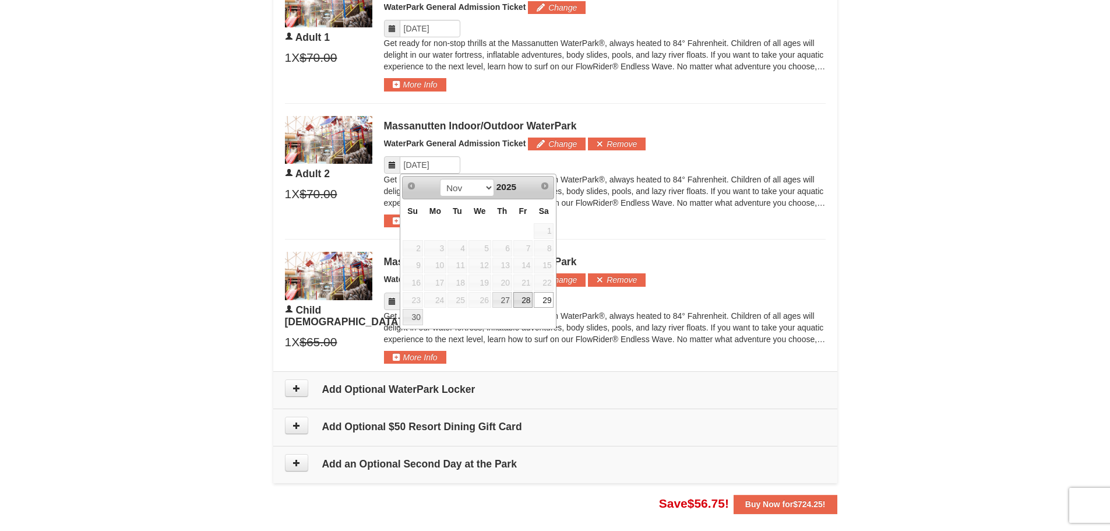
click at [527, 301] on link "28" at bounding box center [523, 300] width 20 height 16
type input "[DATE]"
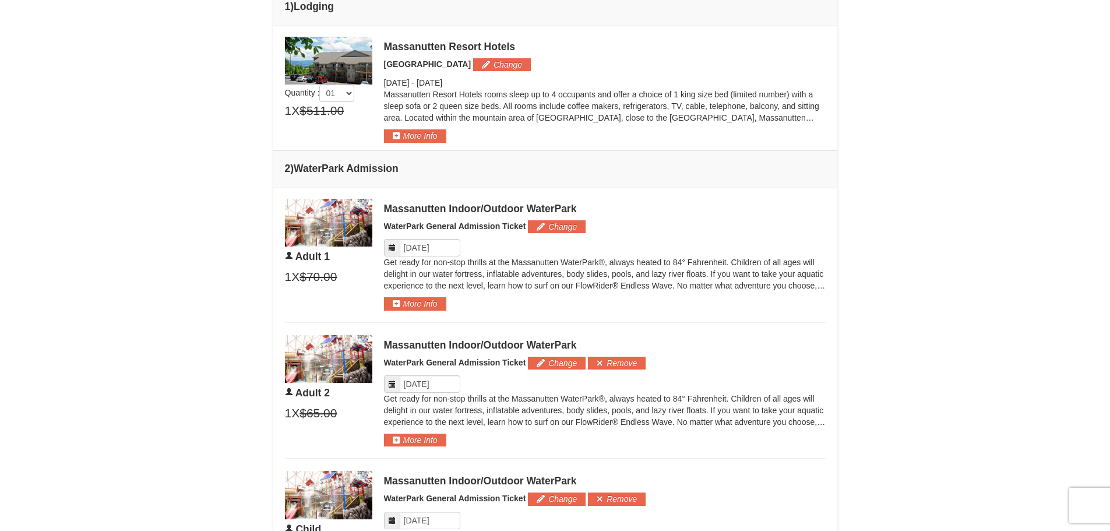
scroll to position [448, 0]
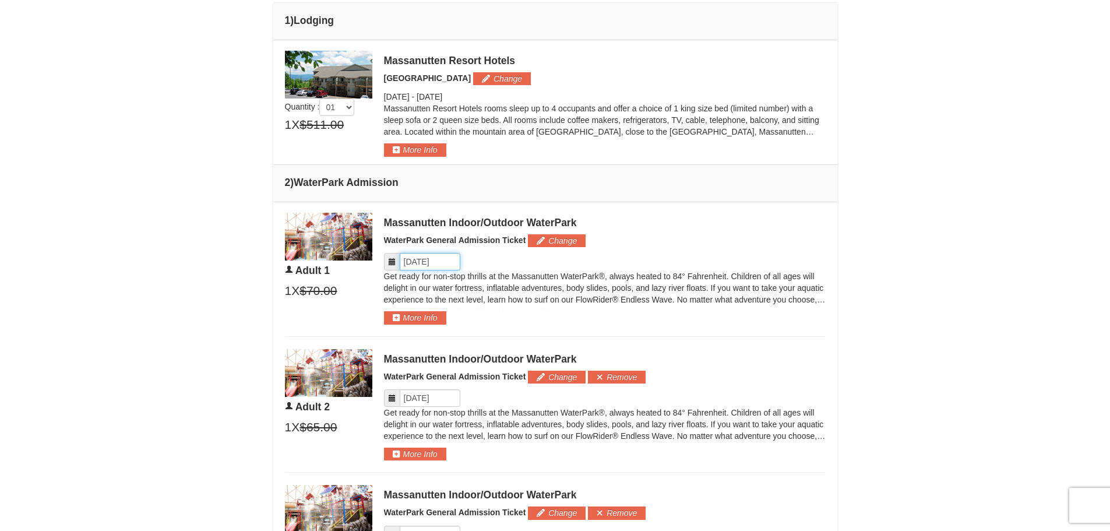
click at [437, 265] on input "Please format dates MM/DD/YYYY" at bounding box center [430, 261] width 61 height 17
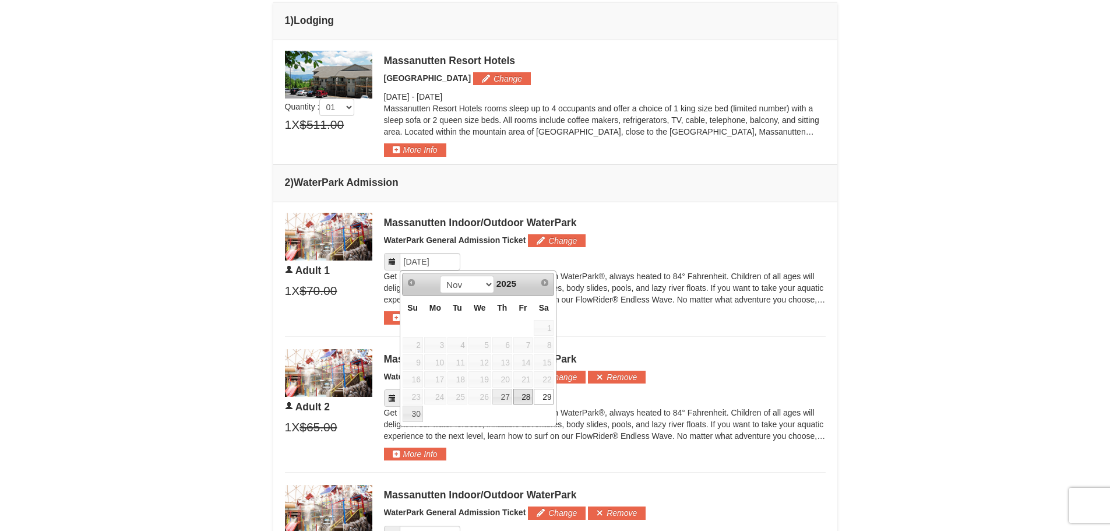
click at [525, 403] on link "28" at bounding box center [523, 396] width 20 height 16
type input "[DATE]"
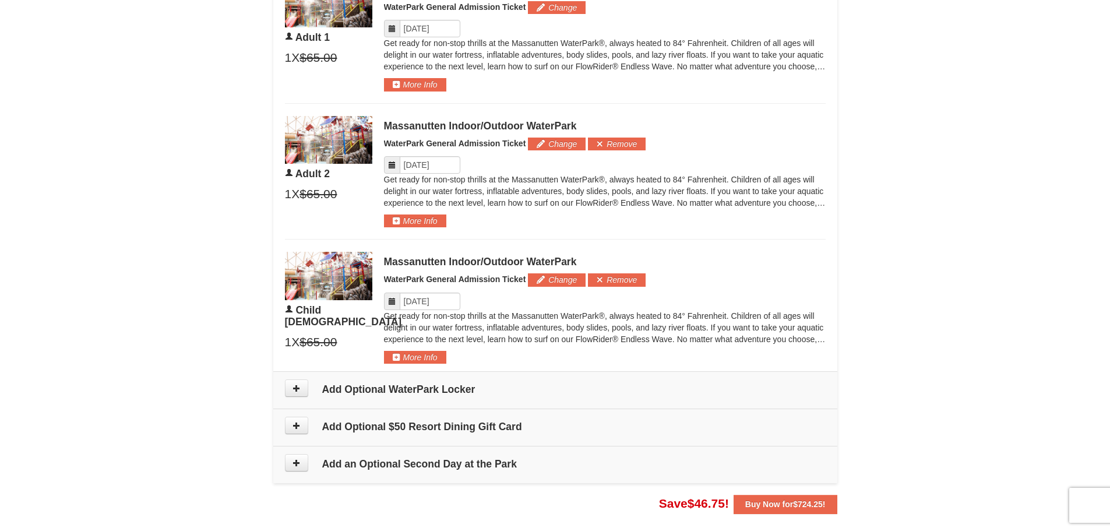
scroll to position [739, 0]
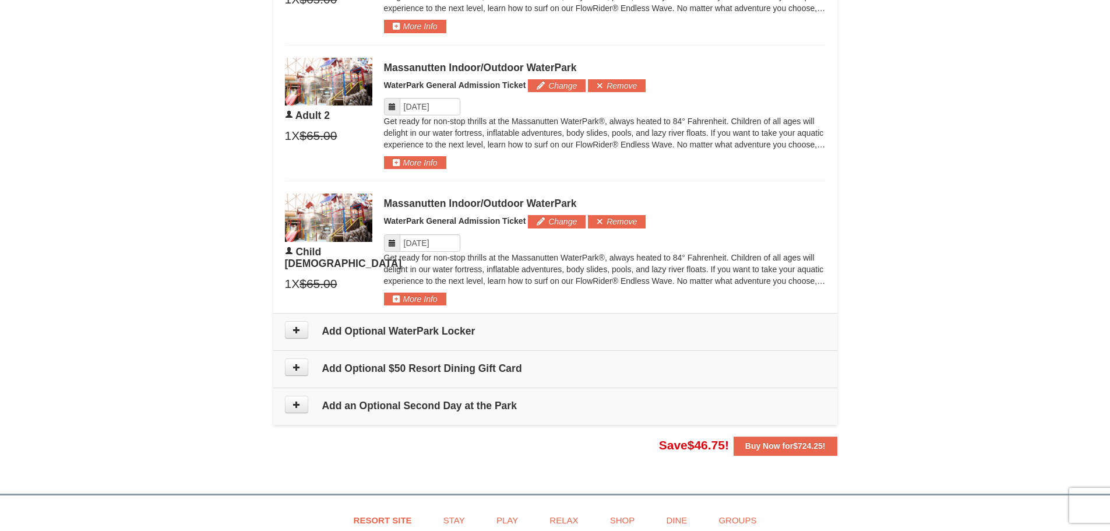
click at [524, 302] on div "Massanutten Indoor/Outdoor WaterPark WaterPark General Admission Ticket Change …" at bounding box center [604, 249] width 441 height 112
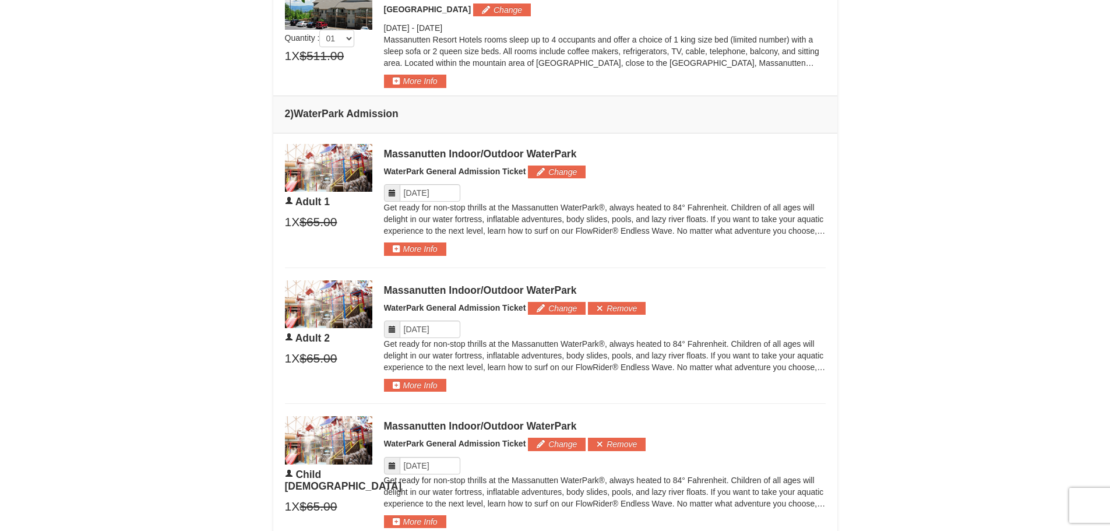
scroll to position [506, 0]
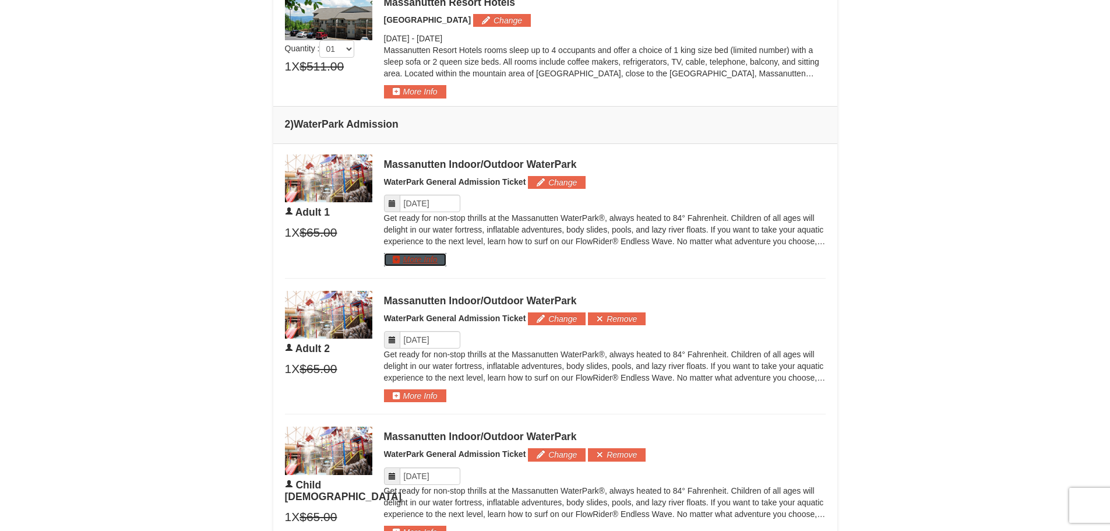
click at [430, 257] on button "More Info" at bounding box center [415, 259] width 62 height 13
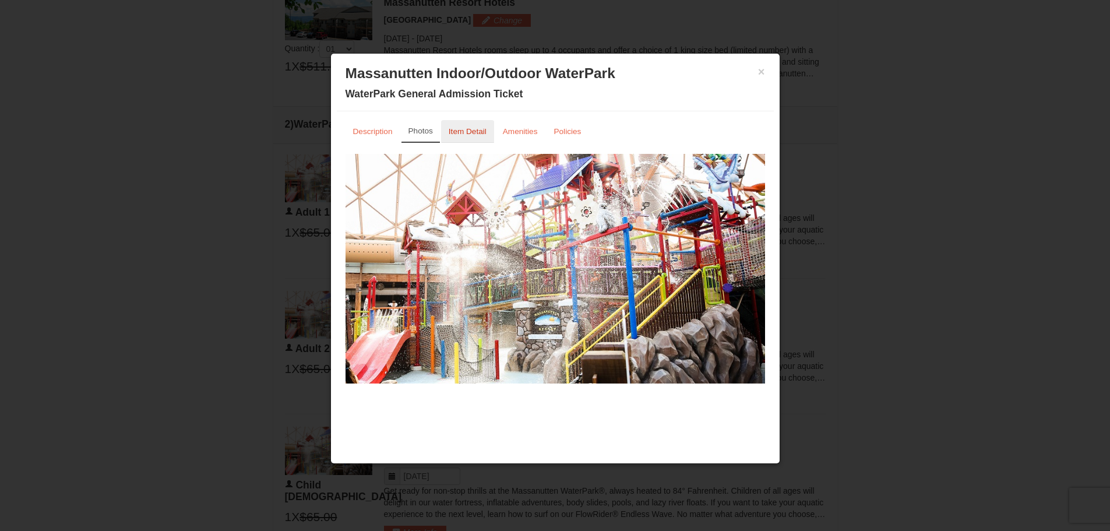
click at [472, 136] on small "Item Detail" at bounding box center [467, 131] width 38 height 9
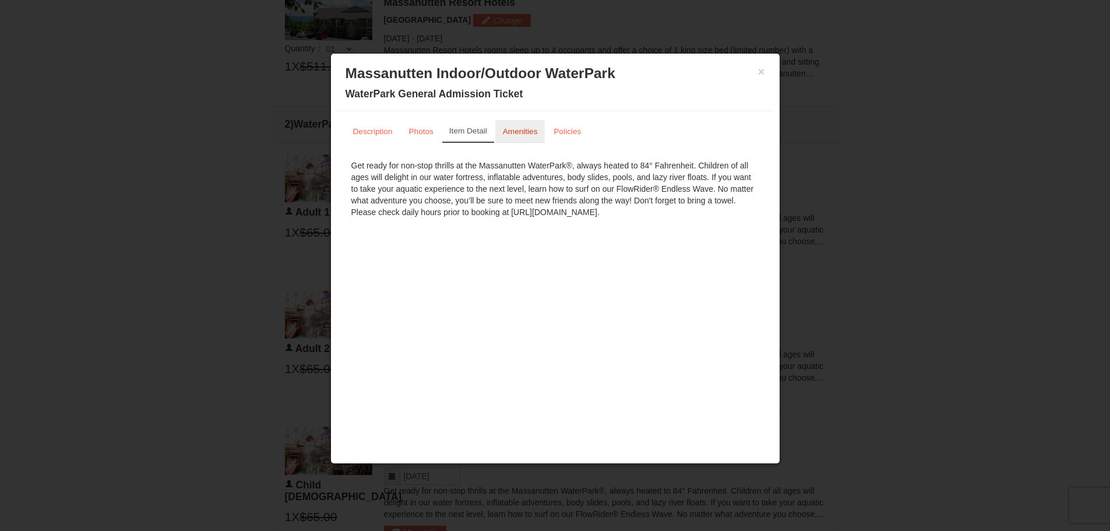
click at [510, 135] on small "Amenities" at bounding box center [520, 131] width 35 height 9
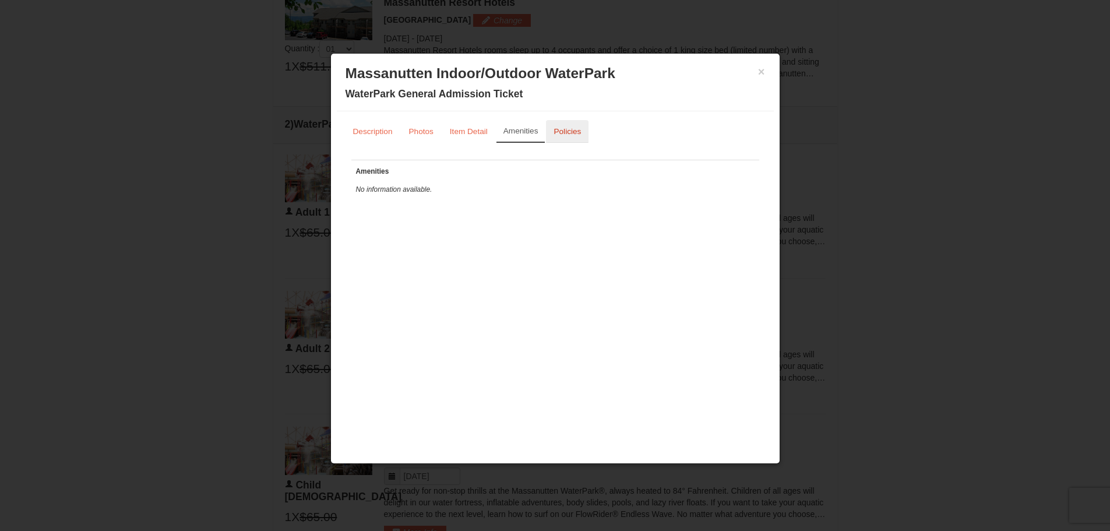
click at [558, 130] on small "Policies" at bounding box center [566, 131] width 27 height 9
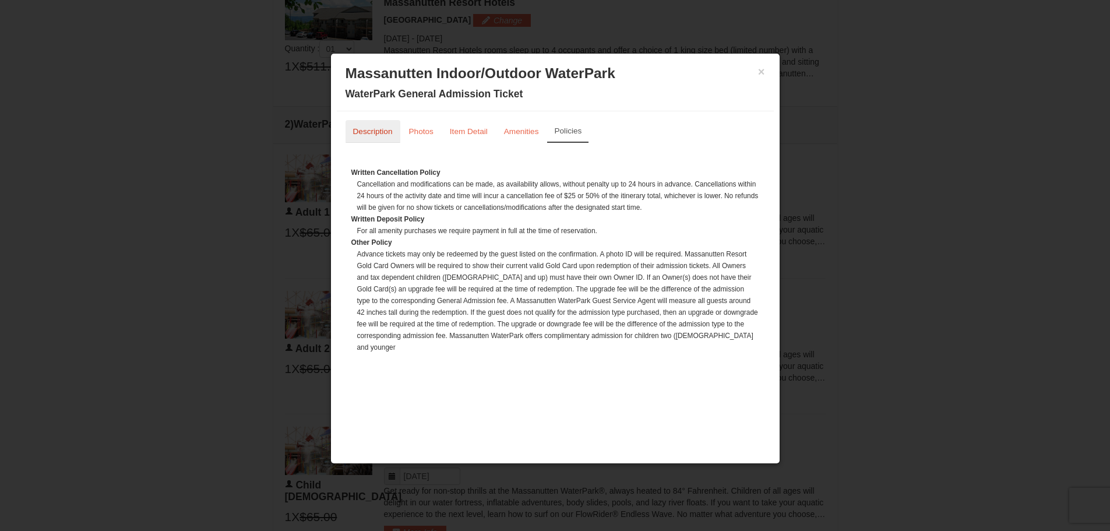
click at [389, 129] on small "Description" at bounding box center [373, 131] width 40 height 9
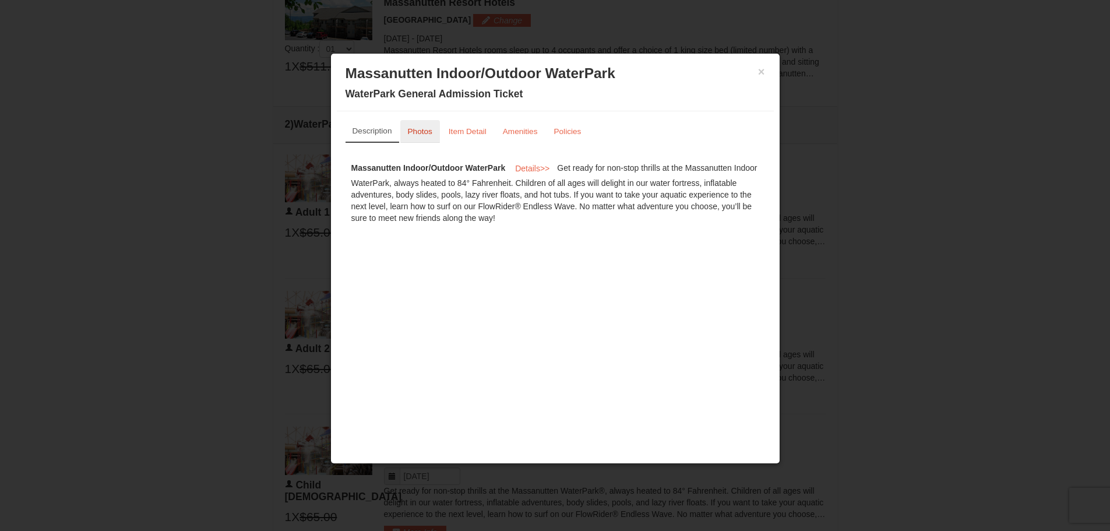
click at [435, 136] on link "Photos" at bounding box center [420, 131] width 40 height 23
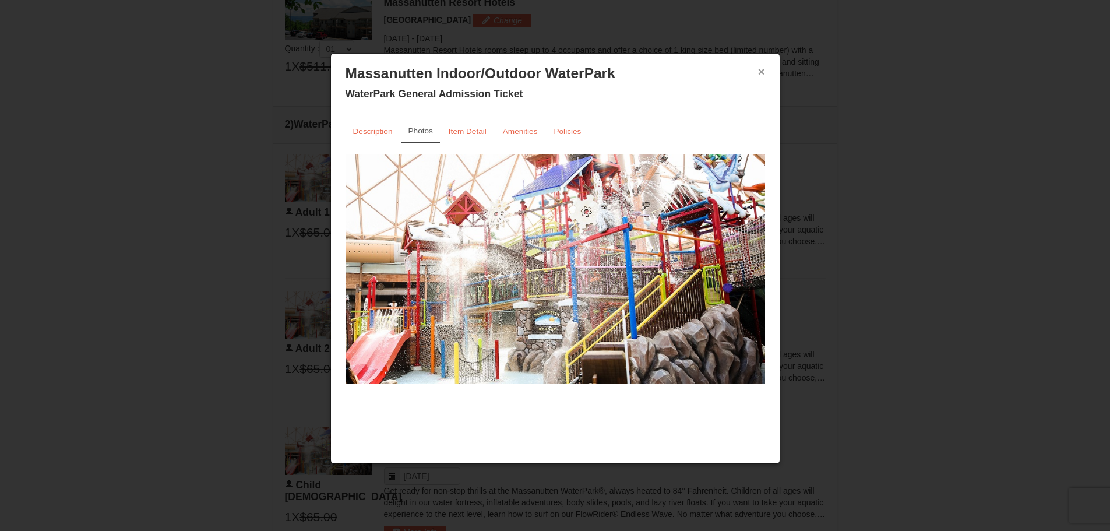
click at [761, 73] on button "×" at bounding box center [761, 72] width 7 height 12
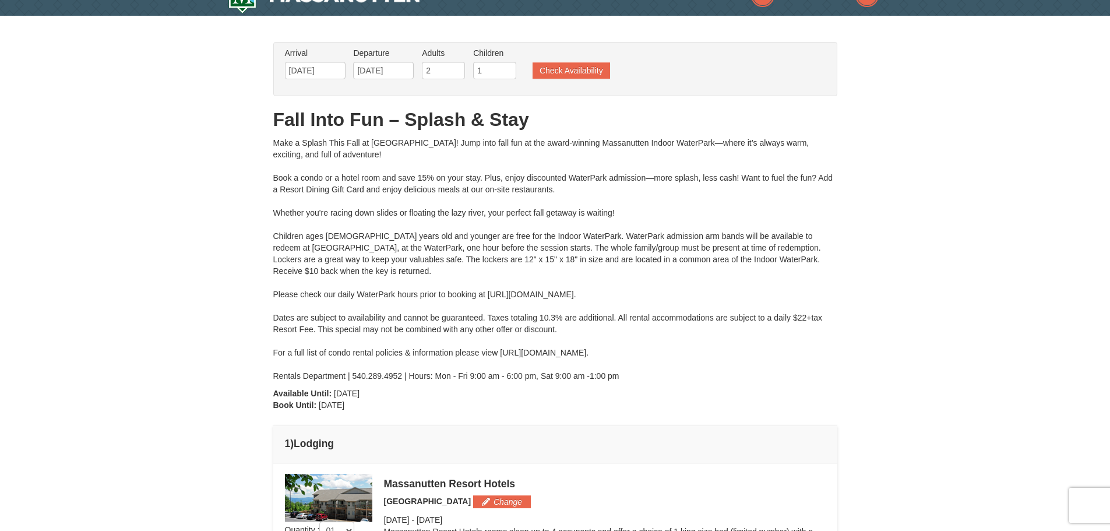
scroll to position [0, 0]
